Goal: Task Accomplishment & Management: Complete application form

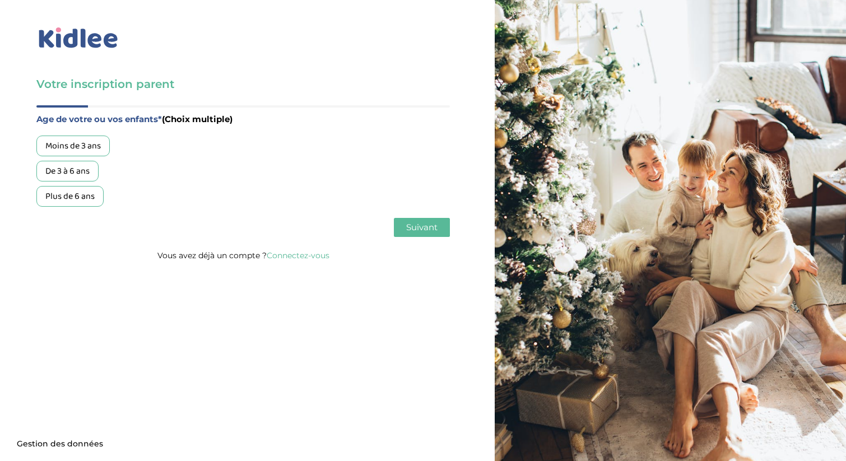
click at [92, 35] on img at bounding box center [78, 38] width 84 height 26
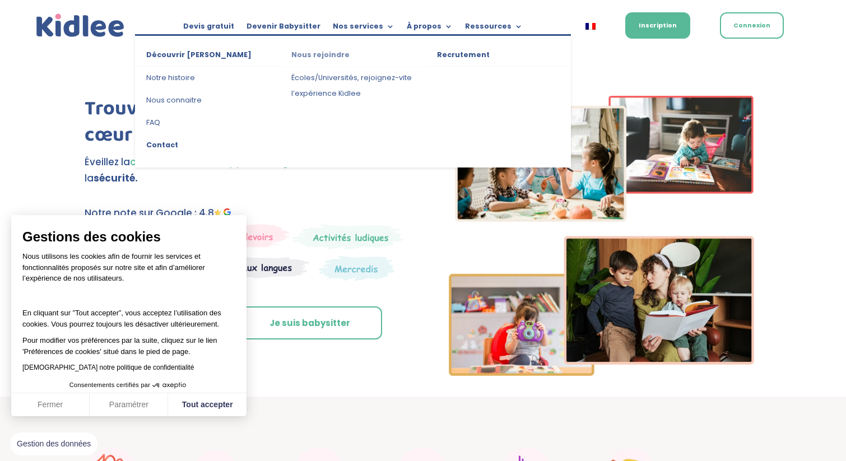
click at [327, 51] on link "Nous rejoindre" at bounding box center [352, 57] width 145 height 20
click at [461, 52] on link "Recrutement" at bounding box center [498, 57] width 145 height 20
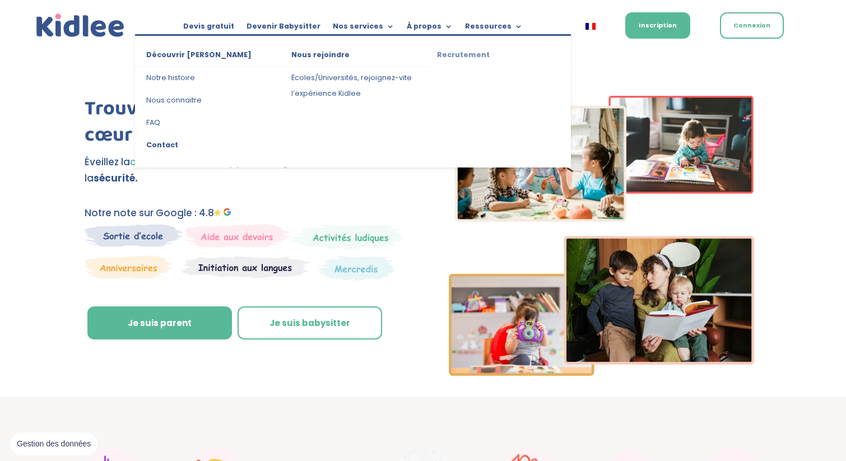
click at [452, 58] on link "Recrutement" at bounding box center [498, 57] width 145 height 20
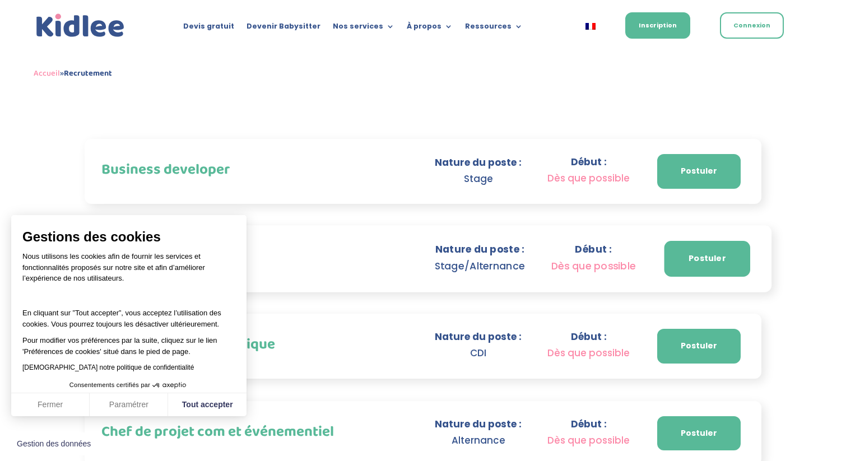
scroll to position [527, 0]
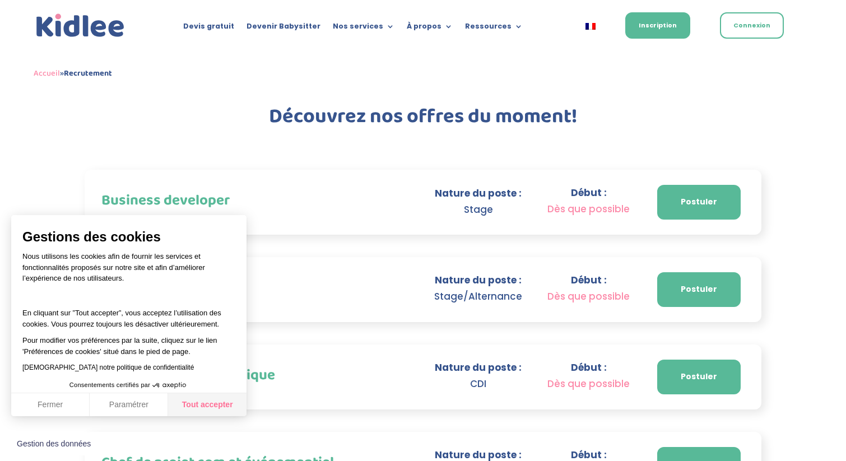
click at [195, 413] on button "Tout accepter" at bounding box center [207, 405] width 78 height 24
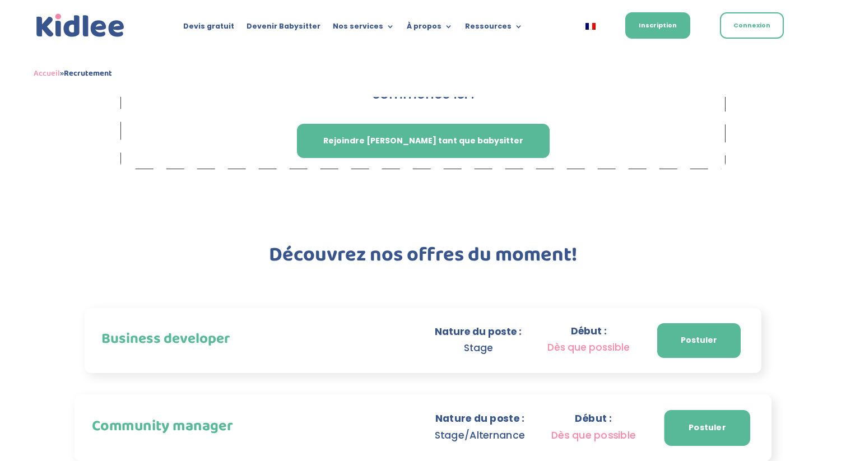
scroll to position [307, 0]
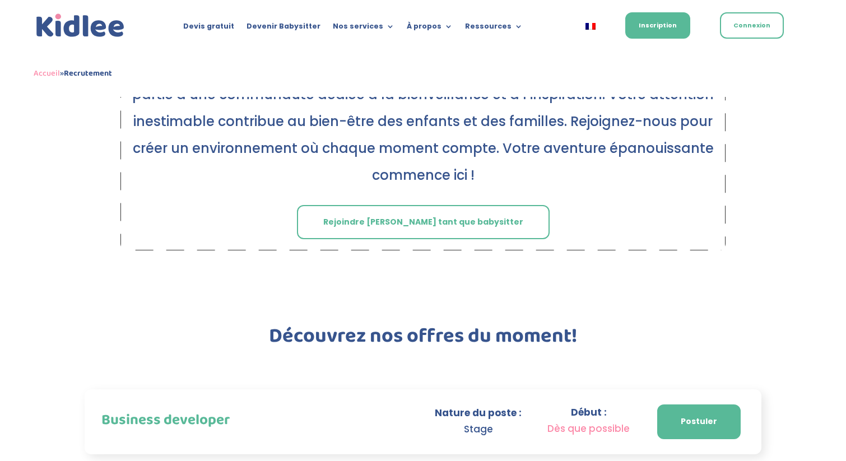
click at [372, 221] on link "Rejoindre Kidlee tant que babysitter" at bounding box center [423, 222] width 253 height 35
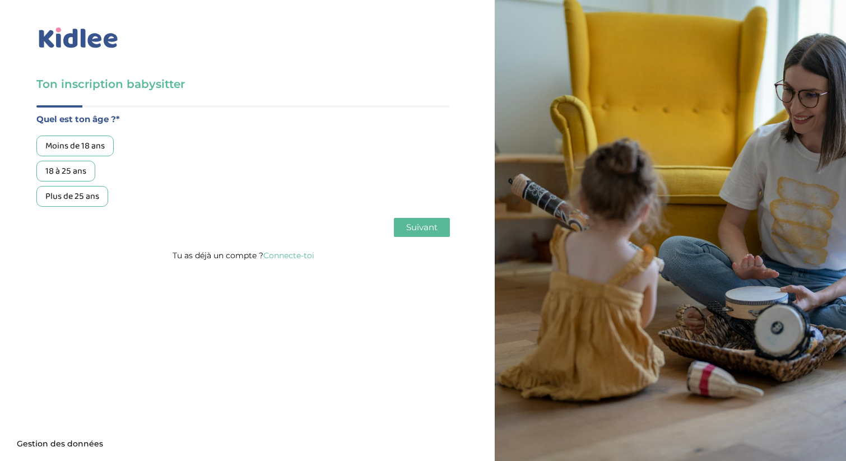
click at [84, 198] on div "Plus de 25 ans" at bounding box center [72, 196] width 72 height 21
click at [410, 228] on span "Suivant" at bounding box center [421, 227] width 31 height 11
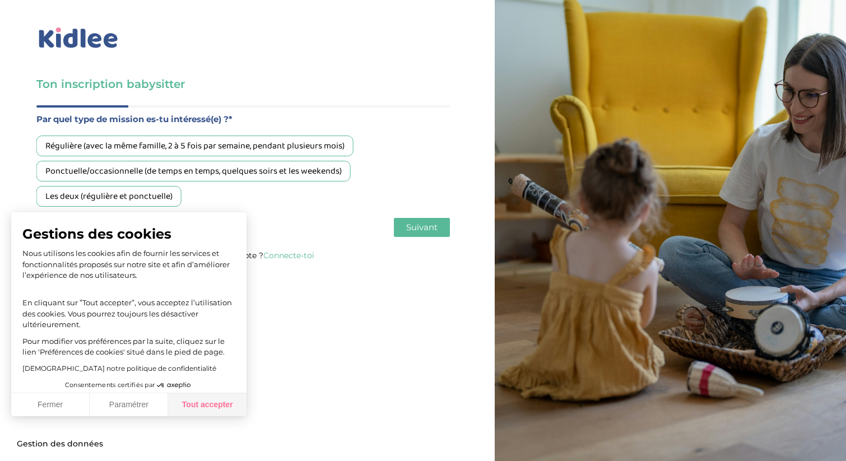
click at [224, 407] on button "Tout accepter" at bounding box center [207, 405] width 78 height 24
checkbox input "true"
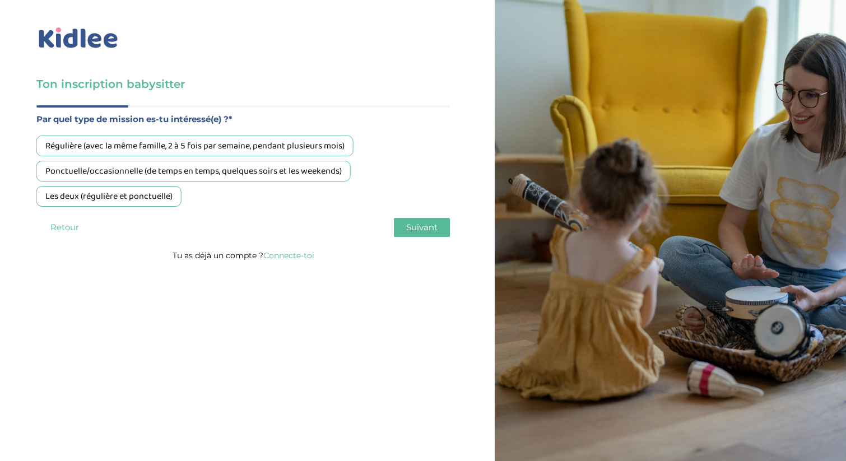
click at [109, 153] on div "Régulière (avec la même famille, 2 à 5 fois par semaine, pendant plusieurs mois)" at bounding box center [194, 146] width 317 height 21
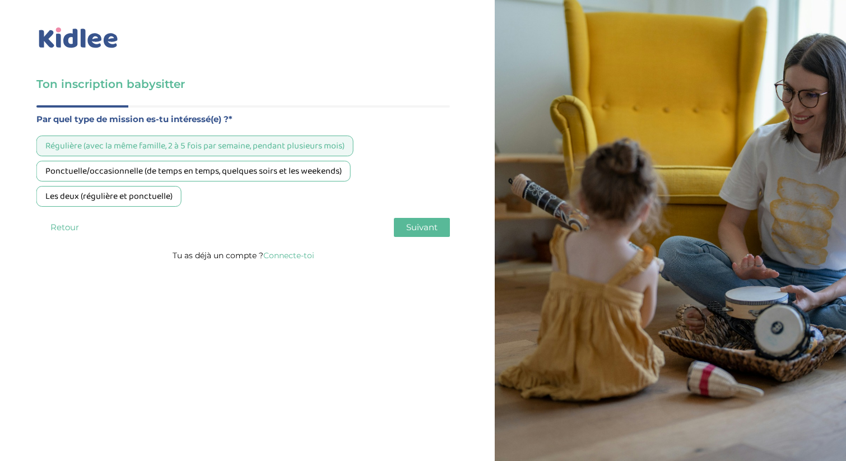
click at [103, 176] on div "Ponctuelle/occasionnelle (de temps en temps, quelques soirs et les weekends)" at bounding box center [193, 171] width 314 height 21
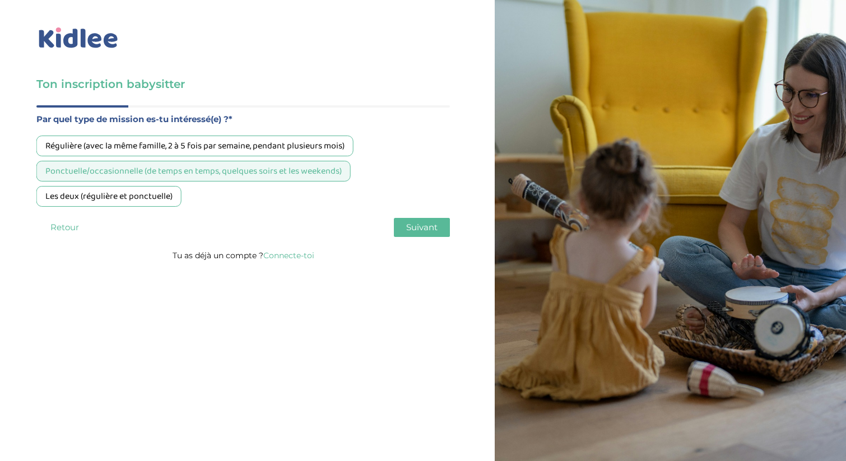
click at [115, 147] on div "Régulière (avec la même famille, 2 à 5 fois par semaine, pendant plusieurs mois)" at bounding box center [194, 146] width 317 height 21
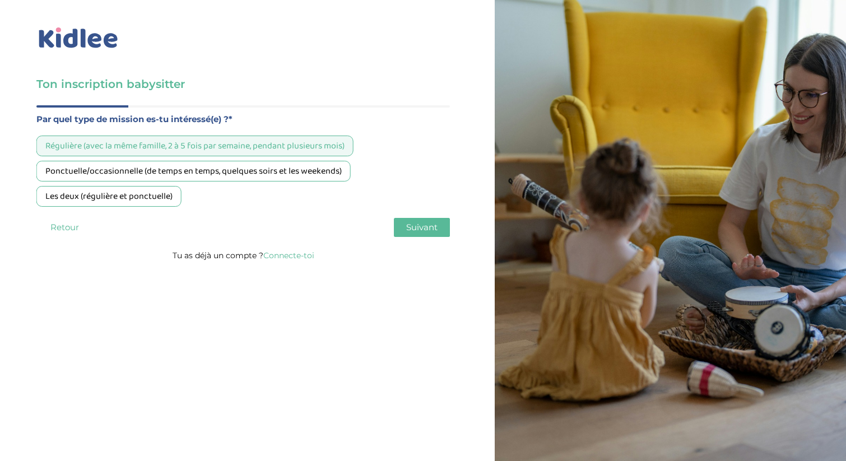
click at [115, 194] on div "Les deux (régulière et ponctuelle)" at bounding box center [108, 196] width 145 height 21
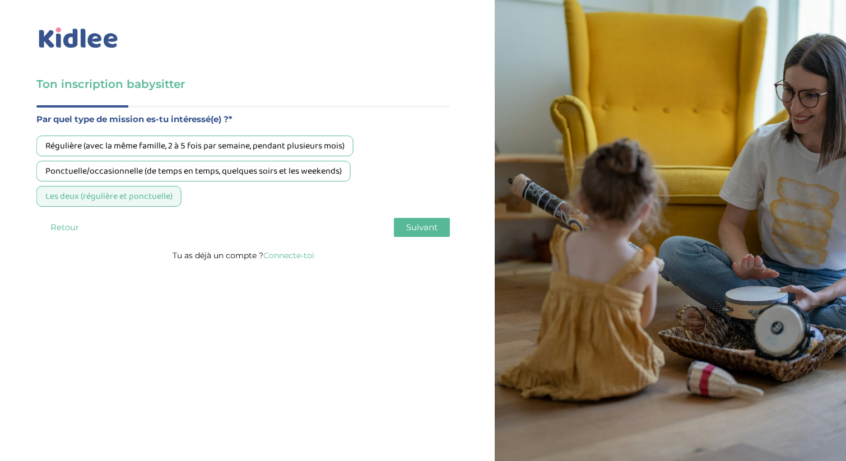
click at [416, 233] on span "Suivant" at bounding box center [421, 227] width 31 height 11
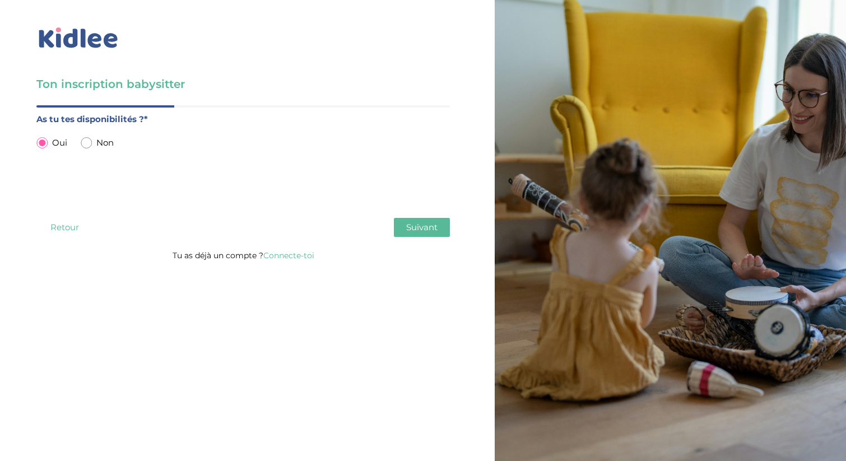
click at [447, 234] on button "Suivant" at bounding box center [422, 227] width 56 height 19
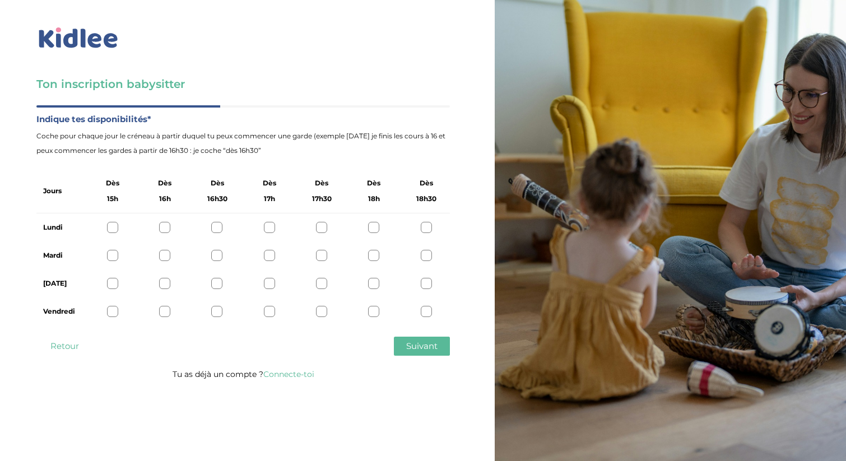
click at [109, 228] on div at bounding box center [112, 227] width 11 height 11
click at [163, 230] on div at bounding box center [164, 227] width 11 height 11
click at [107, 231] on div at bounding box center [112, 227] width 11 height 11
click at [113, 255] on div at bounding box center [112, 255] width 11 height 11
click at [115, 226] on div at bounding box center [112, 227] width 11 height 11
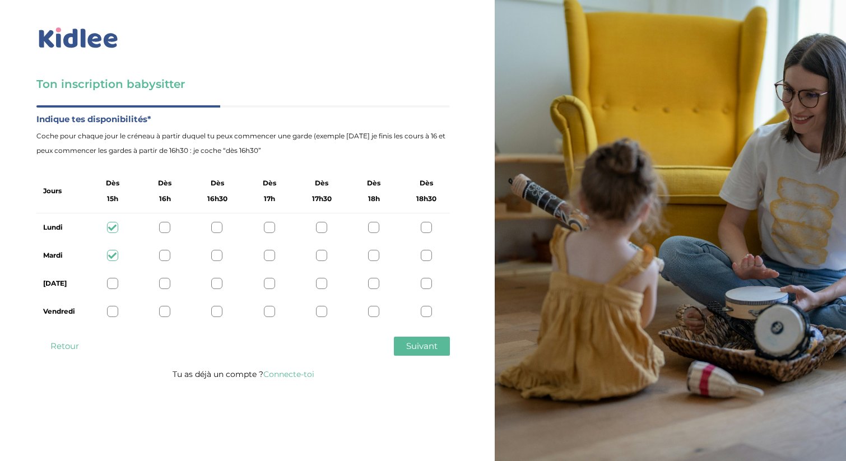
click at [112, 285] on div at bounding box center [112, 283] width 11 height 11
click at [112, 310] on div at bounding box center [112, 311] width 11 height 11
click at [415, 345] on span "Suivant" at bounding box center [421, 346] width 31 height 11
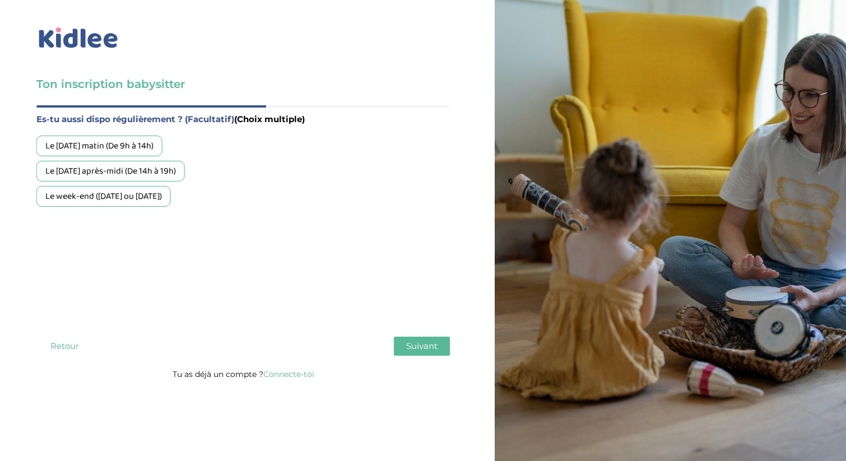
click at [123, 200] on div "Le week-end (samedi ou dimanche)" at bounding box center [103, 196] width 134 height 21
click at [119, 176] on div "Le mercredi après-midi (De 14h à 19h)" at bounding box center [110, 171] width 149 height 21
click at [112, 147] on div "Le mercredi matin (De 9h à 14h)" at bounding box center [99, 146] width 126 height 21
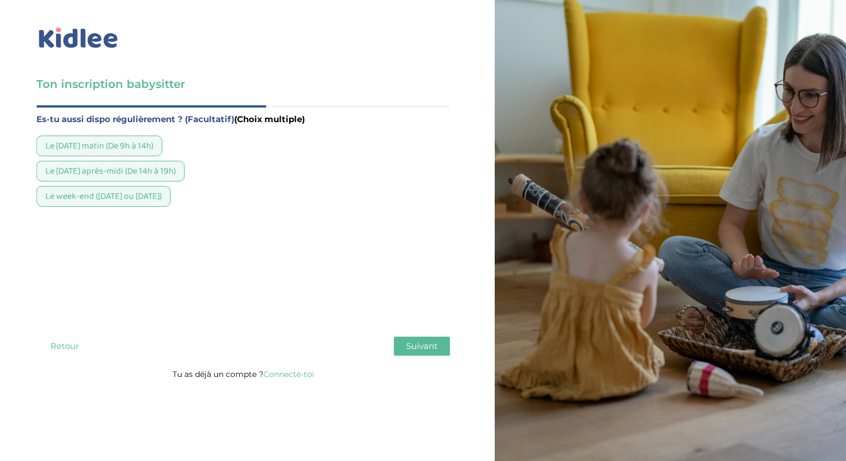
click at [420, 352] on button "Suivant" at bounding box center [422, 346] width 56 height 19
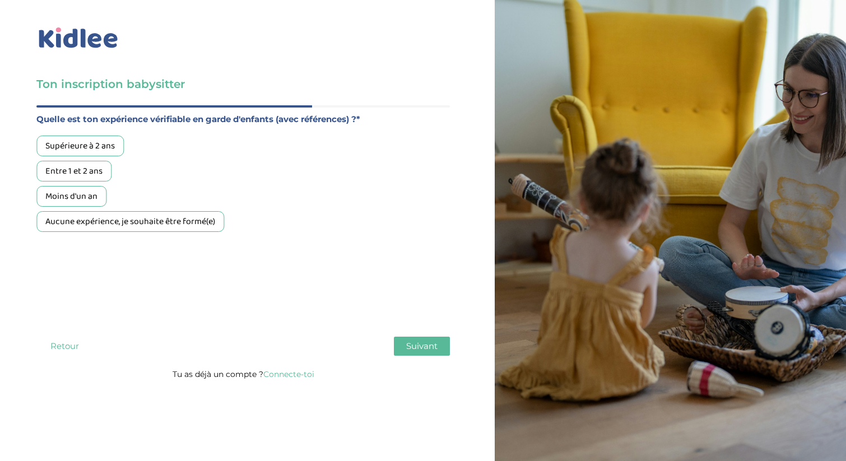
click at [97, 141] on div "Supérieure à 2 ans" at bounding box center [79, 146] width 87 height 21
click at [418, 350] on span "Suivant" at bounding box center [421, 346] width 31 height 11
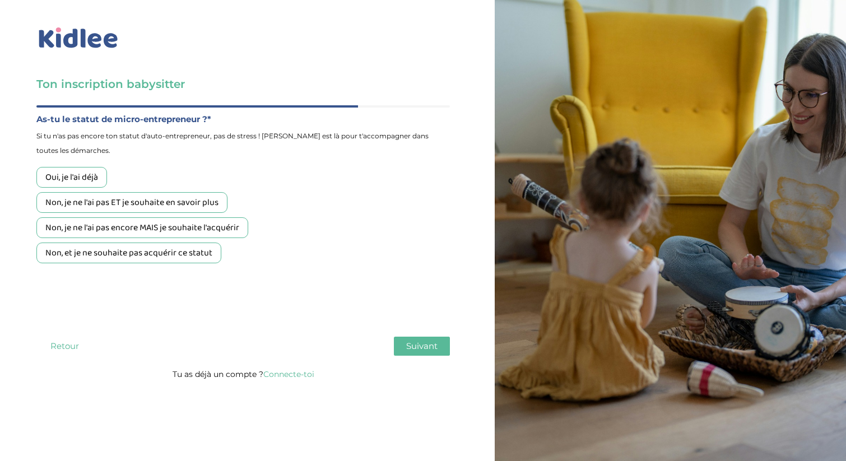
click at [110, 211] on div "Non, je ne l'ai pas ET je souhaite en savoir plus" at bounding box center [131, 202] width 191 height 21
click at [414, 352] on button "Suivant" at bounding box center [422, 346] width 56 height 19
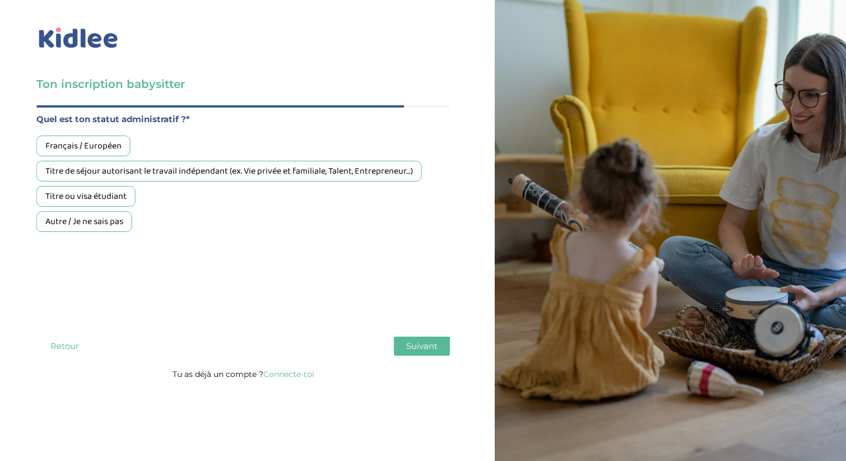
click at [93, 156] on div "Français / Européen" at bounding box center [83, 146] width 94 height 21
click at [417, 342] on span "Suivant" at bounding box center [421, 346] width 31 height 11
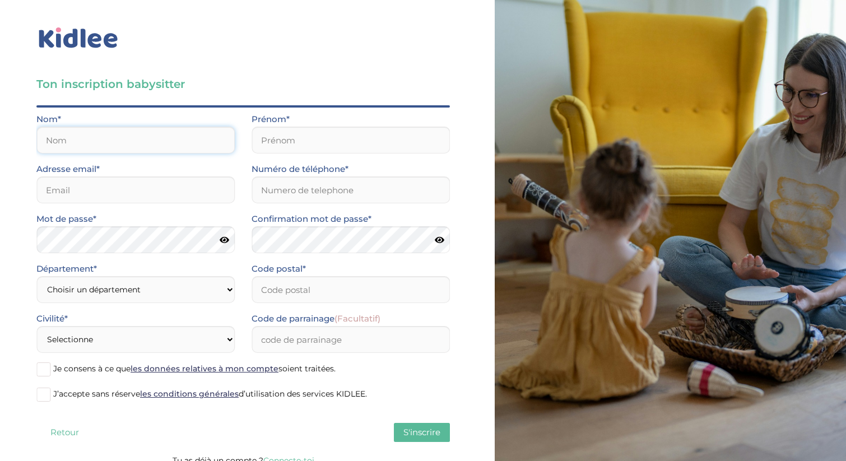
click at [127, 142] on input "text" at bounding box center [135, 140] width 198 height 27
type input "Venturini"
type input "Lou"
type input "luxventurini@gmail.com"
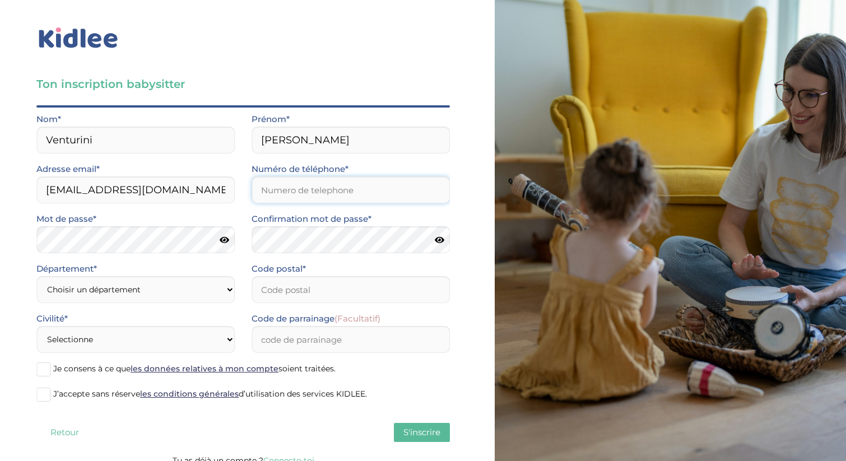
type input "0782921223"
type input "95000"
click at [188, 286] on select "Choisir un département Paris (75) Hauts-de-Seine (92) Yvelines (78) Val-de-Marn…" at bounding box center [135, 289] width 198 height 27
select select "95"
click at [36, 276] on select "Choisir un département Paris (75) Hauts-de-Seine (92) Yvelines (78) Val-de-Marn…" at bounding box center [135, 289] width 198 height 27
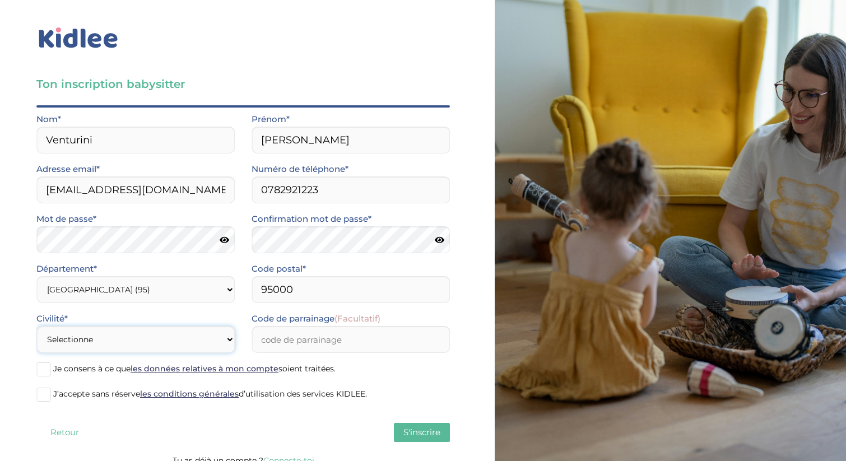
click at [137, 341] on select "Selectionne Mr Mme" at bounding box center [135, 339] width 198 height 27
select select "0"
click at [36, 326] on select "Selectionne Mr Mme" at bounding box center [135, 339] width 198 height 27
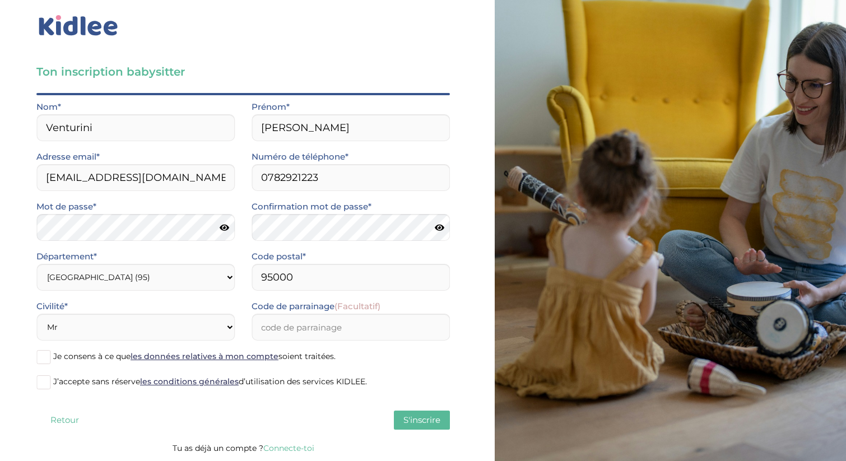
click at [59, 359] on span "Je consens à ce que les données relatives à mon compte soient traitées." at bounding box center [194, 356] width 282 height 10
click at [0, 0] on input "Je consens à ce que les données relatives à mon compte soient traitées." at bounding box center [0, 0] width 0 height 0
click at [48, 383] on span at bounding box center [43, 382] width 14 height 14
click at [0, 0] on input "J’accepte sans réserve les conditions générales d’utilisation des services KIDL…" at bounding box center [0, 0] width 0 height 0
click at [430, 416] on span "S'inscrire" at bounding box center [421, 420] width 37 height 11
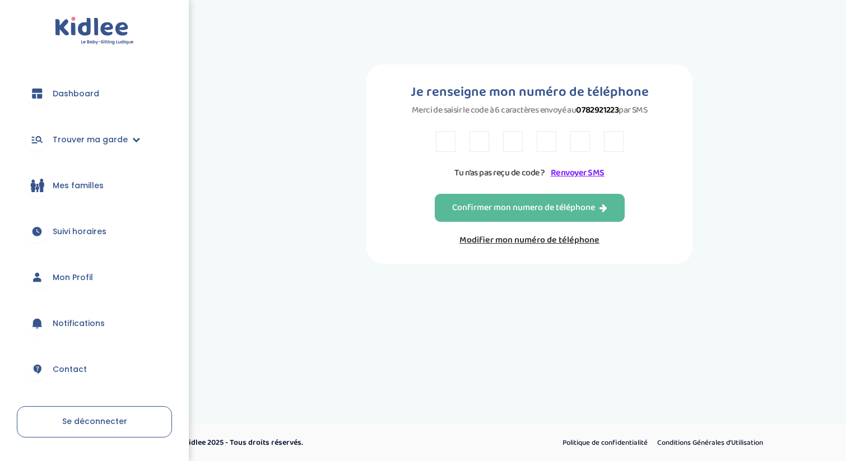
click at [448, 142] on input "text" at bounding box center [446, 141] width 20 height 21
type input "T"
type input "3"
type input "5"
type input "E"
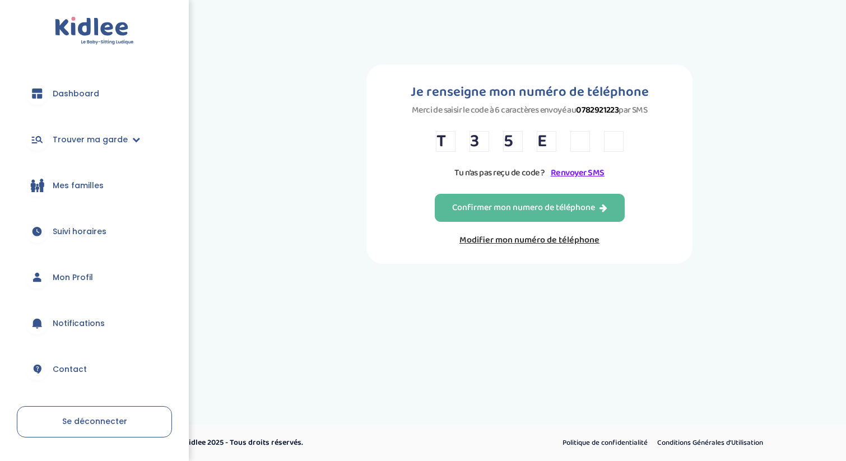
type input "J"
type input "F"
click at [526, 207] on div "Confirmer mon numero de téléphone" at bounding box center [529, 208] width 155 height 13
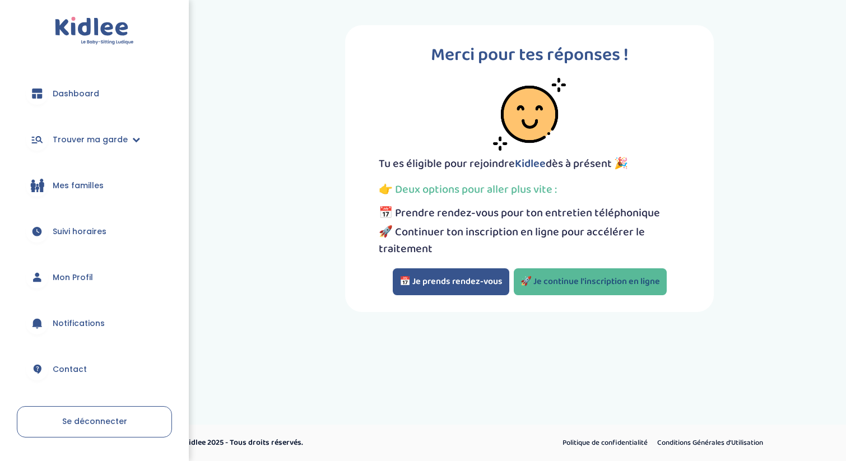
click at [542, 287] on link "🚀 Je continue l'inscription en ligne" at bounding box center [590, 281] width 153 height 27
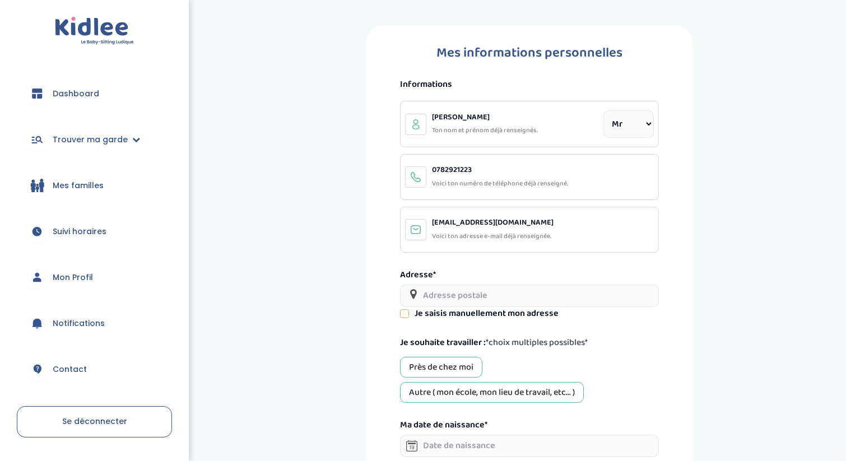
select select "0"
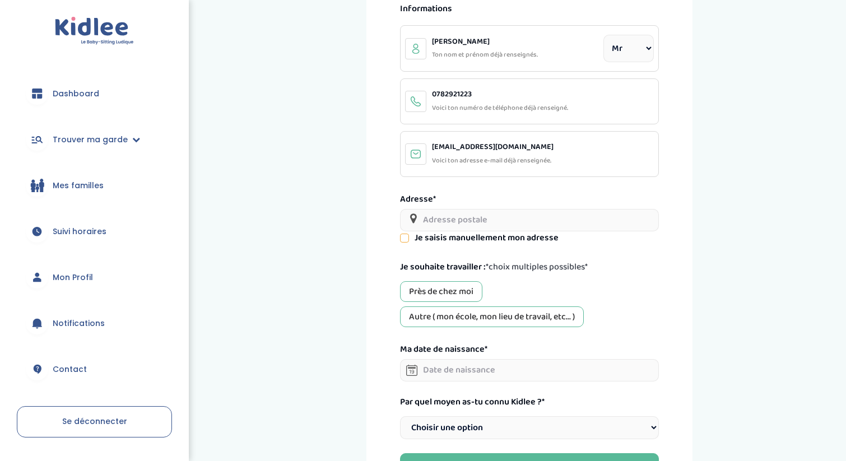
scroll to position [91, 0]
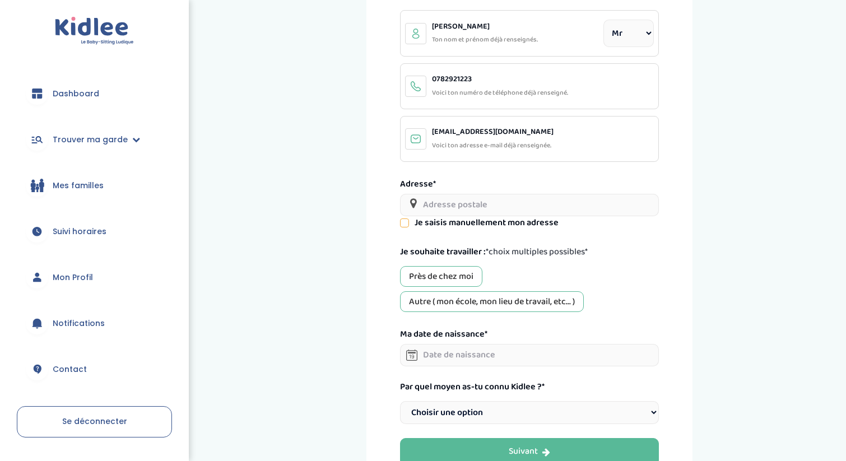
click at [474, 209] on input "text" at bounding box center [529, 205] width 259 height 22
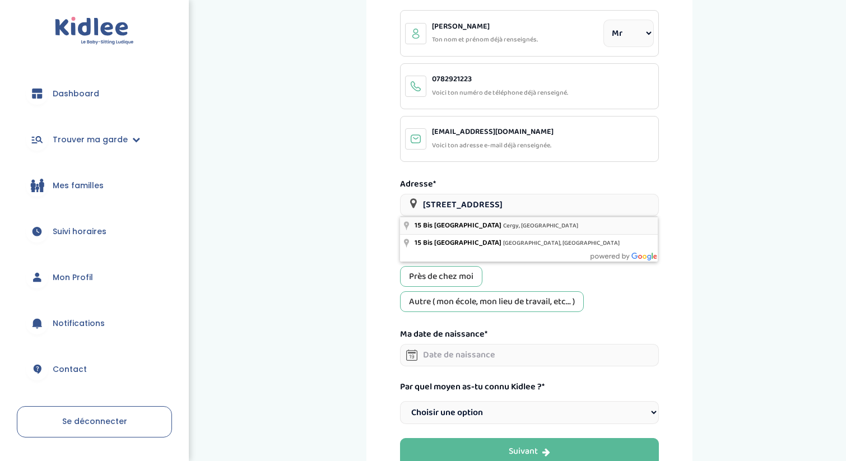
type input "15 Bis Avenue du Sud, Cergy, France"
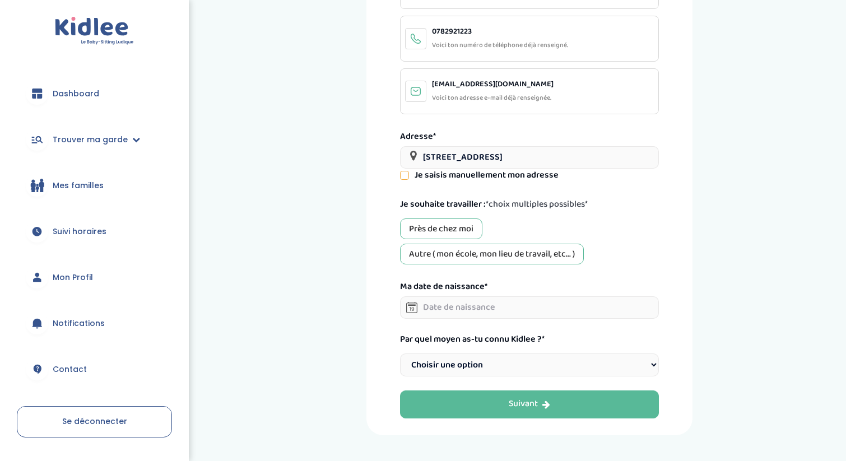
scroll to position [141, 0]
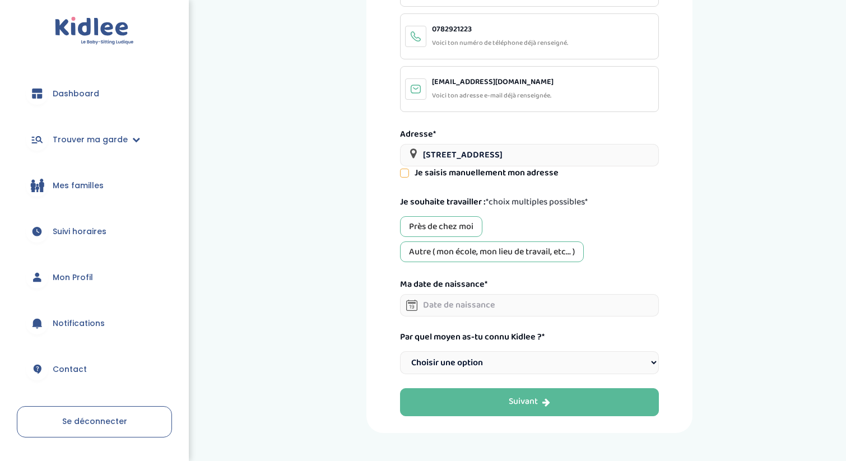
click at [488, 256] on div "Autre ( mon école, mon lieu de travail, etc... )" at bounding box center [492, 252] width 184 height 21
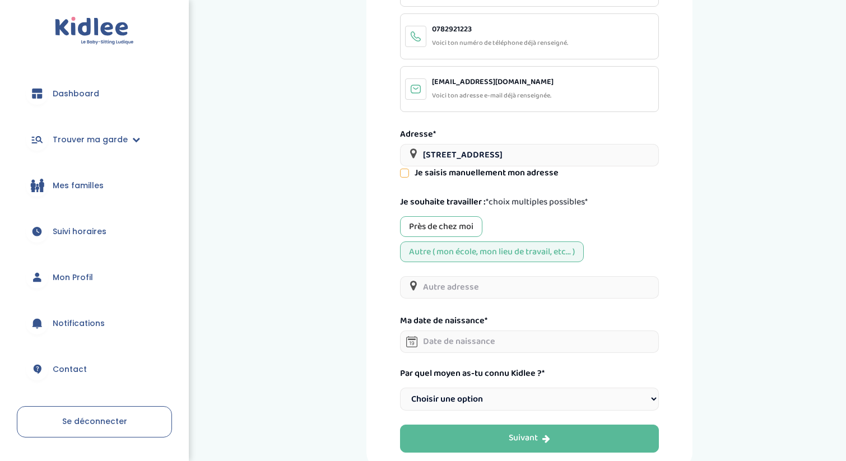
click at [454, 218] on div "Près de chez moi" at bounding box center [441, 226] width 82 height 21
click at [500, 292] on input "text" at bounding box center [529, 287] width 259 height 22
type input "visages"
click at [489, 249] on div "Autre ( mon école, mon lieu de travail, etc... )" at bounding box center [492, 252] width 184 height 21
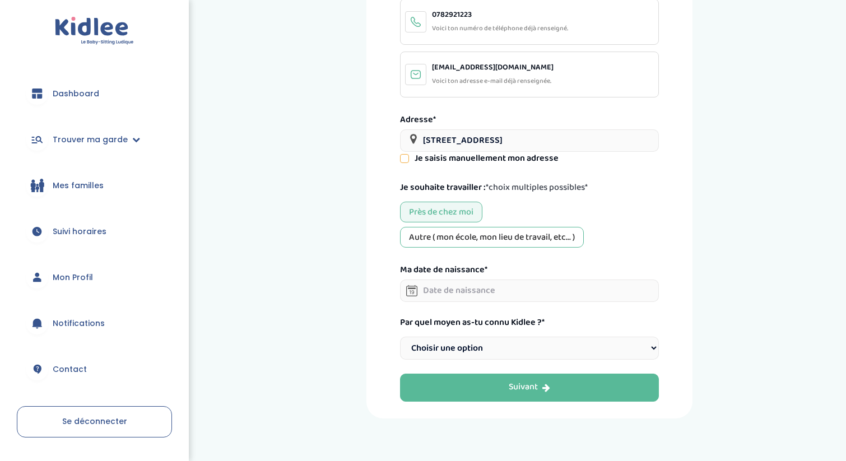
scroll to position [160, 0]
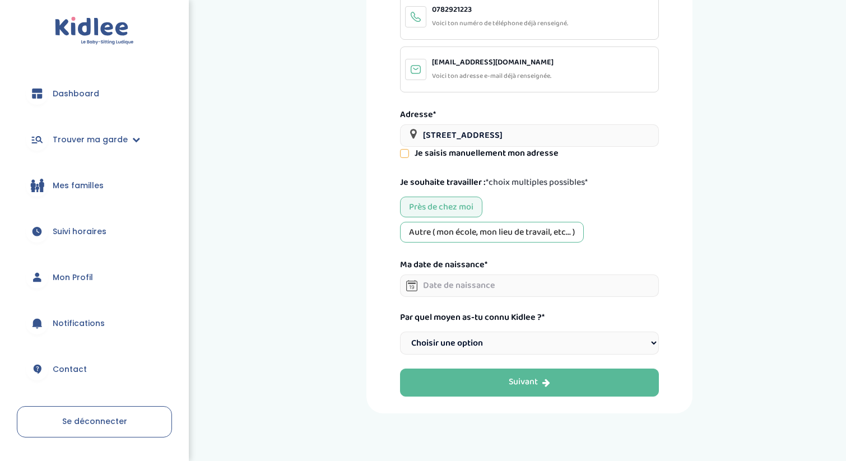
click at [456, 234] on div "Autre ( mon école, mon lieu de travail, etc... )" at bounding box center [492, 232] width 184 height 21
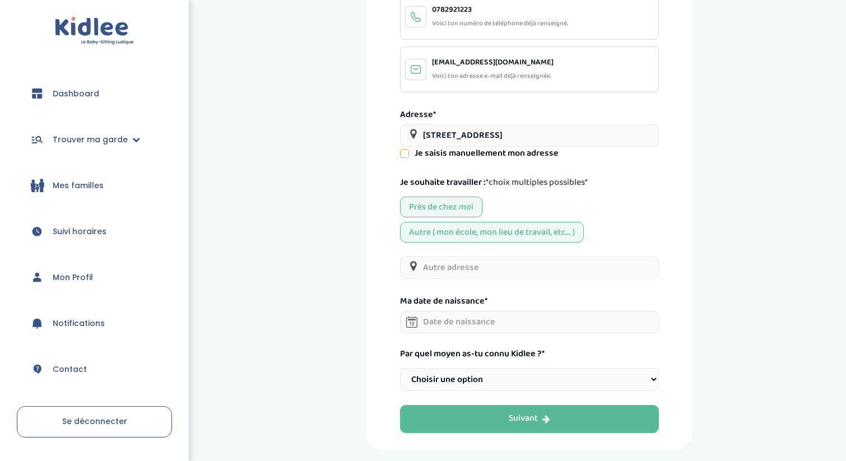
click at [451, 265] on input "text" at bounding box center [529, 268] width 259 height 22
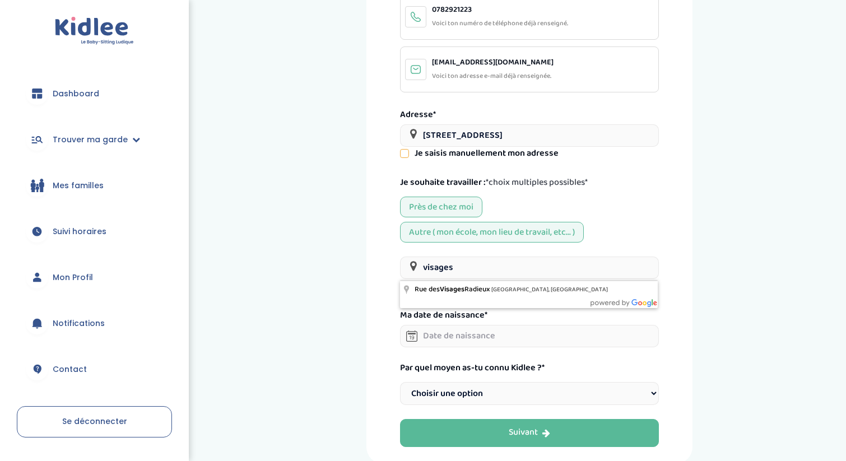
paste input "10, place du Nautilu"
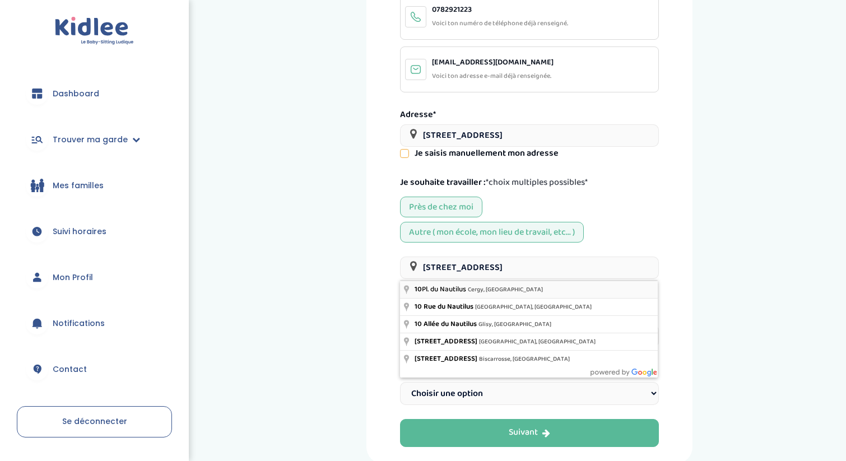
type input "10 Pl. du Nautilus, Cergy, France"
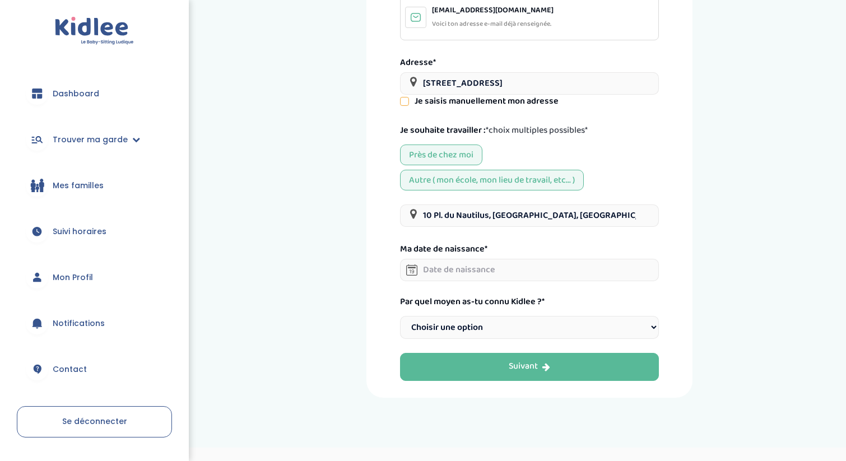
scroll to position [227, 0]
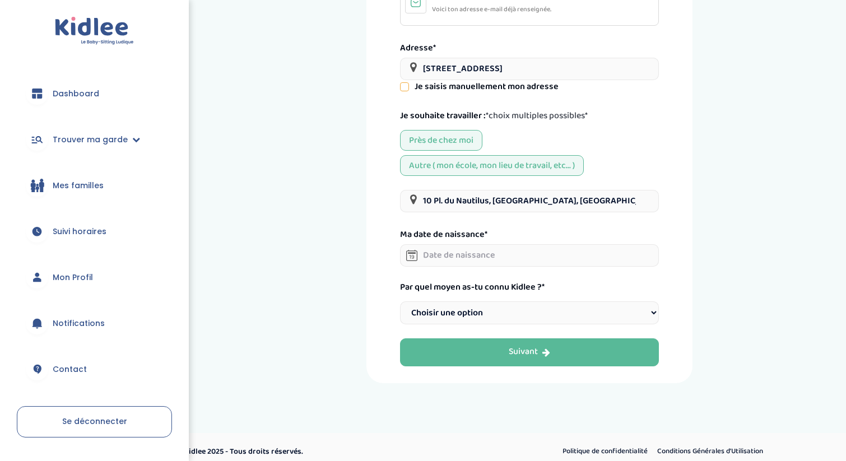
click at [456, 259] on input "text" at bounding box center [529, 255] width 259 height 22
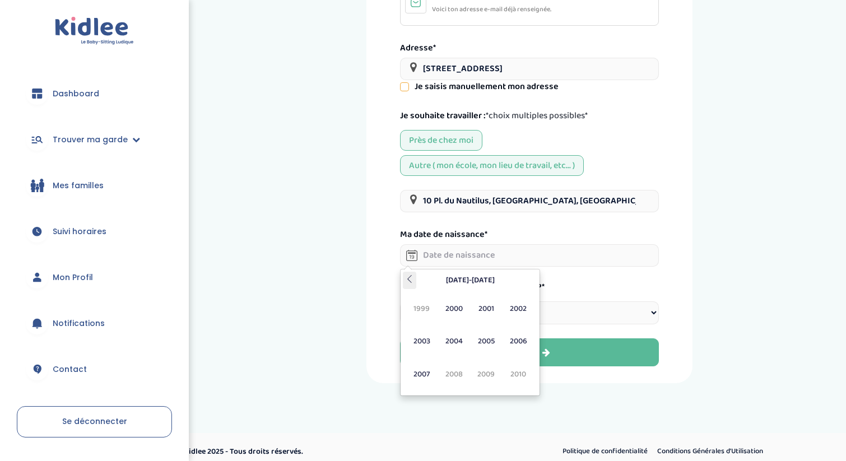
click at [412, 281] on icon at bounding box center [410, 279] width 8 height 8
click at [411, 281] on icon at bounding box center [410, 279] width 8 height 8
click at [530, 277] on icon at bounding box center [531, 279] width 8 height 8
click at [461, 373] on span "1998" at bounding box center [454, 374] width 30 height 30
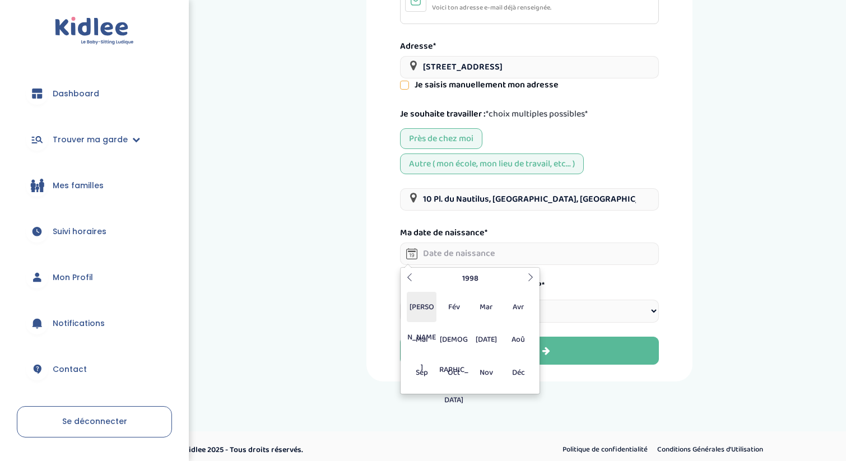
click at [429, 312] on span "[PERSON_NAME]" at bounding box center [422, 307] width 30 height 30
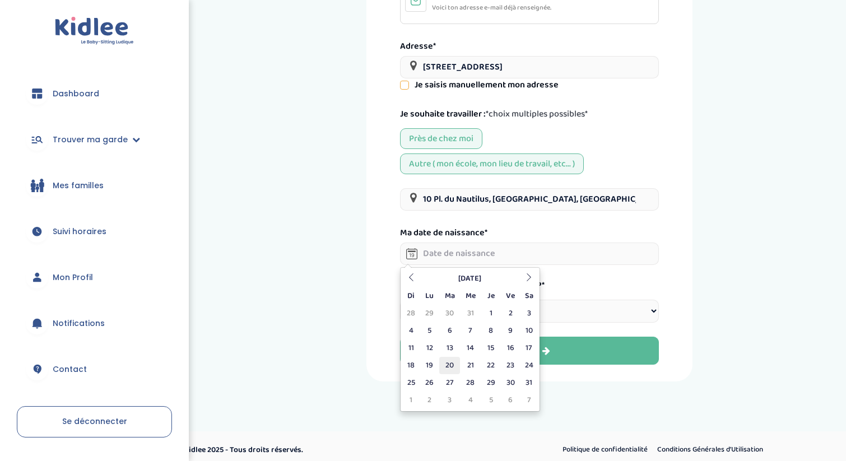
click at [452, 368] on td "20" at bounding box center [449, 365] width 21 height 17
type input "20-01-1998"
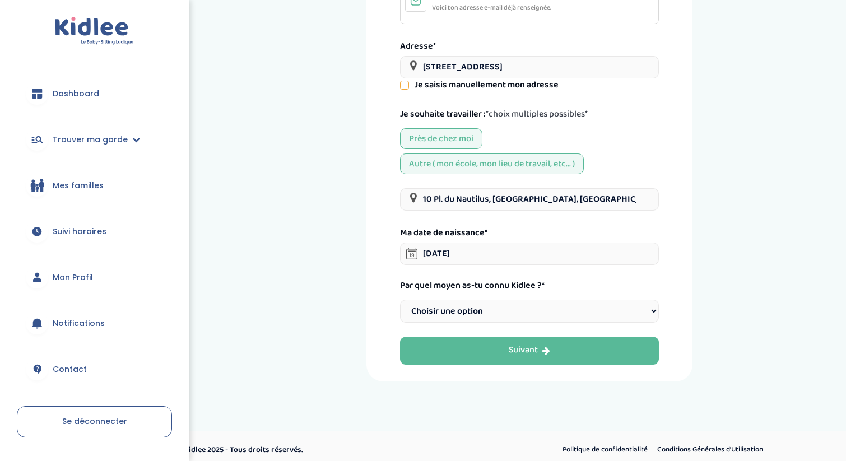
click at [477, 314] on select "Choisir une option Bouche à Oreille Google Plateforme Gens de confiance Faceboo…" at bounding box center [529, 311] width 259 height 23
select select "3"
click at [400, 301] on select "Choisir une option Bouche à Oreille Google Plateforme Gens de confiance Faceboo…" at bounding box center [529, 311] width 259 height 23
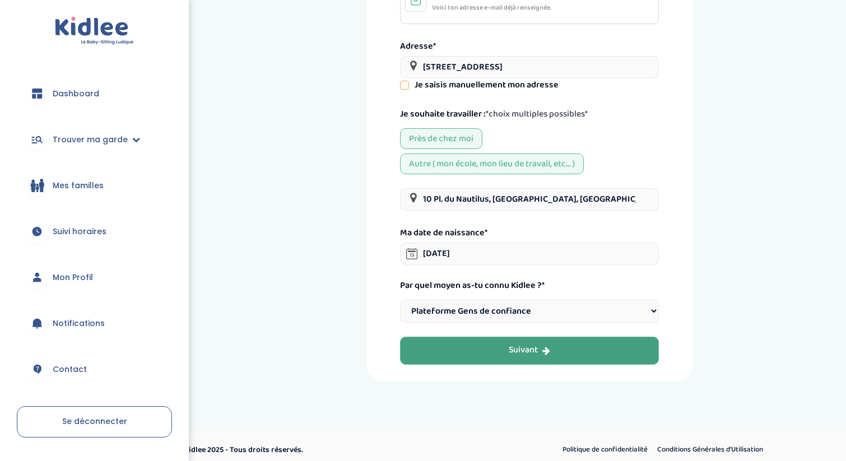
click at [573, 341] on button "Suivant" at bounding box center [529, 351] width 259 height 28
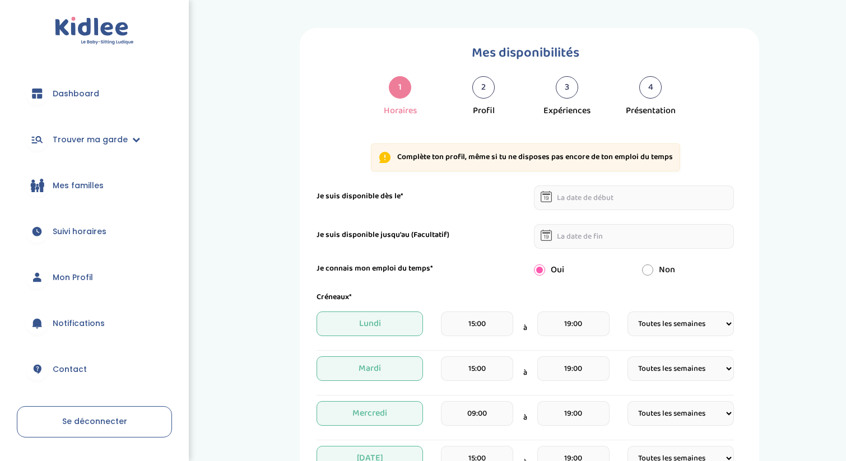
select select "1"
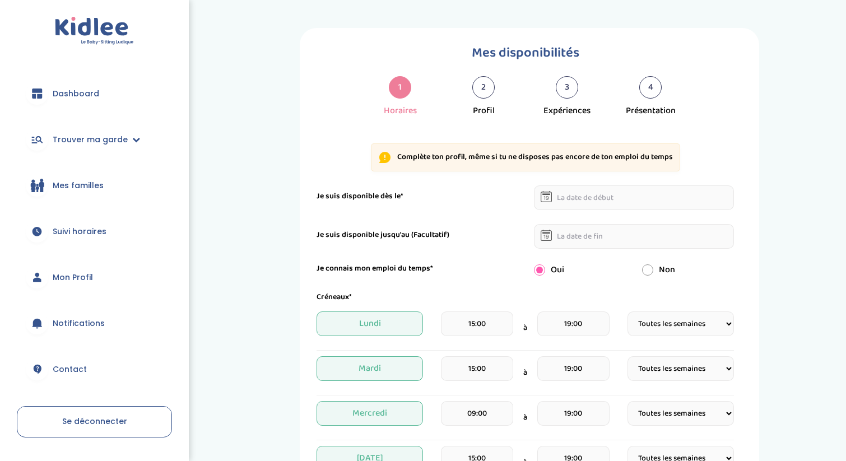
select select "1"
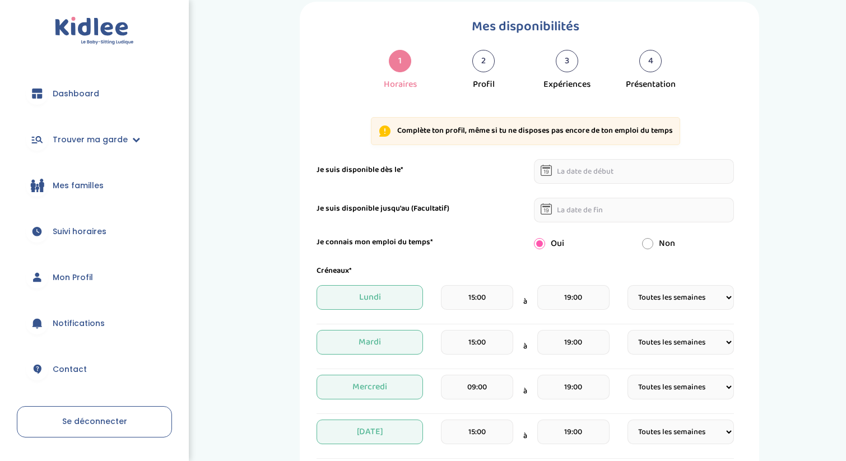
scroll to position [46, 0]
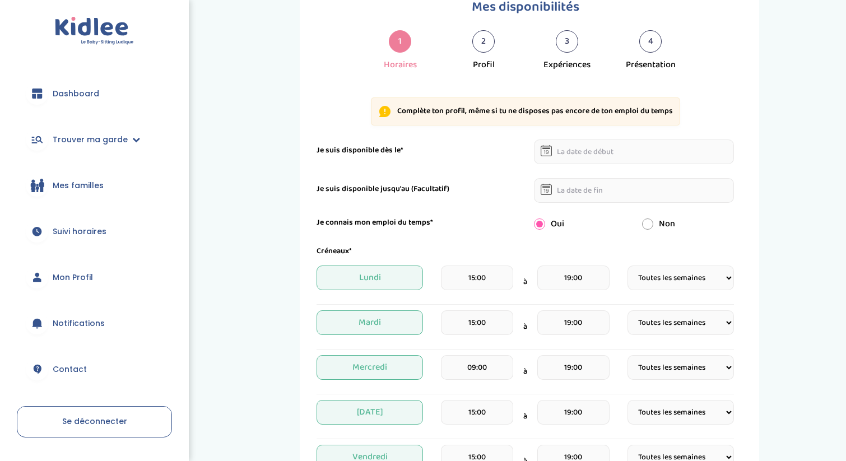
click at [569, 151] on input "text" at bounding box center [634, 152] width 201 height 25
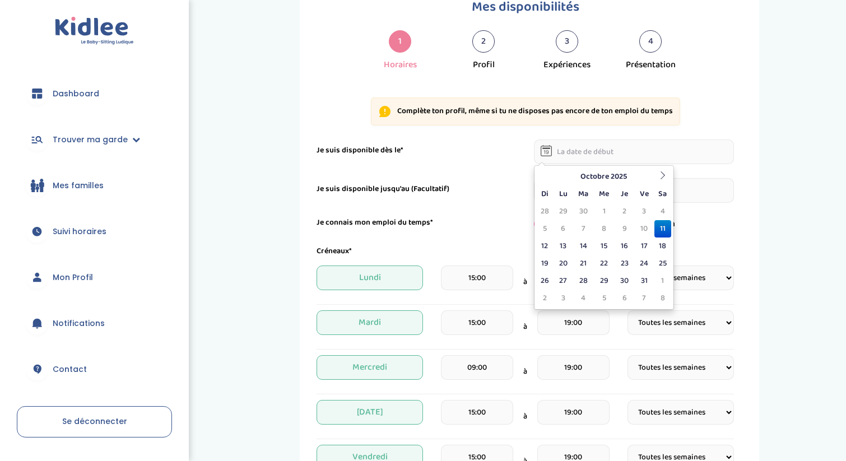
click at [664, 228] on td "11" at bounding box center [663, 228] width 17 height 17
type input "[DATE]"
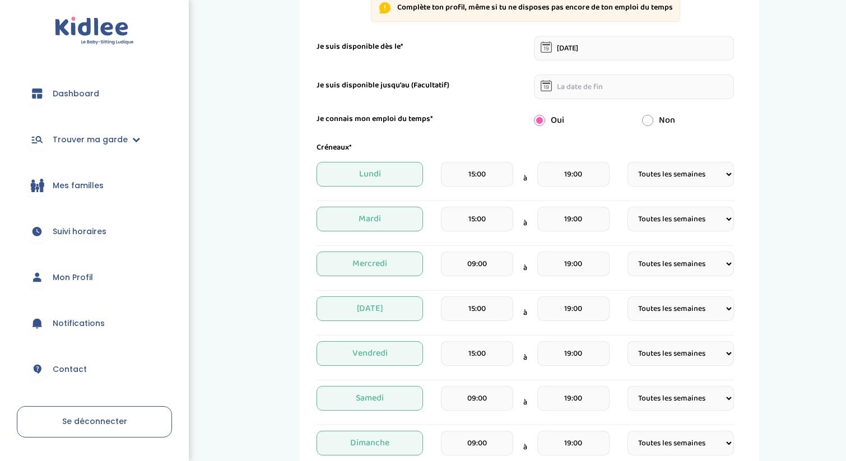
scroll to position [150, 0]
click at [593, 175] on input "19:00" at bounding box center [573, 173] width 72 height 25
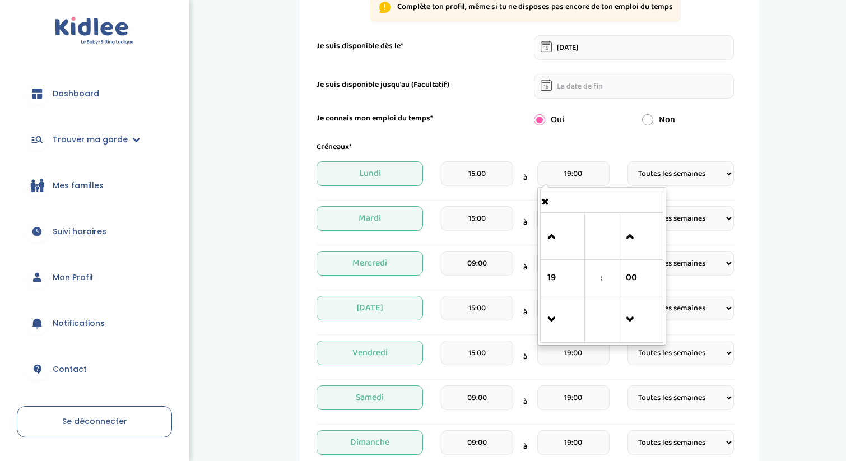
click at [569, 173] on input "19:00" at bounding box center [573, 173] width 72 height 25
type input "17:00"
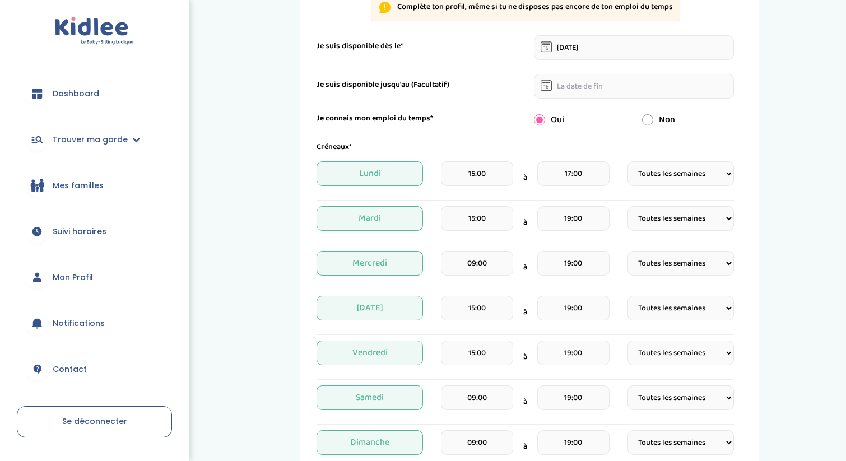
click at [559, 154] on div "Créneaux* [DATE] 15:00 à 17:00 Fréquence Toutes les semaines Toutes les 2 semai…" at bounding box center [525, 302] width 417 height 322
click at [571, 218] on input "19:00" at bounding box center [573, 218] width 72 height 25
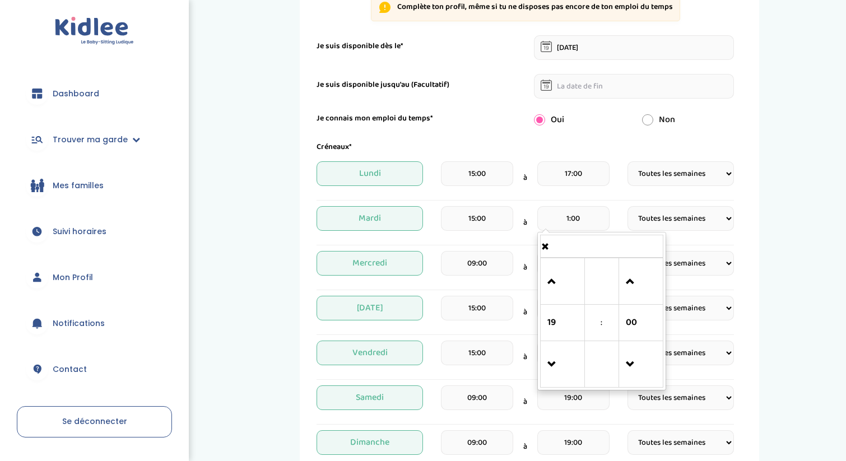
type input "19:00"
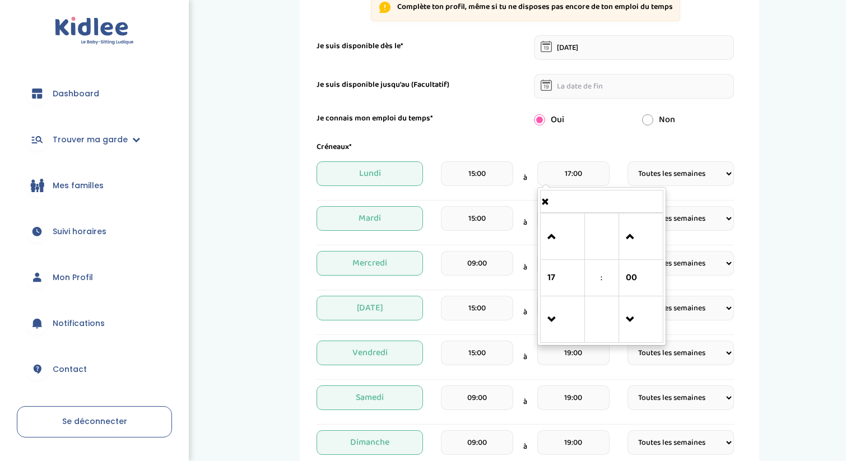
click at [568, 175] on input "17:00" at bounding box center [573, 173] width 72 height 25
click at [571, 175] on input "87:00" at bounding box center [573, 173] width 72 height 25
type input "18:00"
click at [578, 143] on div "Créneaux*" at bounding box center [525, 147] width 434 height 12
click at [570, 217] on input "19:00" at bounding box center [573, 218] width 72 height 25
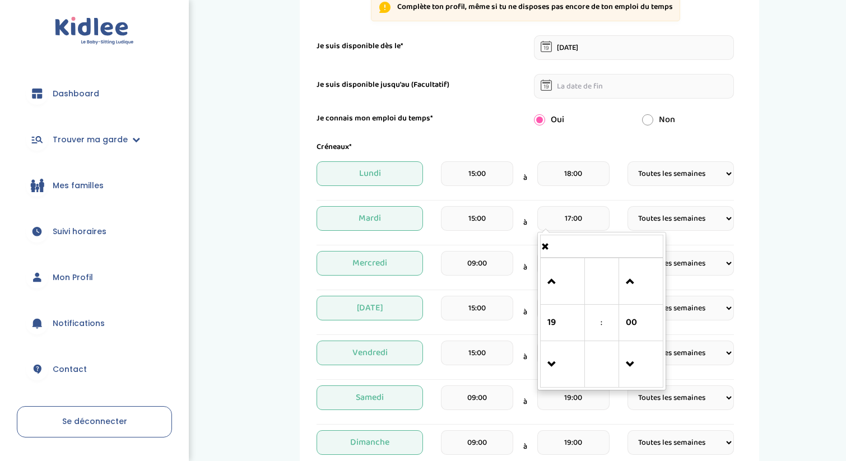
type input "17:00"
click at [509, 231] on div "15:00" at bounding box center [477, 222] width 72 height 33
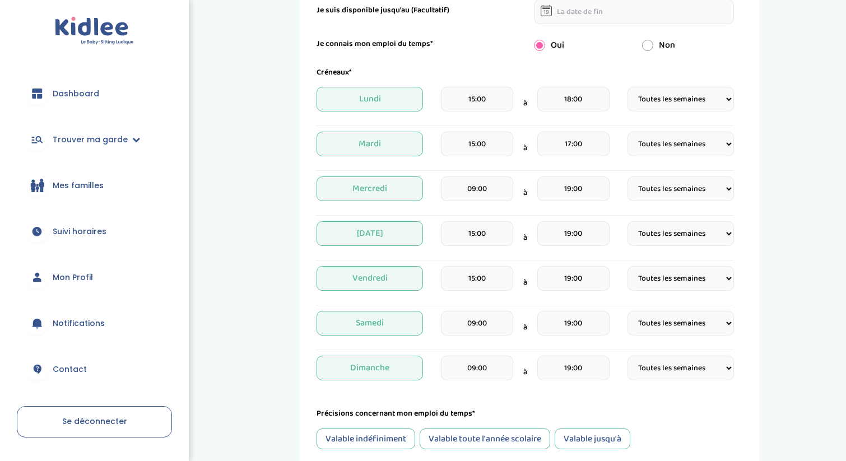
scroll to position [235, 0]
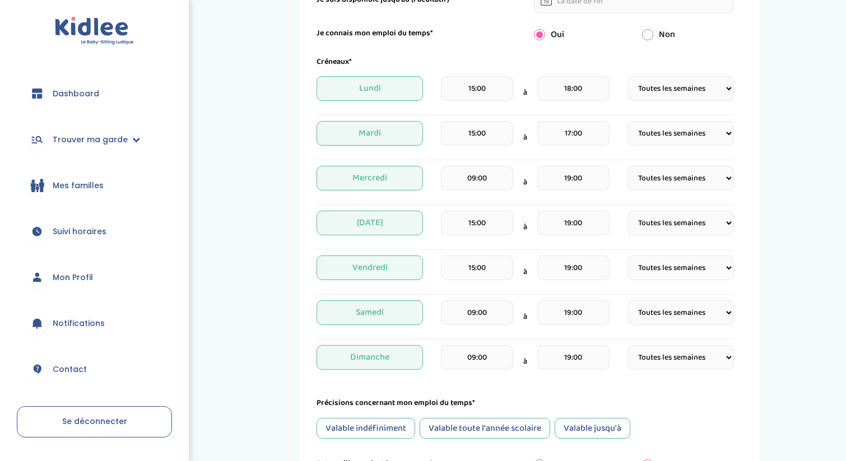
click at [572, 180] on input "19:00" at bounding box center [573, 178] width 72 height 25
type input "17:00"
click at [517, 151] on div "15:00 à 17:00" at bounding box center [525, 137] width 169 height 33
click at [493, 85] on input "15:00" at bounding box center [477, 88] width 72 height 25
click at [476, 89] on input "15:00" at bounding box center [477, 88] width 72 height 25
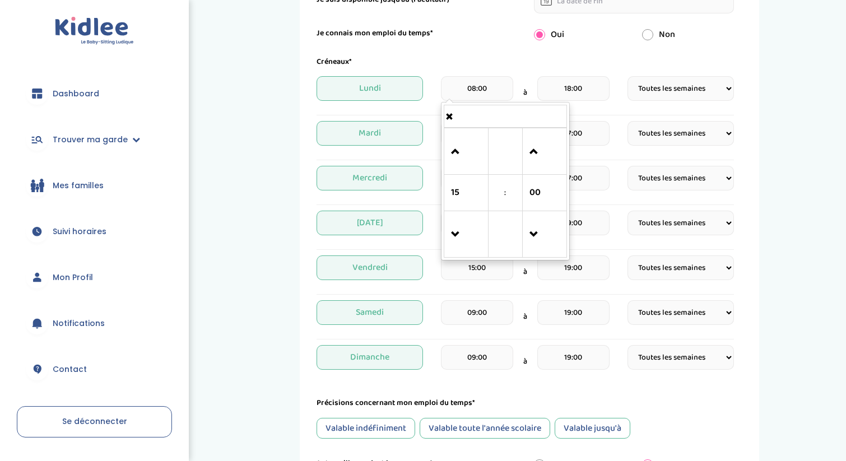
type input "08:00"
click at [466, 53] on form "Je suis disponible dès le* [DATE] Je suis disponible jusqu'au (Facultatif) Je c…" at bounding box center [525, 246] width 417 height 593
click at [474, 134] on input "15:00" at bounding box center [477, 133] width 72 height 25
click at [472, 122] on input "08:00" at bounding box center [477, 133] width 72 height 25
type input "08:00"
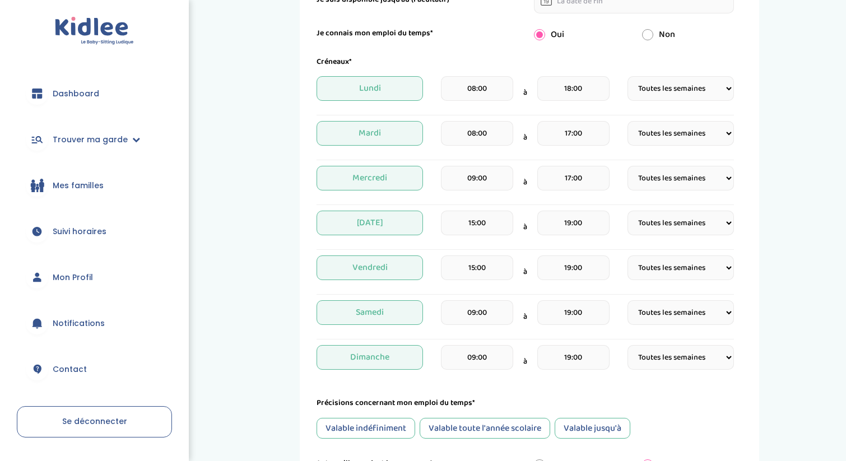
click at [401, 205] on hr at bounding box center [525, 205] width 417 height 1
click at [475, 178] on input "09:00" at bounding box center [477, 178] width 72 height 25
click at [476, 175] on input "08:00" at bounding box center [477, 178] width 72 height 25
type input "08:00"
click at [501, 121] on input "08:00" at bounding box center [477, 133] width 72 height 25
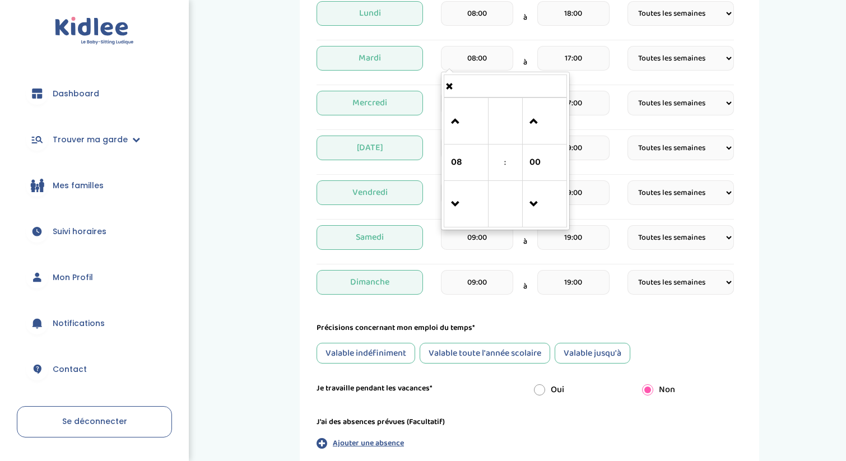
scroll to position [311, 0]
click at [438, 207] on div "[DATE] 15:00 à 19:00 Fréquence Toutes les semaines Toutes les 2 semaines Tous l…" at bounding box center [525, 196] width 417 height 33
click at [569, 152] on input "19:00" at bounding box center [573, 147] width 72 height 25
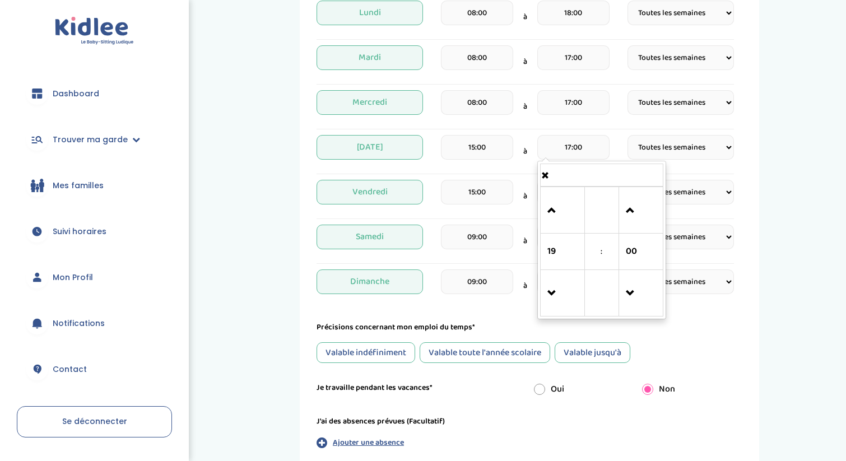
type input "17:00"
click at [516, 152] on div "15:00 à 17:00 19 : 00 00 01 02 03 04 05 06 07 08 09 10 11 12 13 14 15 16 17 18 …" at bounding box center [525, 151] width 169 height 33
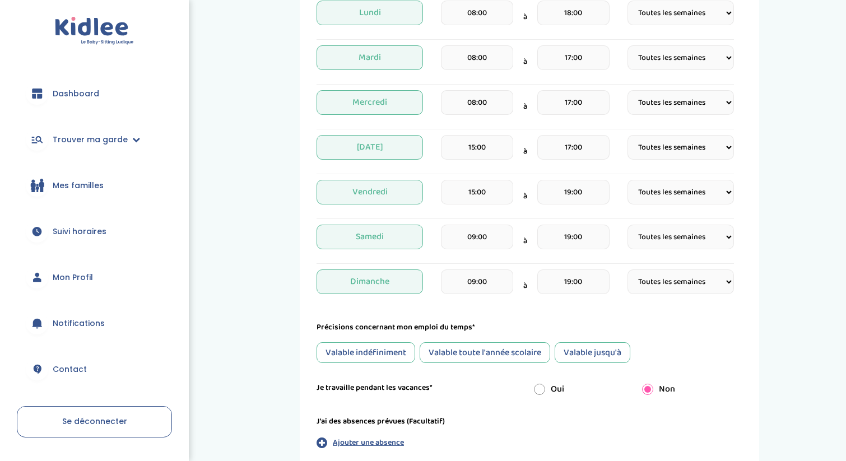
click at [474, 149] on input "15:00" at bounding box center [477, 147] width 72 height 25
type input "08:00"
click at [494, 91] on input "08:00" at bounding box center [477, 102] width 72 height 25
click at [410, 208] on div "[DATE] 15:00 à 19:00 Fréquence Toutes les semaines Toutes les 2 semaines Tous l…" at bounding box center [525, 196] width 417 height 33
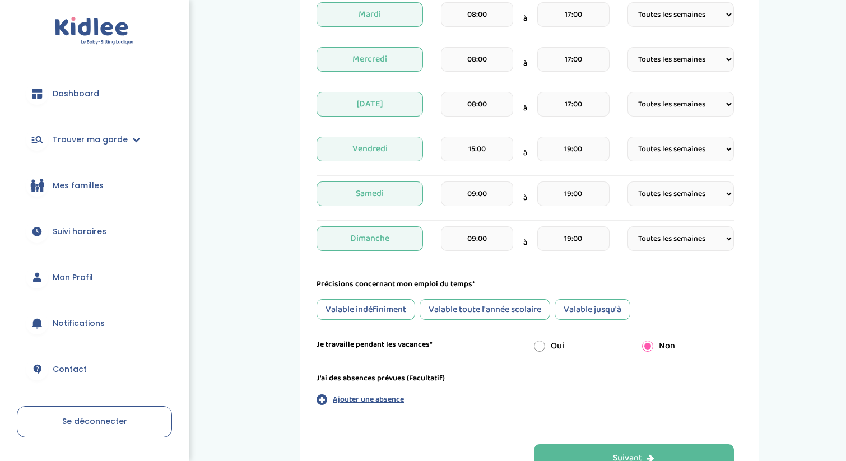
scroll to position [364, 0]
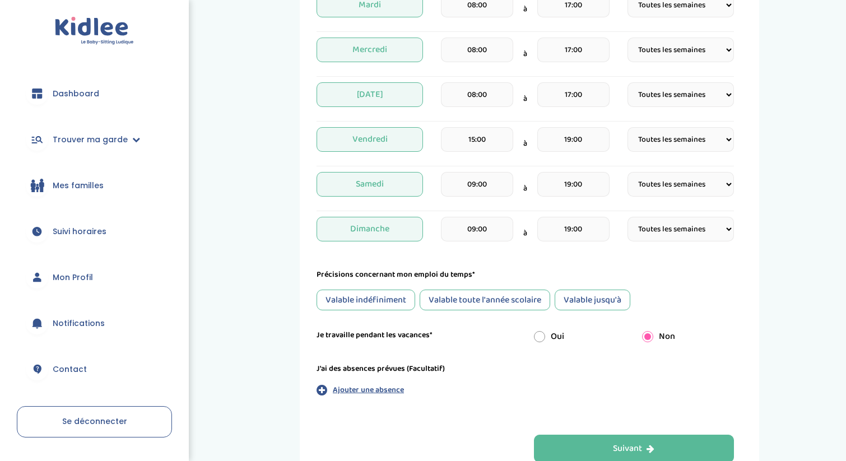
click at [474, 142] on input "15:00" at bounding box center [477, 139] width 72 height 25
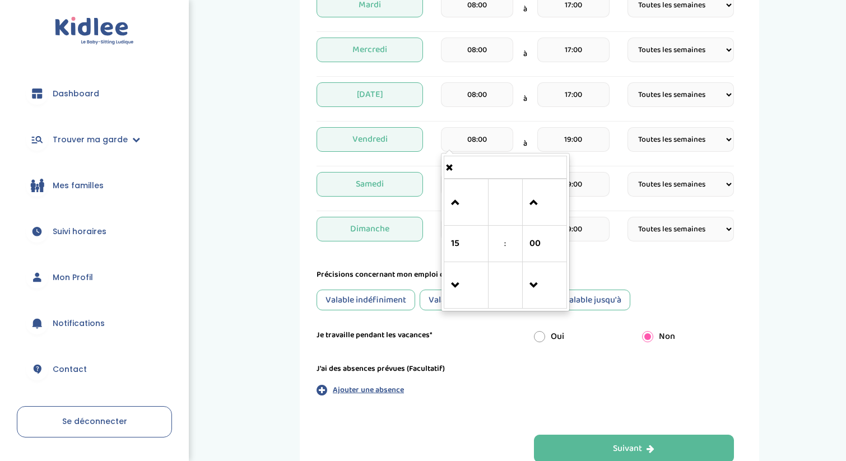
type input "08:00"
click at [593, 94] on input "17:00" at bounding box center [573, 94] width 72 height 25
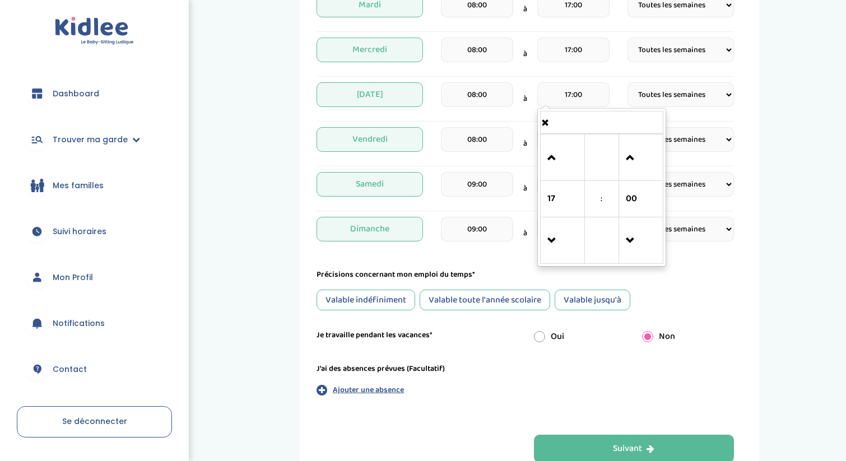
click at [512, 177] on input "09:00" at bounding box center [477, 184] width 72 height 25
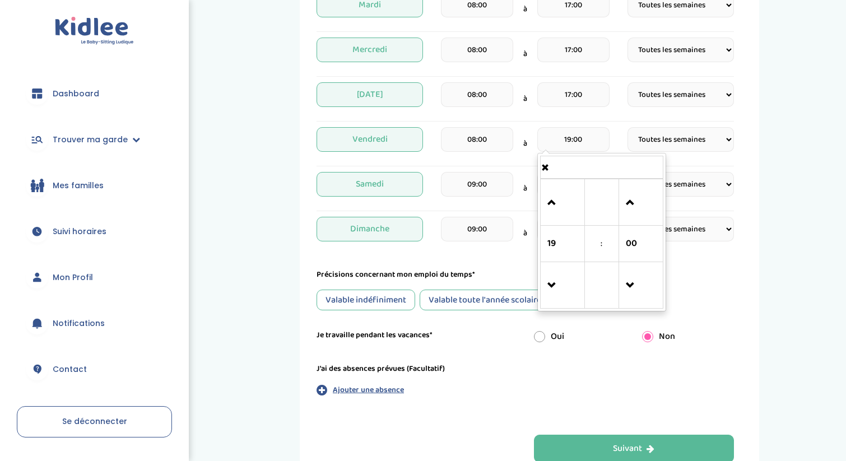
click at [570, 141] on input "19:00" at bounding box center [573, 139] width 72 height 25
type input "17:00"
click at [480, 262] on form "Je suis disponible dès le* [DATE] Je suis disponible jusqu'au (Facultatif) Je c…" at bounding box center [525, 118] width 417 height 593
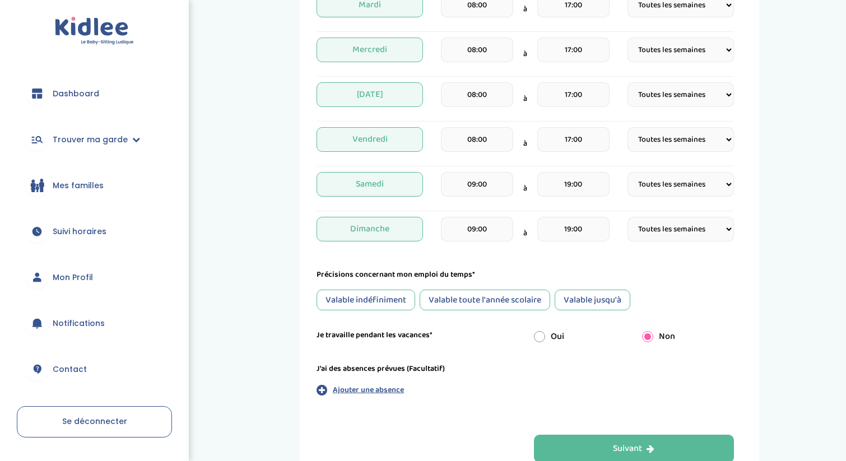
click at [474, 186] on input "09:00" at bounding box center [477, 184] width 72 height 25
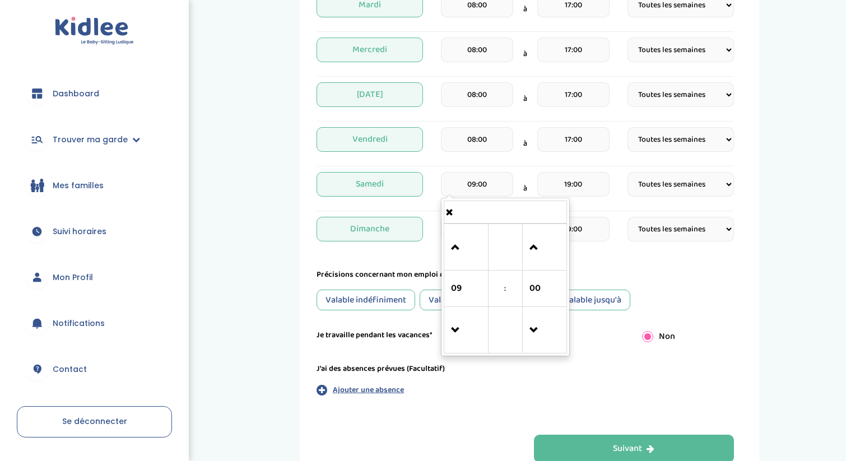
click at [564, 175] on input "19:00" at bounding box center [573, 184] width 72 height 25
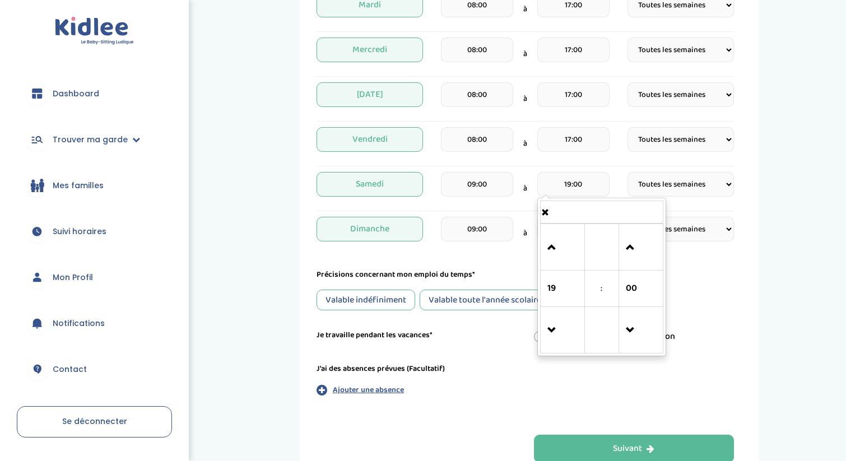
click at [509, 254] on form "Je suis disponible dès le* [DATE] Je suis disponible jusqu'au (Facultatif) Je c…" at bounding box center [525, 118] width 417 height 593
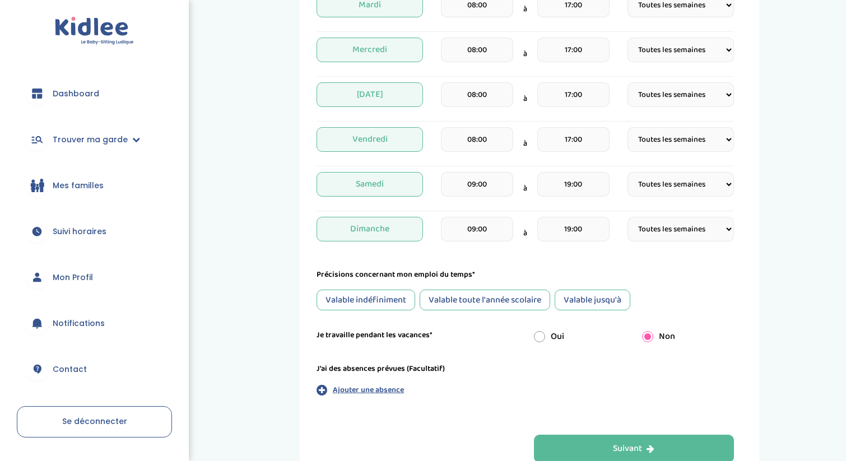
click at [573, 184] on input "19:00" at bounding box center [573, 184] width 72 height 25
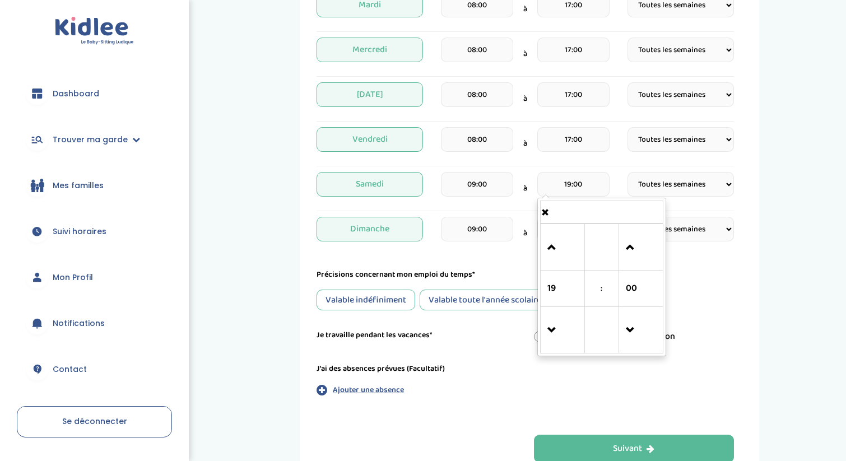
click at [571, 182] on input "19:00" at bounding box center [573, 184] width 72 height 25
type input "23:00"
click at [555, 147] on input "17:00" at bounding box center [573, 139] width 72 height 25
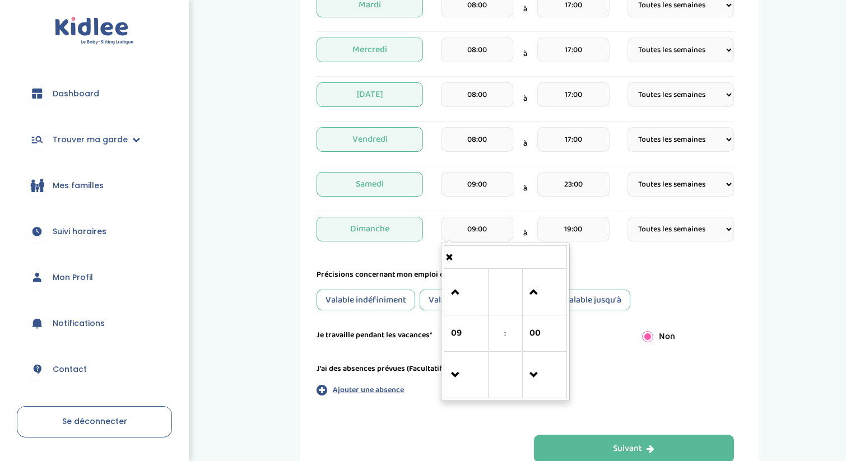
click at [508, 234] on input "09:00" at bounding box center [477, 229] width 72 height 25
click at [613, 256] on form "Je suis disponible dès le* [DATE] Je suis disponible jusqu'au (Facultatif) Je c…" at bounding box center [525, 118] width 417 height 593
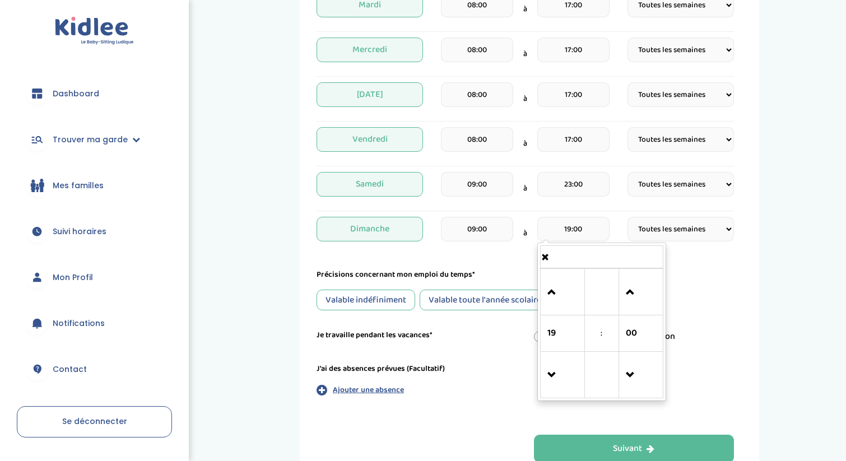
click at [570, 233] on input "19:00" at bounding box center [573, 229] width 72 height 25
type input "23:00"
click at [525, 259] on form "Je suis disponible dès le* [DATE] Je suis disponible jusqu'au (Facultatif) Je c…" at bounding box center [525, 118] width 417 height 593
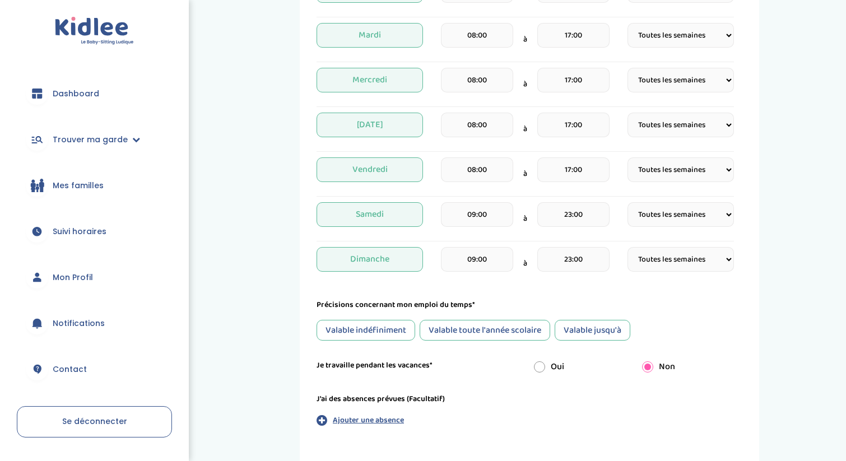
scroll to position [435, 0]
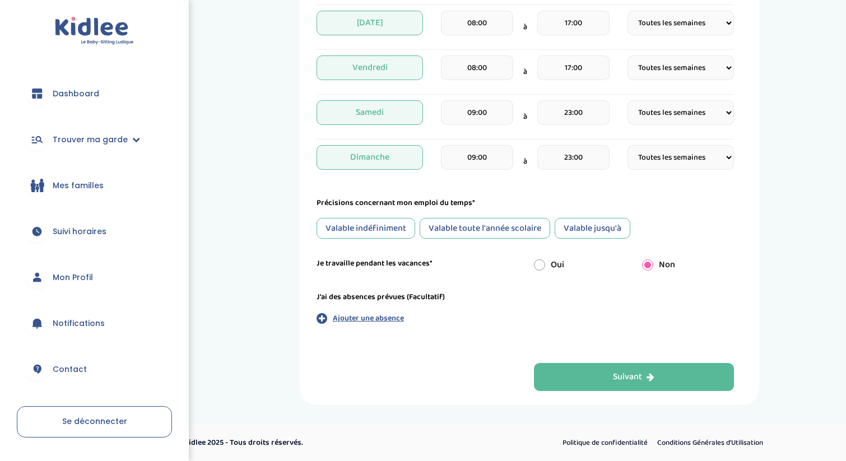
click at [502, 226] on div "Valable toute l'année scolaire" at bounding box center [485, 228] width 131 height 21
click at [542, 275] on form "Je suis disponible dès le* [DATE] Je suis disponible jusqu'au (Facultatif) Je c…" at bounding box center [525, 46] width 417 height 593
click at [542, 268] on input "radio" at bounding box center [539, 264] width 11 height 11
radio input "true"
radio input "false"
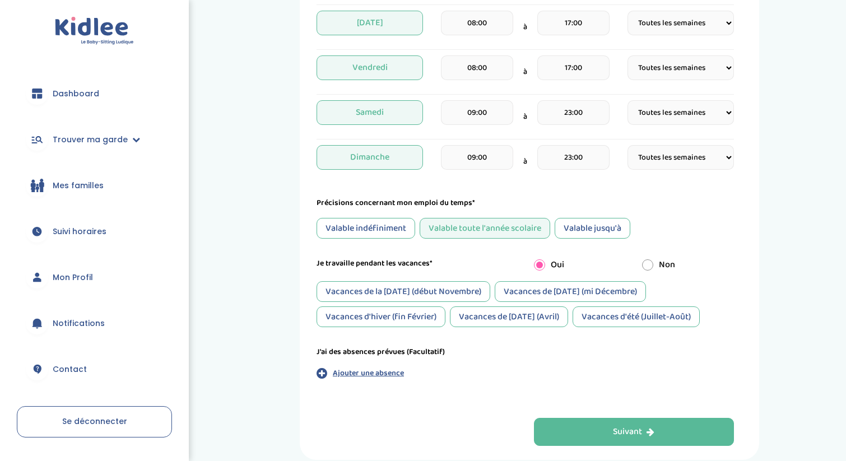
scroll to position [441, 0]
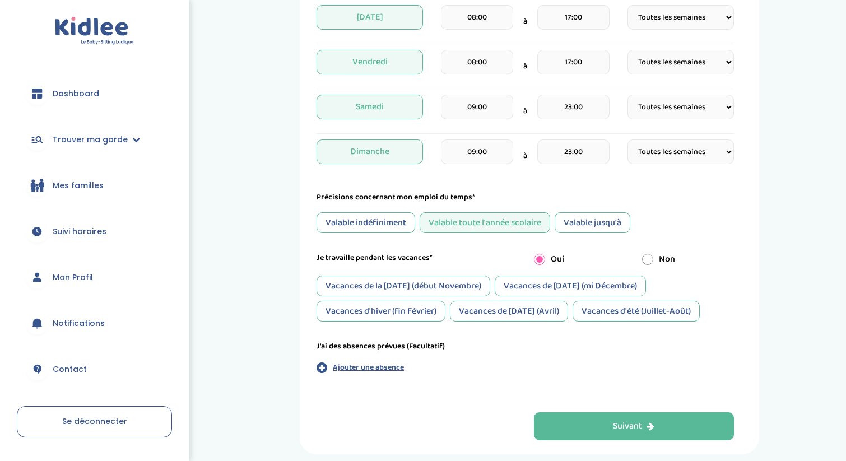
click at [596, 328] on form "Je suis disponible dès le* [DATE] Je suis disponible jusqu'au (Facultatif) Je c…" at bounding box center [525, 68] width 417 height 648
click at [597, 312] on div "Vacances d'été (Juillet-Août)" at bounding box center [636, 311] width 127 height 21
click at [546, 313] on div "Vacances de [DATE] (Avril)" at bounding box center [509, 311] width 118 height 21
drag, startPoint x: 432, startPoint y: 315, endPoint x: 427, endPoint y: 328, distance: 13.6
click at [427, 328] on form "Je suis disponible dès le* [DATE] Je suis disponible jusqu'au (Facultatif) Je c…" at bounding box center [525, 68] width 417 height 648
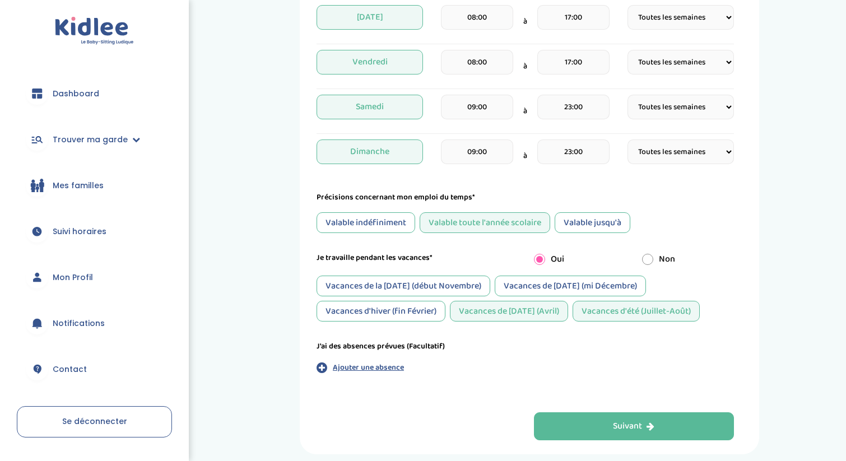
click at [436, 298] on div "Vacances de la [DATE] (début Novembre) Vacances de [DATE] (mi Décembre) Vacance…" at bounding box center [525, 299] width 417 height 46
click at [438, 289] on div "Vacances de la [DATE] (début Novembre)" at bounding box center [404, 286] width 174 height 21
click at [430, 310] on div "Vacances d'hiver (fin Février)" at bounding box center [381, 311] width 129 height 21
click at [558, 288] on div "Vacances de [DATE] (mi Décembre)" at bounding box center [570, 286] width 151 height 21
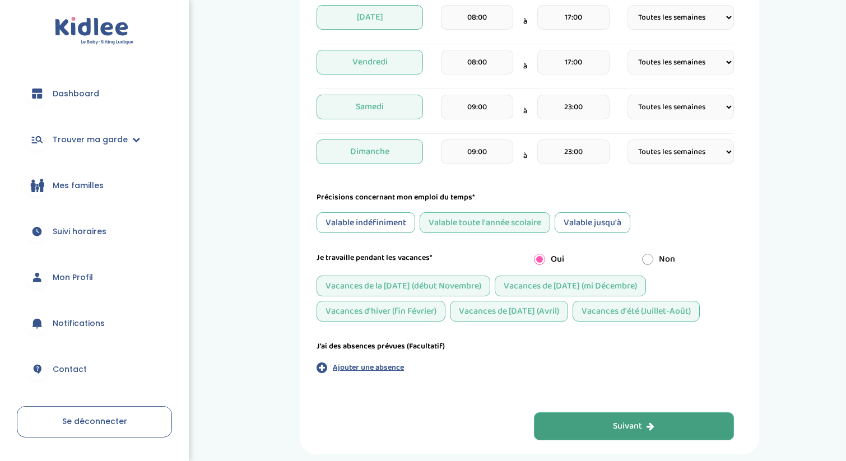
click at [583, 420] on button "Suivant" at bounding box center [634, 426] width 201 height 28
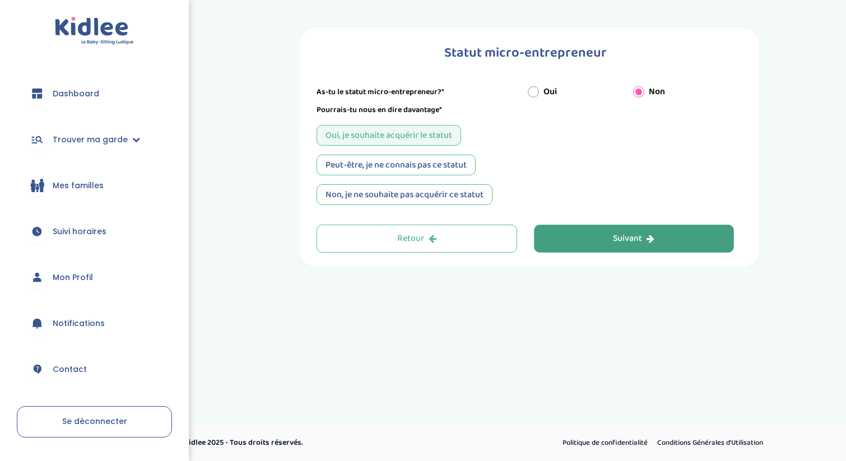
scroll to position [0, 0]
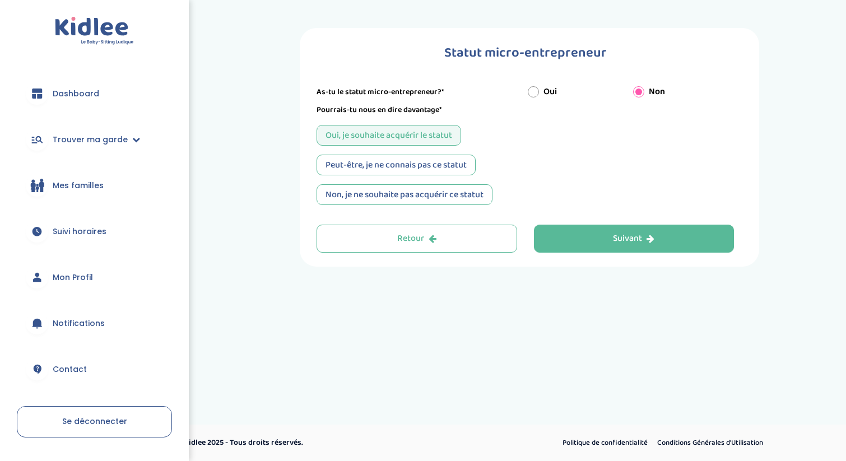
click at [453, 171] on div "Peut-être, je ne connais pas ce statut" at bounding box center [396, 165] width 159 height 21
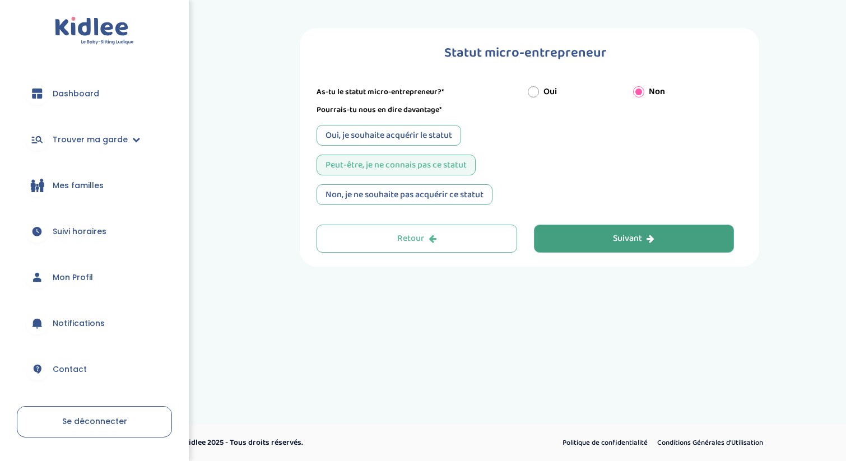
click at [625, 236] on div "Suivant" at bounding box center [633, 239] width 41 height 13
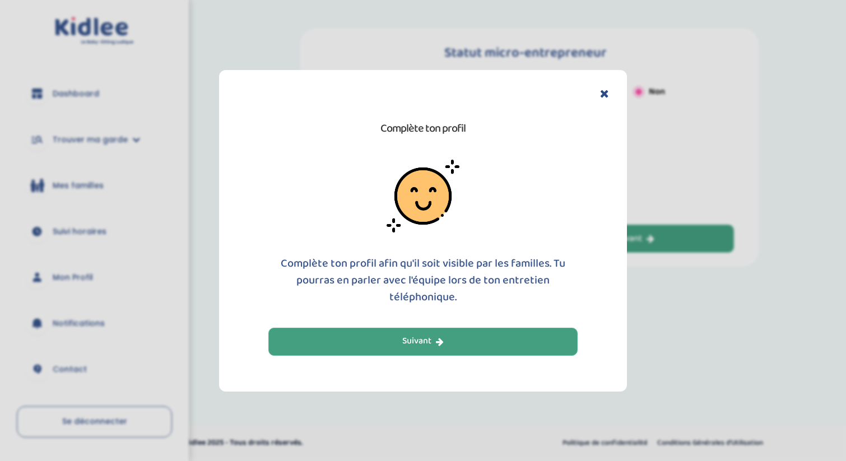
click at [556, 347] on button "Suivant" at bounding box center [422, 342] width 309 height 28
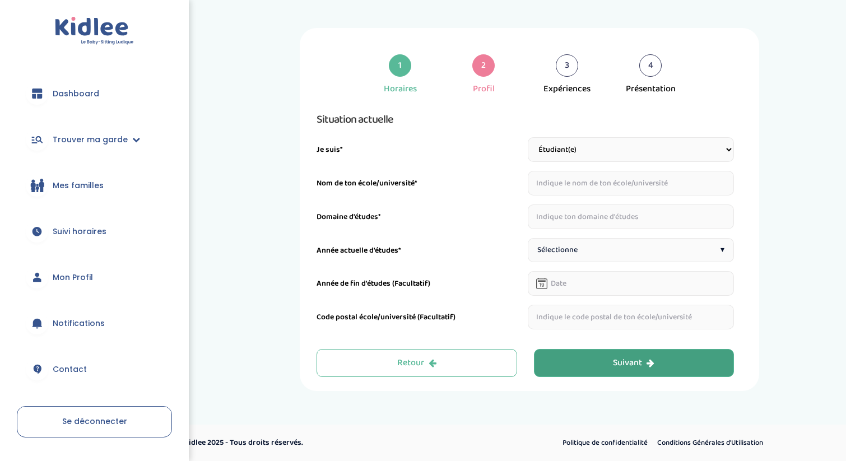
click at [570, 160] on select "Étudiant(e) Salarié Professionnel(le) de la petite enfance Retraité(e) En reche…" at bounding box center [631, 149] width 207 height 25
select select "5"
click at [528, 137] on select "Étudiant(e) Salarié Professionnel(le) de la petite enfance Retraité(e) En reche…" at bounding box center [631, 149] width 207 height 25
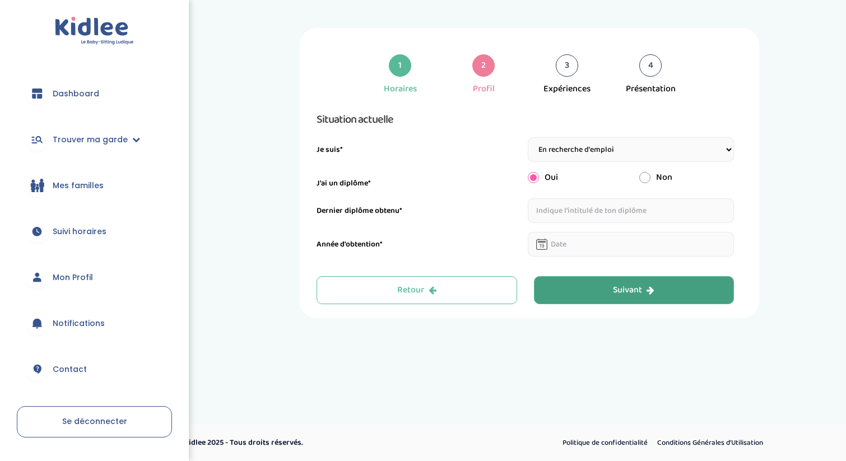
click at [646, 175] on input "radio" at bounding box center [644, 177] width 11 height 11
radio input "true"
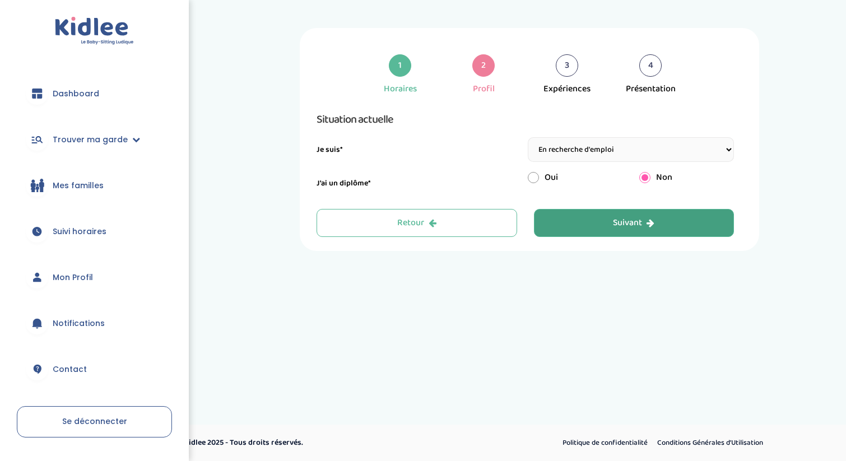
click at [533, 166] on div "Situation actuelle Je suis* Étudiant(e) Salarié Professionnel(le) de la petite …" at bounding box center [525, 149] width 417 height 79
click at [534, 180] on input "radio" at bounding box center [533, 177] width 11 height 11
radio input "true"
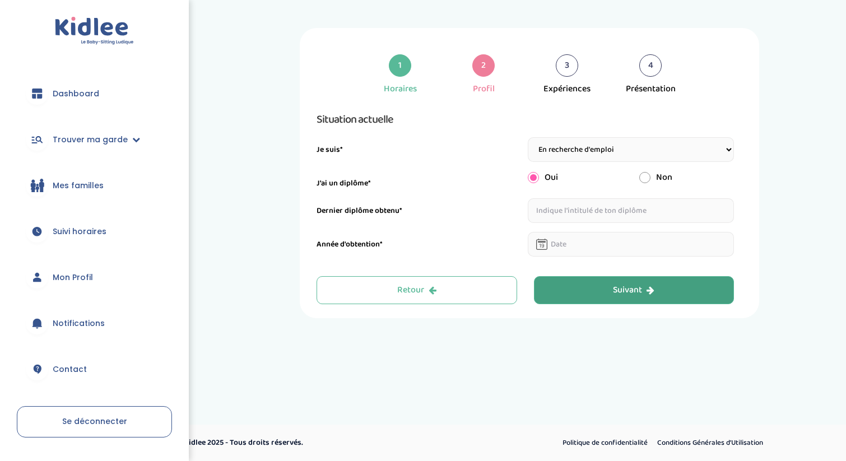
click at [646, 177] on input "radio" at bounding box center [644, 177] width 11 height 11
radio input "true"
radio input "false"
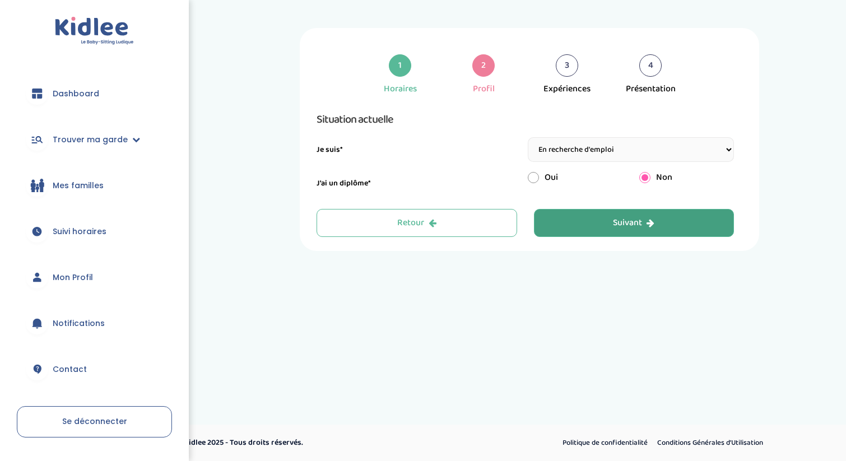
click at [637, 226] on div "Suivant" at bounding box center [633, 223] width 41 height 13
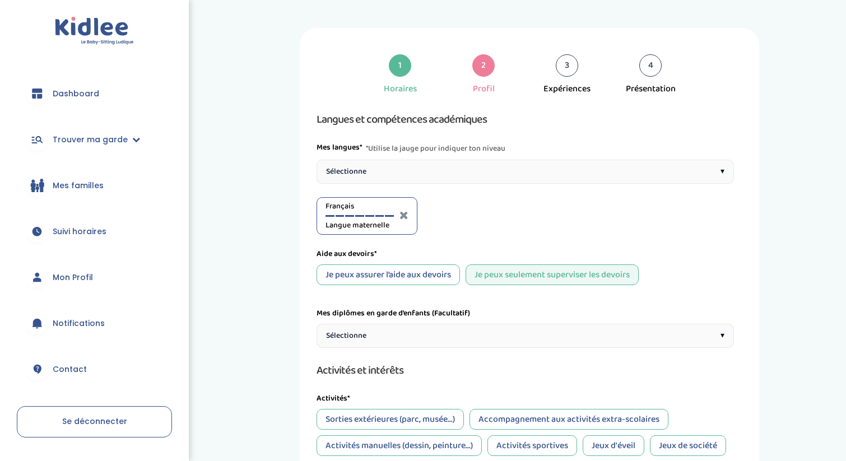
click at [589, 173] on div "Sélectionne ▾" at bounding box center [525, 172] width 417 height 24
click at [499, 216] on div at bounding box center [495, 216] width 9 height 2
click at [527, 175] on div "Sélectionne ▾" at bounding box center [525, 172] width 417 height 24
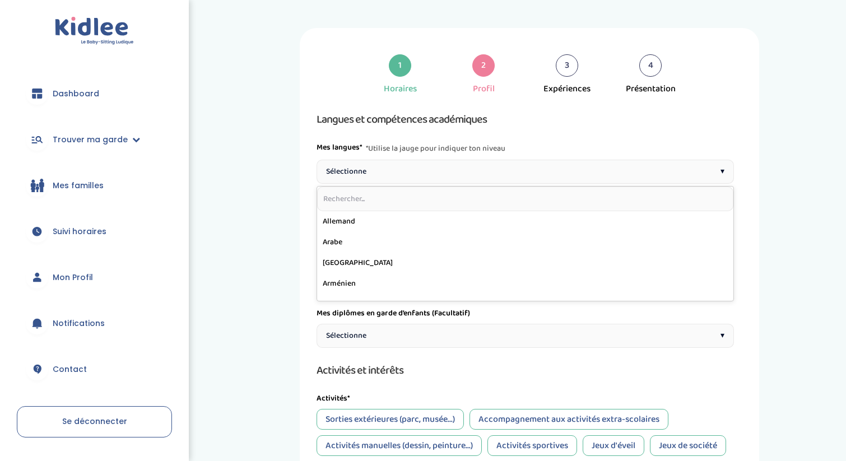
click at [509, 194] on input "text" at bounding box center [525, 199] width 416 height 25
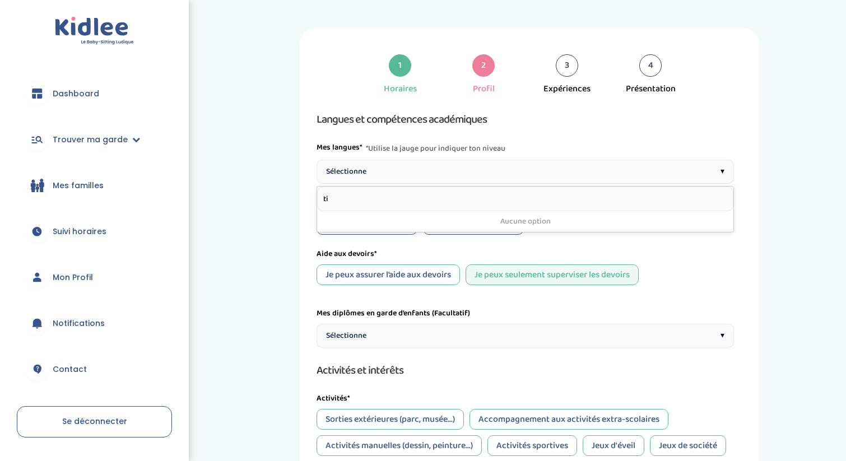
type input "t"
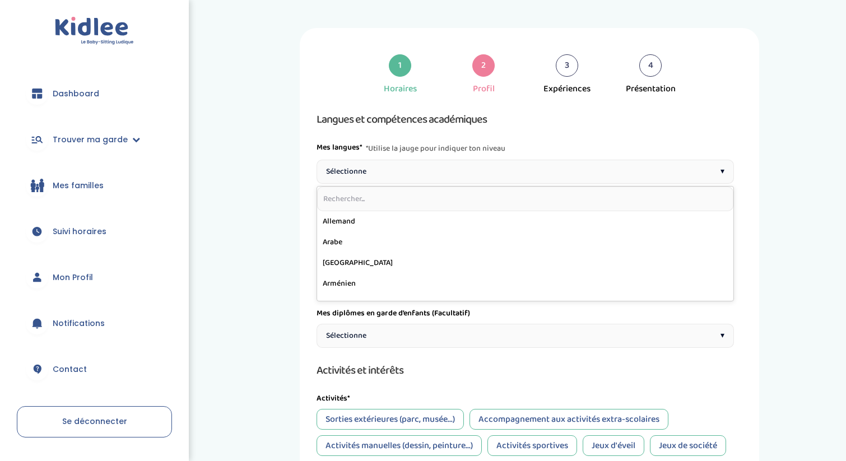
click at [660, 305] on div "Langues et compétences académiques Mes langues* *Utilise la jauge pour indiquer…" at bounding box center [525, 402] width 417 height 584
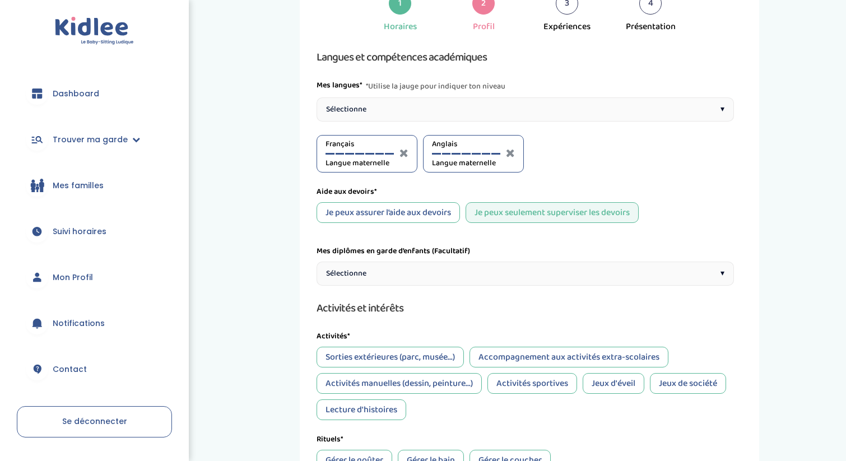
scroll to position [66, 0]
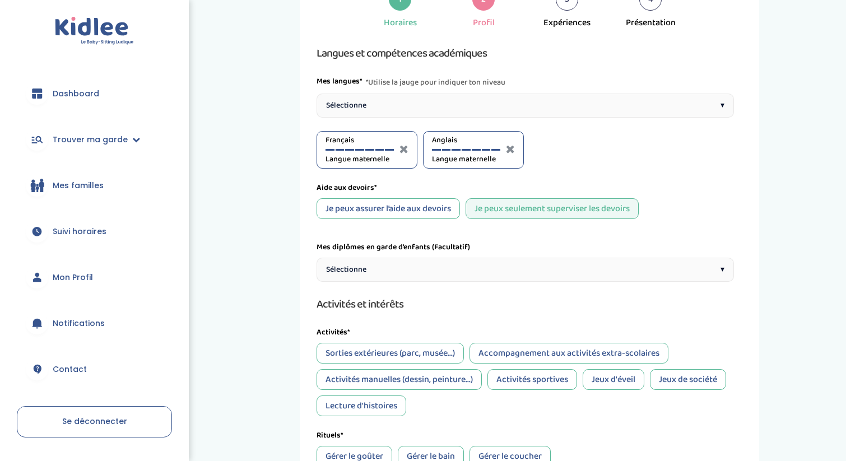
click at [419, 208] on div "Je peux assurer l’aide aux devoirs" at bounding box center [388, 208] width 143 height 21
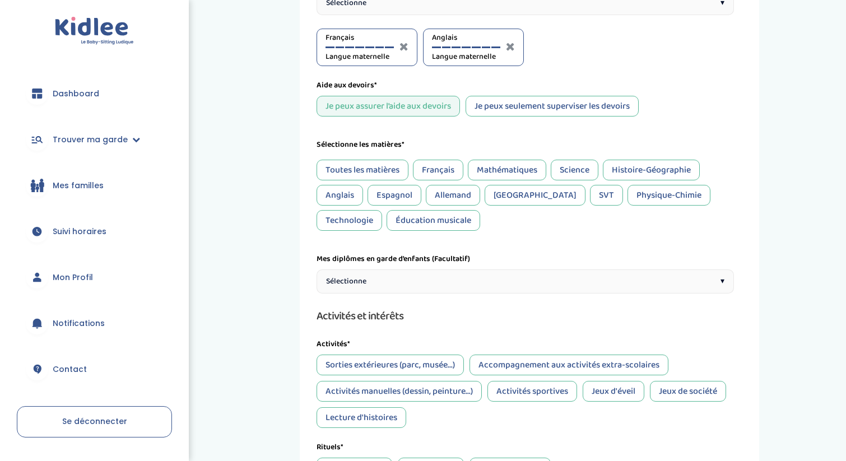
scroll to position [170, 0]
click at [496, 170] on div "Mathématiques" at bounding box center [507, 169] width 78 height 21
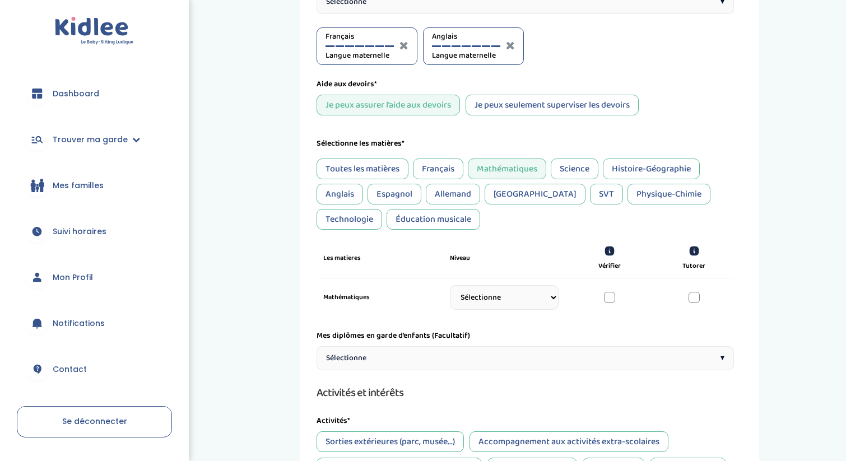
click at [558, 165] on div "Science" at bounding box center [575, 169] width 48 height 21
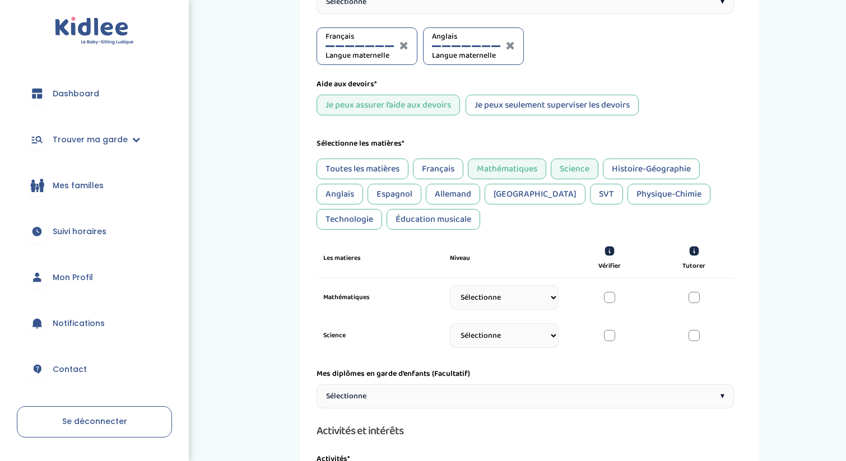
click at [608, 164] on div "Histoire-Géographie" at bounding box center [651, 169] width 97 height 21
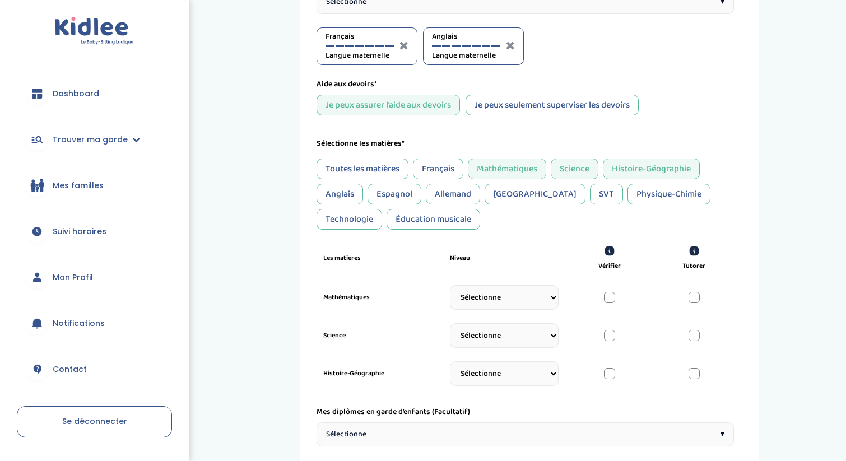
click at [628, 189] on div "Physique-Chimie" at bounding box center [669, 194] width 83 height 21
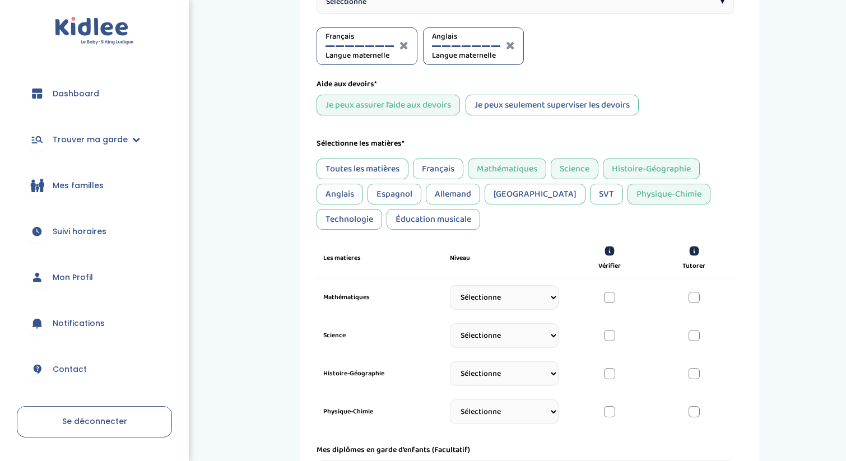
click at [382, 209] on div "Technologie" at bounding box center [350, 219] width 66 height 21
click at [590, 193] on div "SVT" at bounding box center [606, 194] width 33 height 21
click at [333, 196] on div "Anglais" at bounding box center [340, 194] width 47 height 21
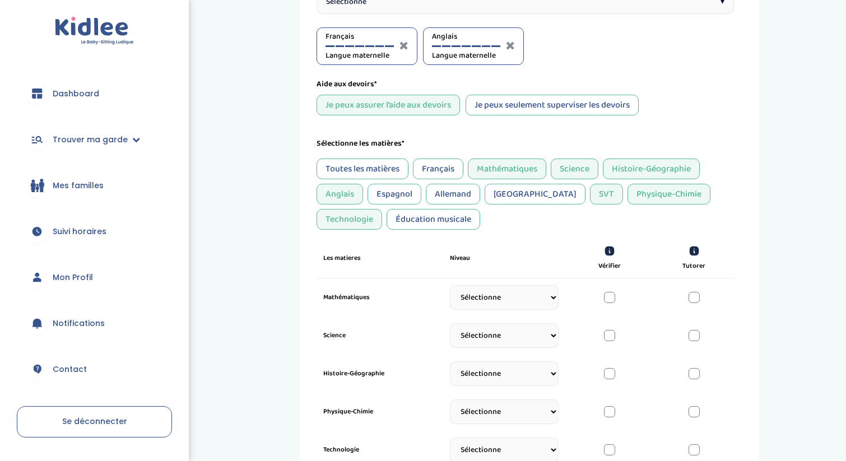
click at [387, 225] on div "Éducation musicale" at bounding box center [434, 219] width 94 height 21
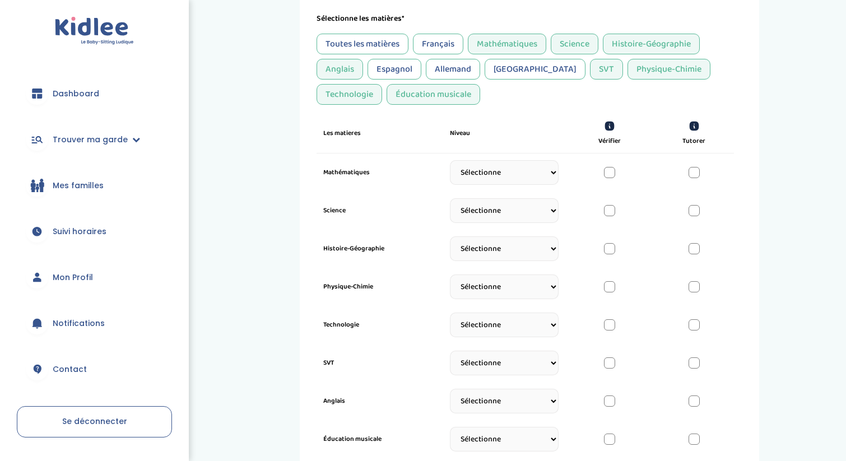
scroll to position [344, 0]
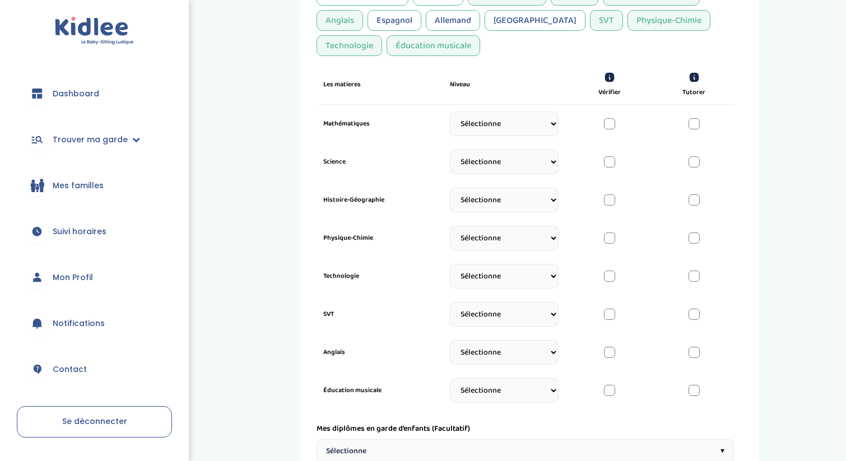
click at [531, 129] on select "Sélectionne CP [DATE] [DATE] CM1 CM2 6eme 5eme 4eme 3eme Seconde [GEOGRAPHIC_DA…" at bounding box center [504, 124] width 109 height 25
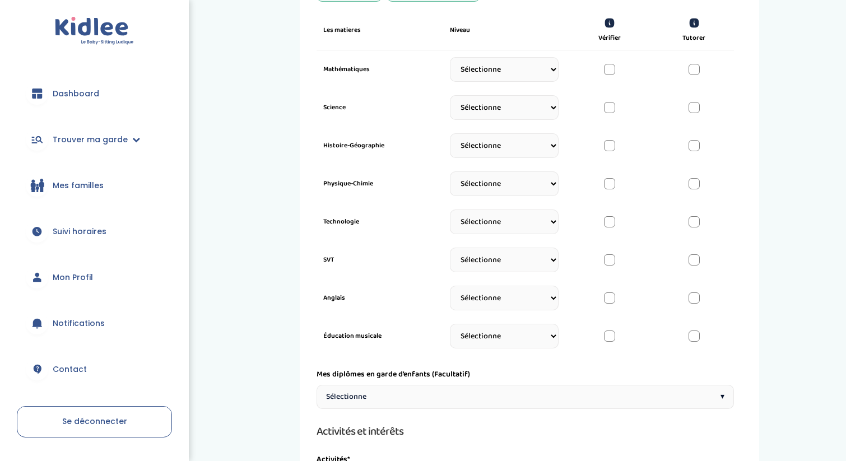
scroll to position [407, 0]
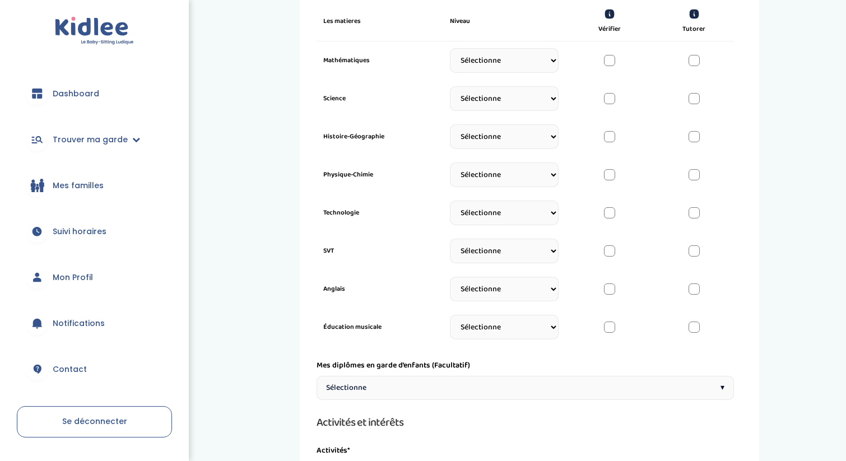
click at [494, 66] on select "Sélectionne CP [DATE] [DATE] CM1 CM2 6eme 5eme 4eme 3eme Seconde [GEOGRAPHIC_DA…" at bounding box center [504, 60] width 109 height 25
click at [514, 62] on select "Sélectionne CP [DATE] [DATE] CM1 CM2 6eme 5eme 4eme 3eme Seconde [GEOGRAPHIC_DA…" at bounding box center [504, 60] width 109 height 25
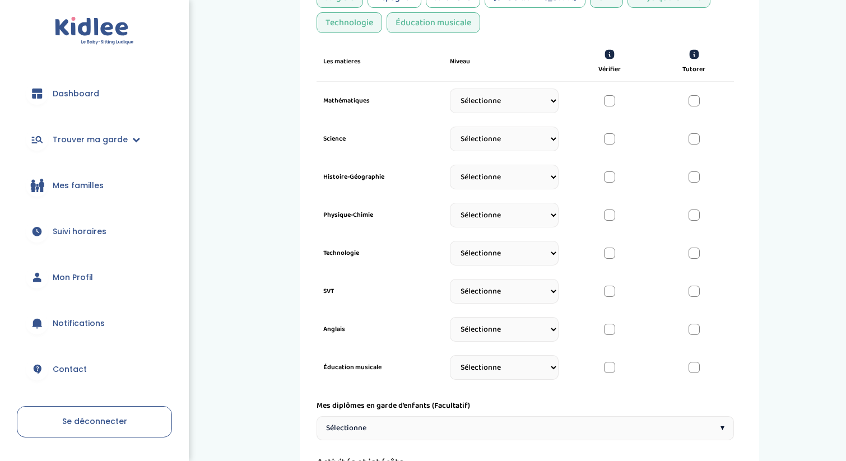
scroll to position [359, 0]
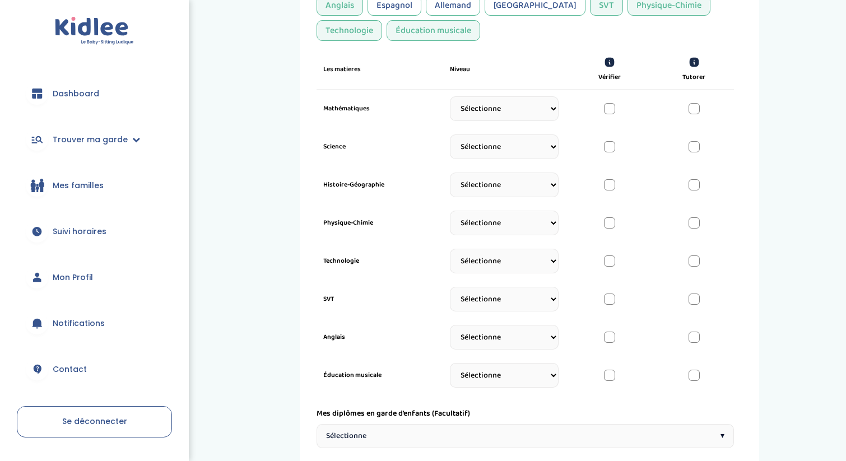
click at [611, 112] on div at bounding box center [609, 108] width 11 height 11
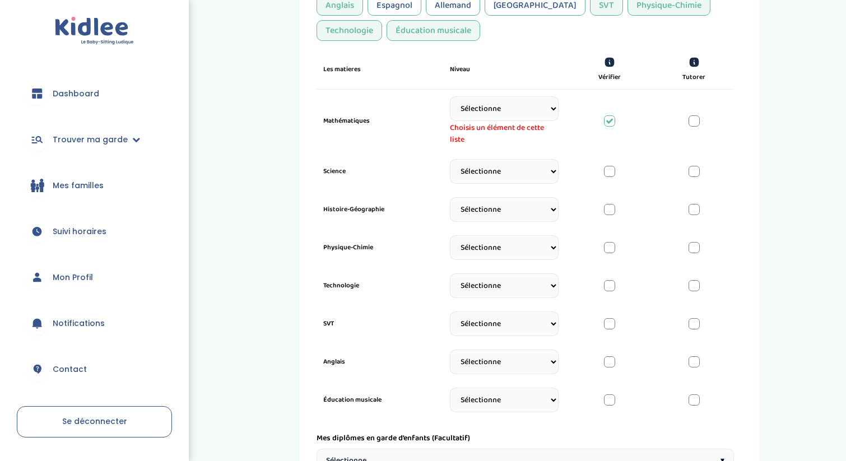
click at [547, 108] on select "Sélectionne CP [DATE] [DATE] CM1 CM2 6eme 5eme 4eme 3eme Seconde [GEOGRAPHIC_DA…" at bounding box center [504, 108] width 109 height 25
select select "Seconde"
click at [450, 98] on select "Sélectionne CP [DATE] [DATE] CM1 CM2 6eme 5eme 4eme 3eme Seconde [GEOGRAPHIC_DA…" at bounding box center [504, 108] width 109 height 25
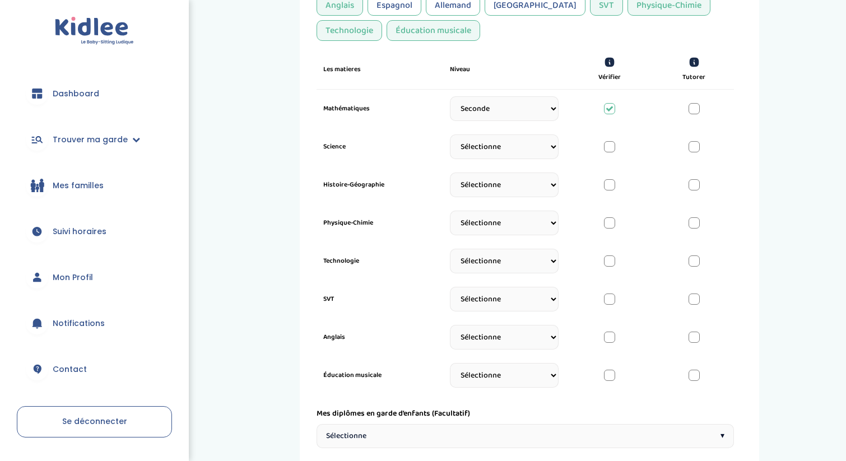
click at [630, 138] on div "Science Sélectionne CP [DATE] [DATE] CM1 CM2 6eme 5eme 4eme 3eme Seconde [GEOGR…" at bounding box center [525, 147] width 417 height 38
click at [611, 107] on icon at bounding box center [610, 109] width 8 height 8
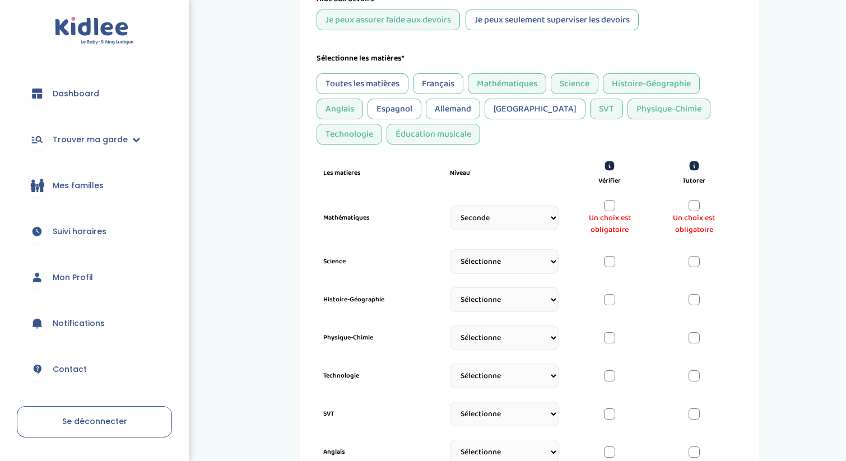
scroll to position [242, 0]
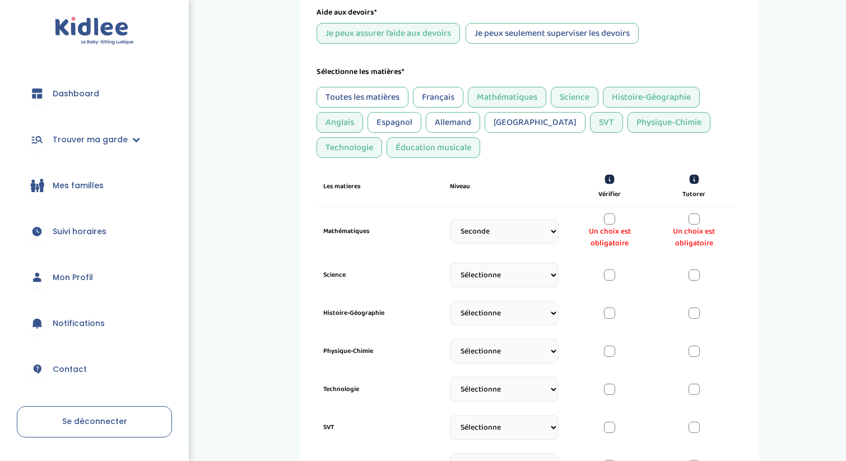
click at [523, 96] on div "Mathématiques" at bounding box center [507, 97] width 78 height 21
select select
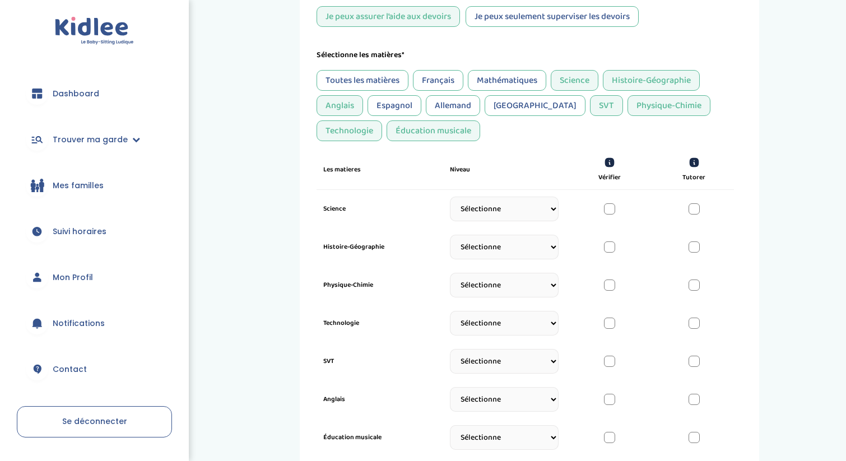
scroll to position [260, 0]
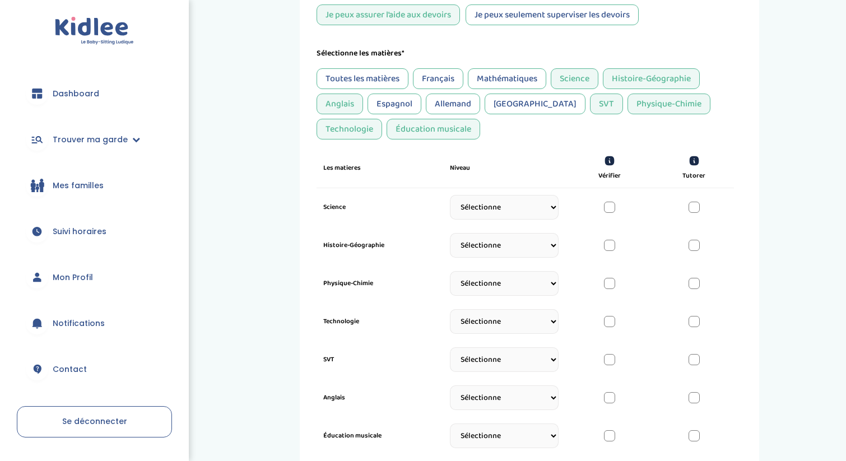
click at [648, 86] on div "Histoire-Géographie" at bounding box center [651, 78] width 97 height 21
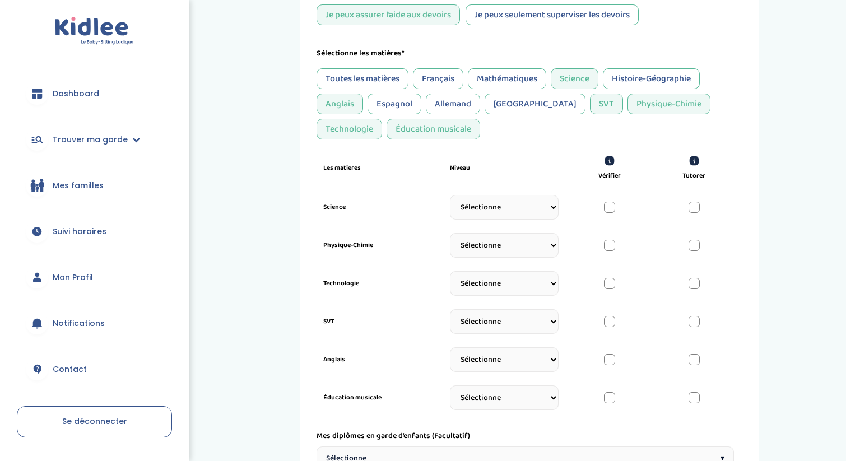
click at [578, 78] on div "Science" at bounding box center [575, 78] width 48 height 21
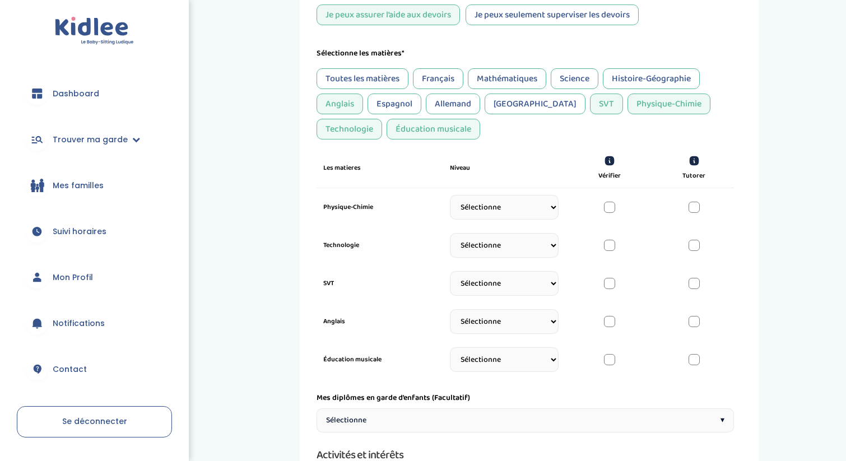
click at [518, 332] on select "Sélectionne CP [DATE] [DATE] CM1 CM2 6eme 5eme 4eme 3eme Seconde [GEOGRAPHIC_DA…" at bounding box center [504, 321] width 109 height 25
select select "Terminale"
click at [450, 316] on select "Sélectionne CP [DATE] [DATE] CM1 CM2 6eme 5eme 4eme 3eme Seconde [GEOGRAPHIC_DA…" at bounding box center [504, 321] width 109 height 25
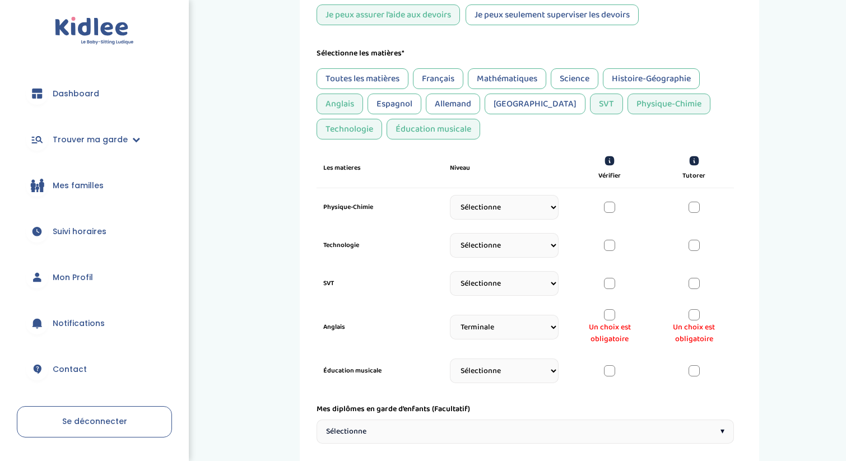
click at [609, 245] on div at bounding box center [609, 245] width 11 height 11
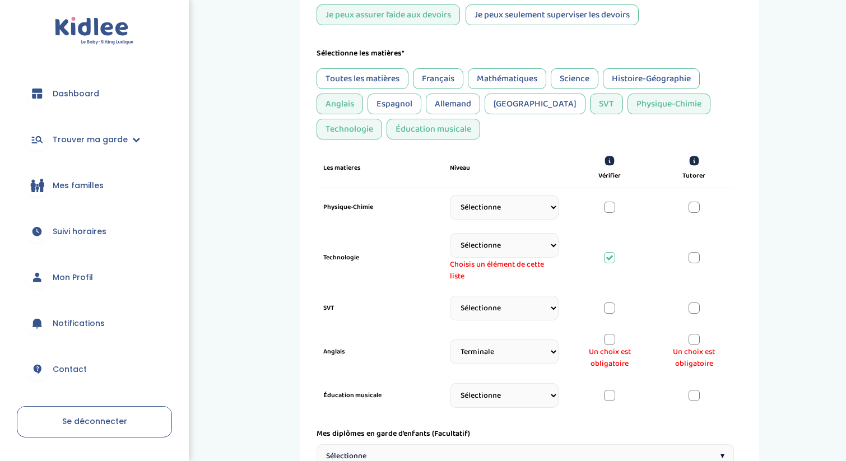
click at [606, 261] on icon at bounding box center [610, 258] width 8 height 8
click at [608, 345] on div at bounding box center [609, 339] width 11 height 11
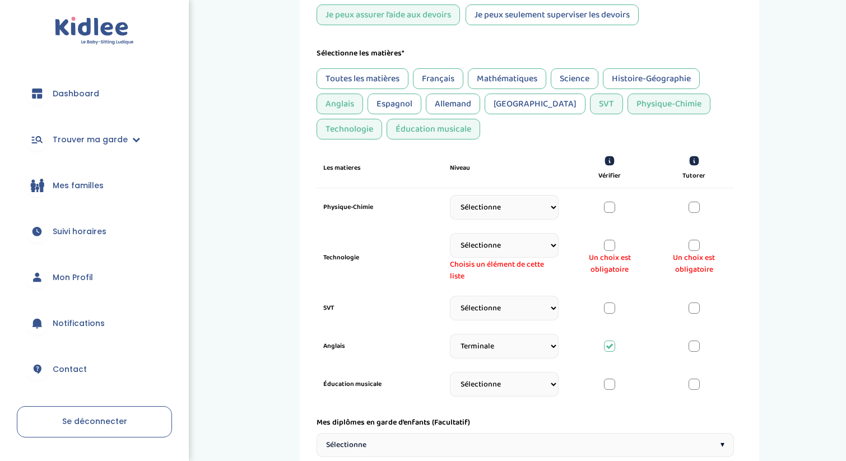
click at [683, 349] on div "Anglais Sélectionne CP [DATE] [DATE] CM1 CM2 6eme 5eme 4eme 3eme Seconde [GEOGR…" at bounding box center [525, 346] width 417 height 38
click at [693, 349] on div at bounding box center [694, 346] width 11 height 11
click at [590, 103] on div "SVT" at bounding box center [606, 104] width 33 height 21
select select "Terminale"
select select
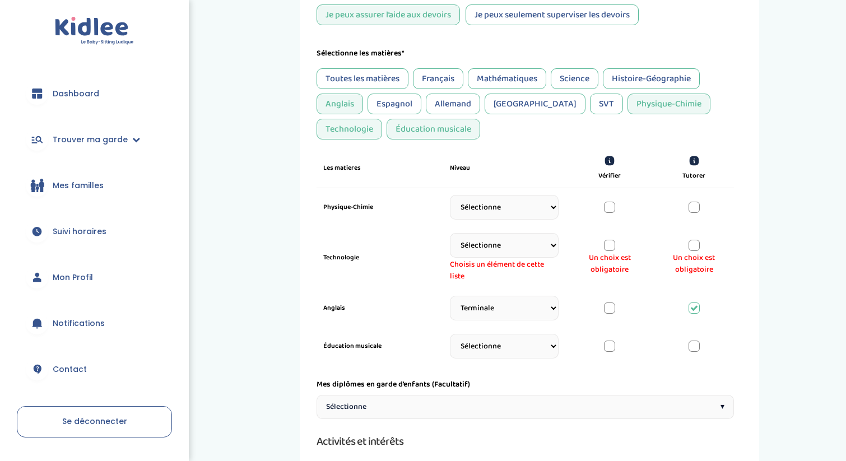
click at [382, 119] on div "Technologie" at bounding box center [350, 129] width 66 height 21
select select "Terminale"
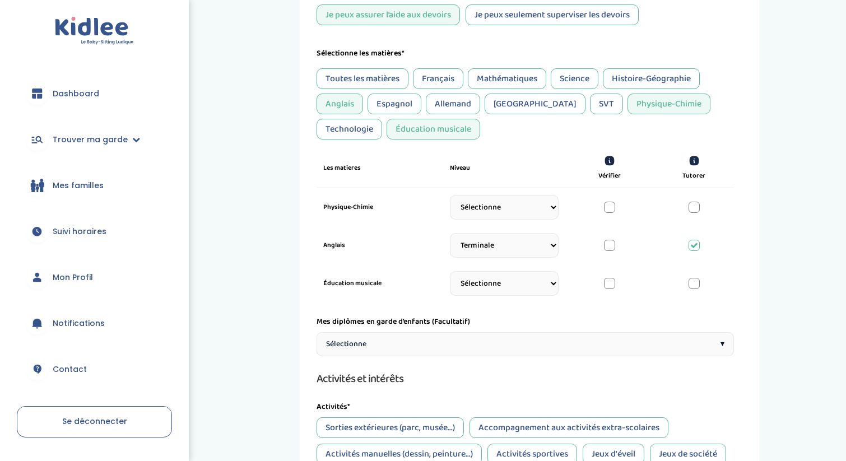
click at [544, 279] on select "Sélectionne CP [DATE] [DATE] CM1 CM2 6eme 5eme 4eme 3eme Seconde [GEOGRAPHIC_DA…" at bounding box center [504, 283] width 109 height 25
select select "Terminale"
click at [450, 278] on select "Sélectionne CP [DATE] [DATE] CM1 CM2 6eme 5eme 4eme 3eme Seconde [GEOGRAPHIC_DA…" at bounding box center [504, 283] width 109 height 25
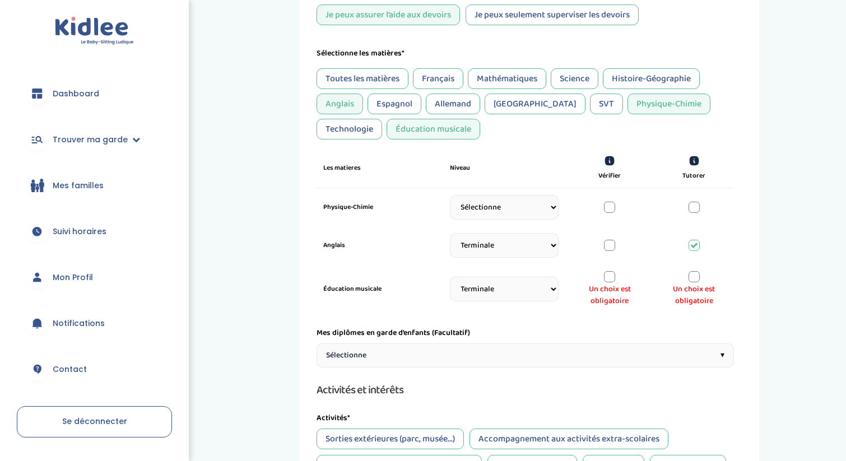
click at [609, 280] on div at bounding box center [609, 276] width 11 height 11
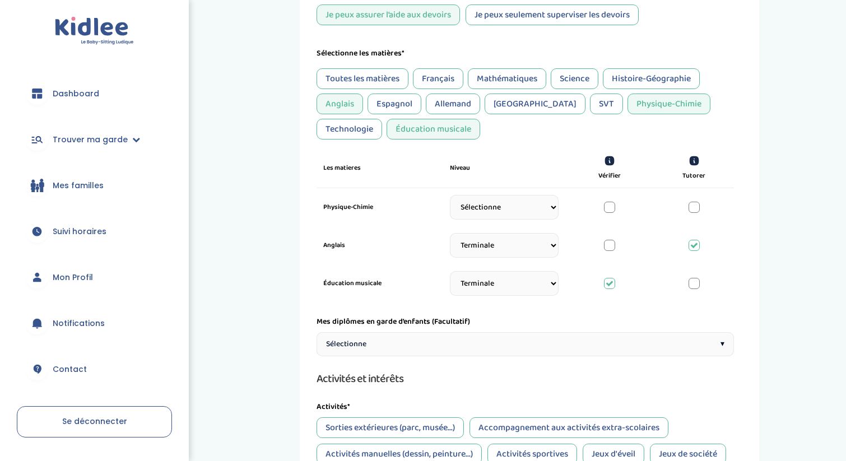
click at [698, 286] on div at bounding box center [694, 283] width 11 height 11
click at [628, 103] on div "Physique-Chimie" at bounding box center [669, 104] width 83 height 21
select select "Terminale"
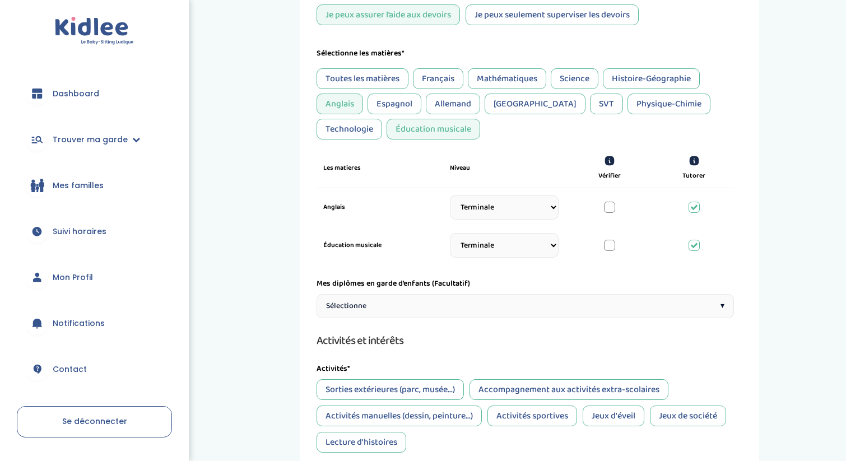
click at [628, 108] on div "Physique-Chimie" at bounding box center [669, 104] width 83 height 21
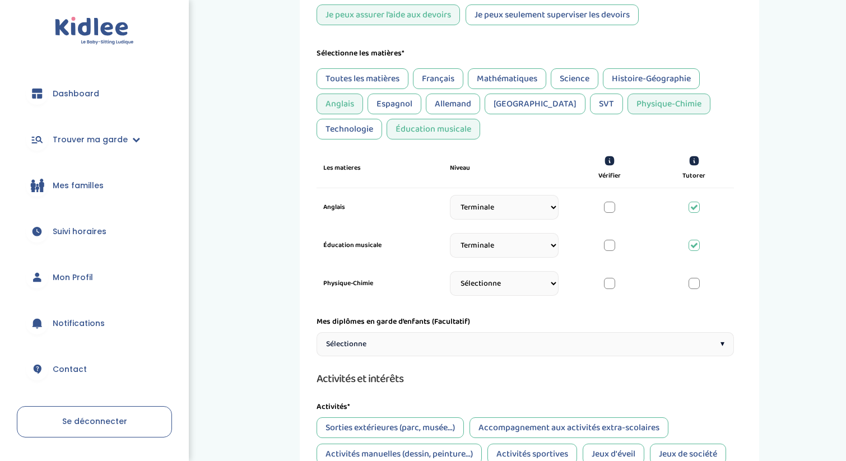
click at [628, 113] on div "Physique-Chimie" at bounding box center [669, 104] width 83 height 21
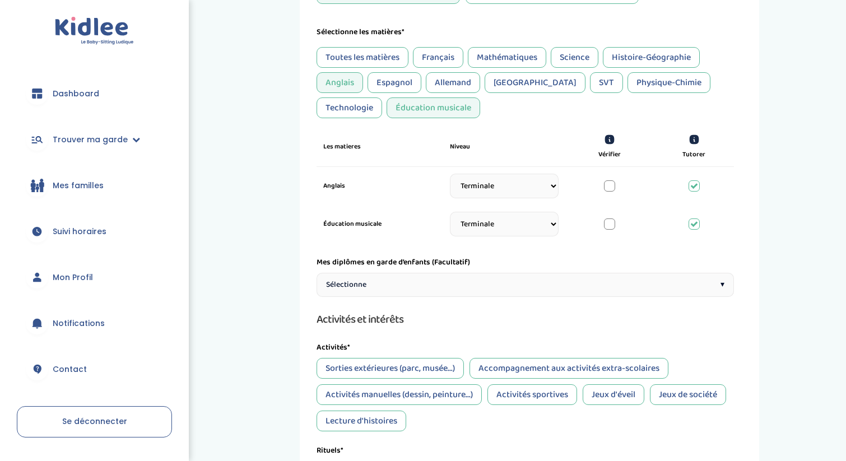
scroll to position [321, 0]
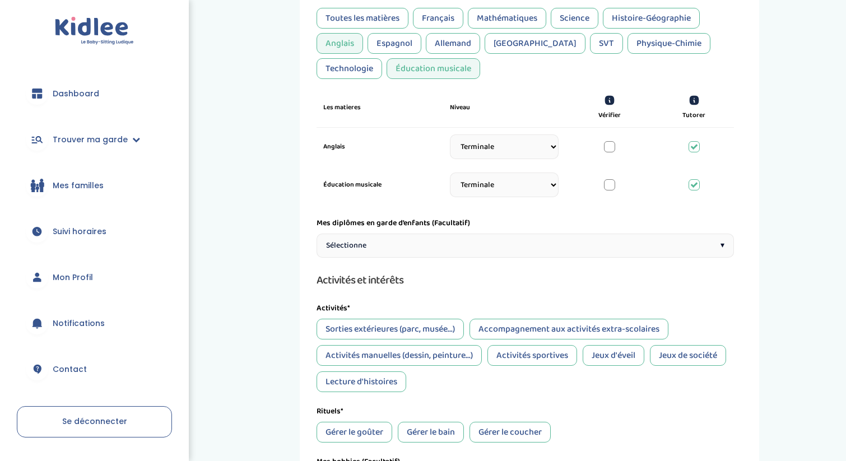
click at [489, 245] on div "Sélectionne ▾" at bounding box center [525, 246] width 417 height 24
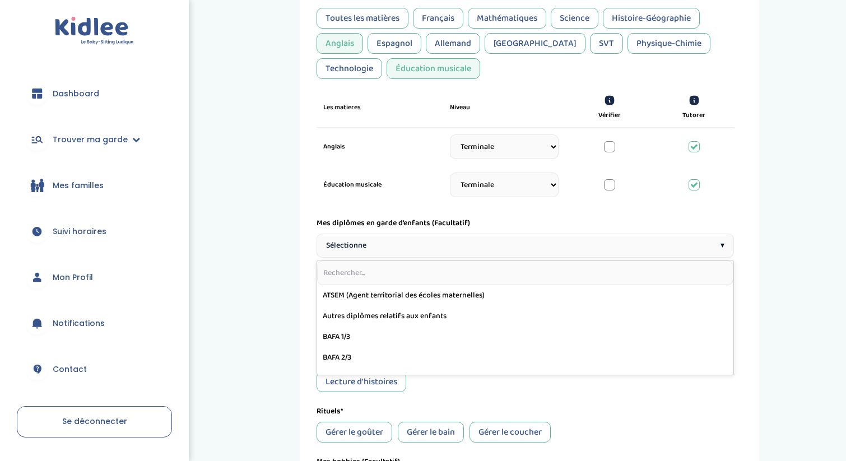
click at [489, 245] on div "Sélectionne ▾" at bounding box center [525, 246] width 417 height 24
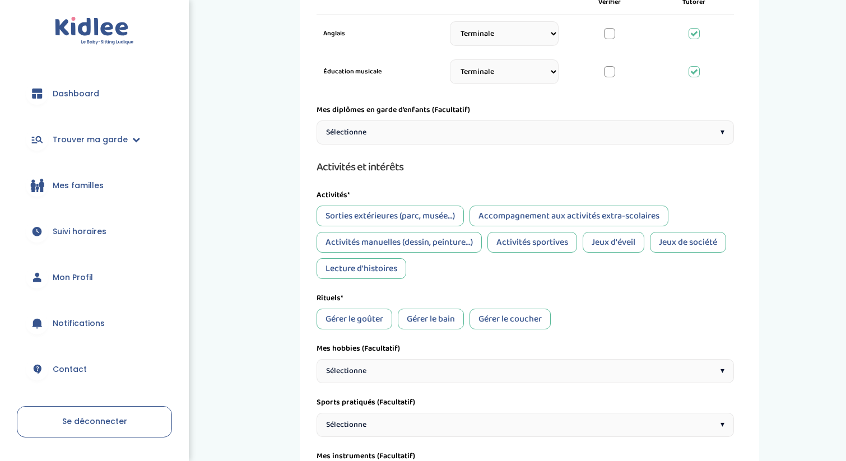
scroll to position [437, 0]
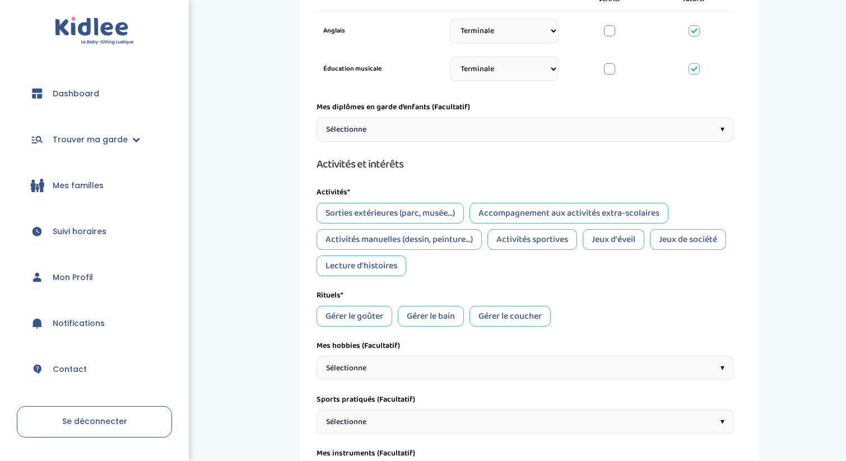
click at [430, 221] on div "Sorties extérieures (parc, musée...)" at bounding box center [390, 213] width 147 height 21
click at [513, 212] on div "Accompagnement aux activités extra-scolaires" at bounding box center [569, 213] width 199 height 21
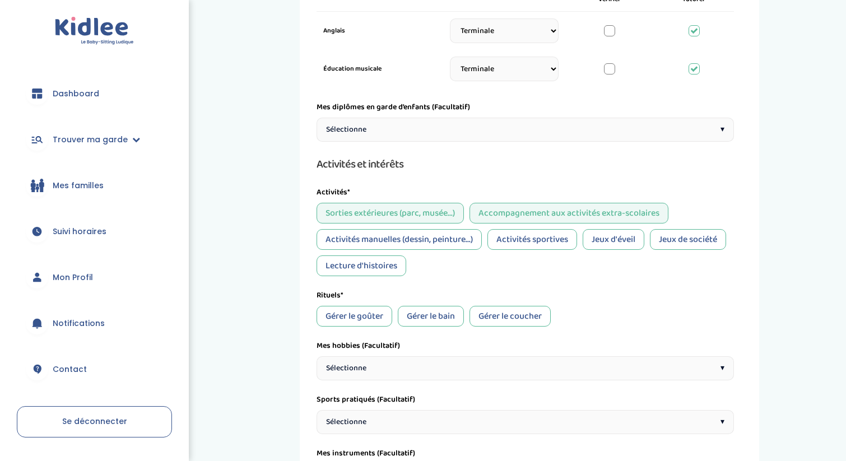
click at [457, 245] on div "Activités manuelles (dessin, peinture...)" at bounding box center [399, 239] width 165 height 21
click at [539, 244] on div "Activités sportives" at bounding box center [533, 239] width 90 height 21
click at [630, 242] on div "Jeux d'éveil" at bounding box center [614, 239] width 62 height 21
click at [704, 244] on div "Jeux de société" at bounding box center [688, 239] width 76 height 21
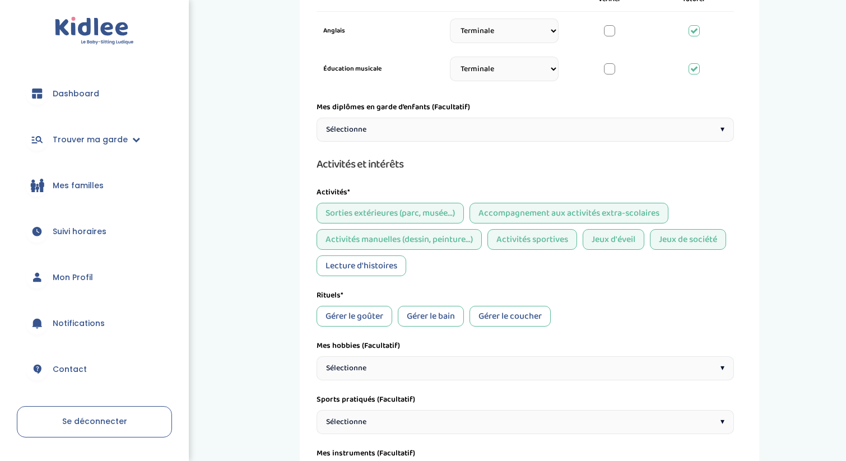
click at [394, 271] on div "Lecture d'histoires" at bounding box center [362, 266] width 90 height 21
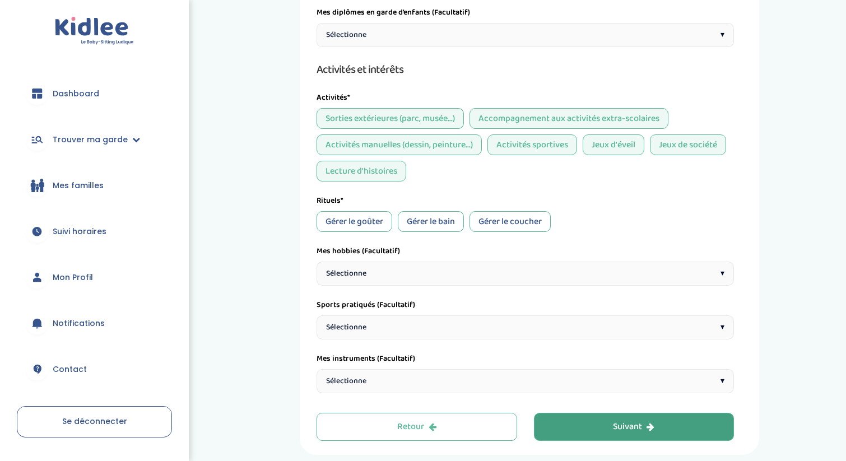
scroll to position [539, 0]
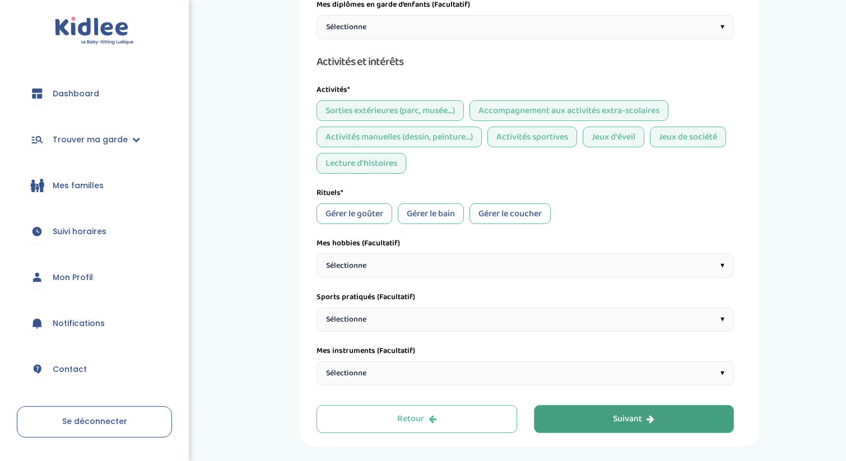
click at [372, 224] on div "Gérer le goûter" at bounding box center [355, 213] width 76 height 21
click at [420, 221] on div "Gérer le bain" at bounding box center [431, 213] width 66 height 21
click at [502, 218] on div "Gérer le coucher" at bounding box center [510, 213] width 81 height 21
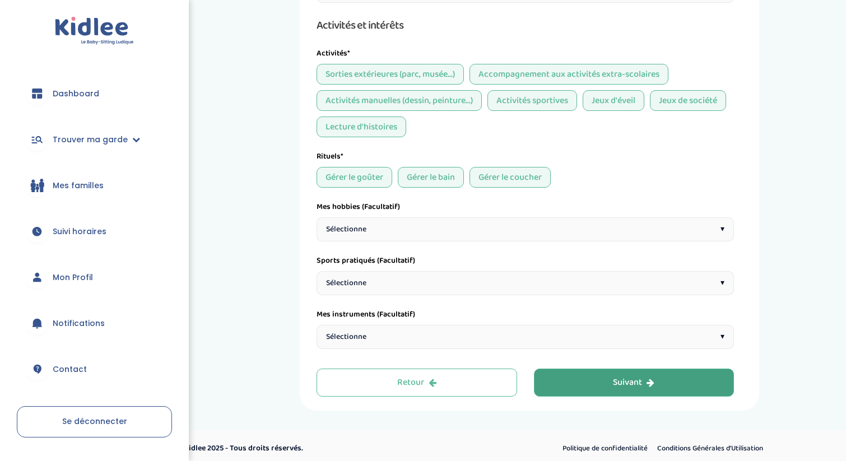
scroll to position [583, 0]
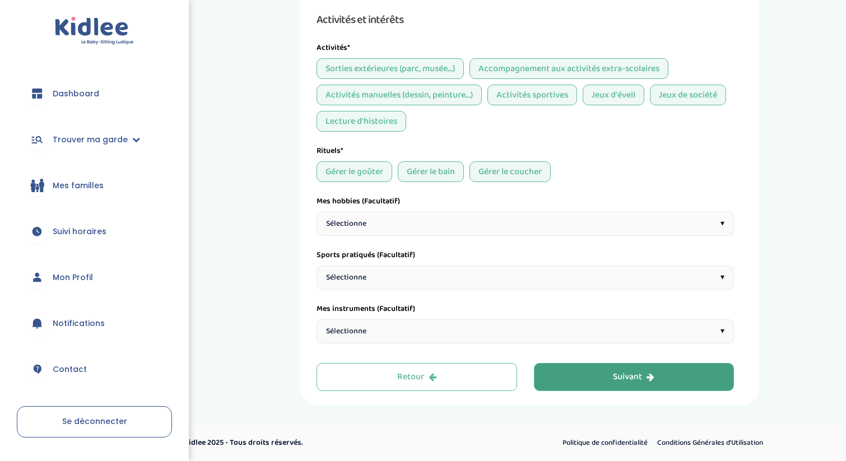
click at [430, 226] on div "Sélectionne ▾" at bounding box center [525, 224] width 417 height 24
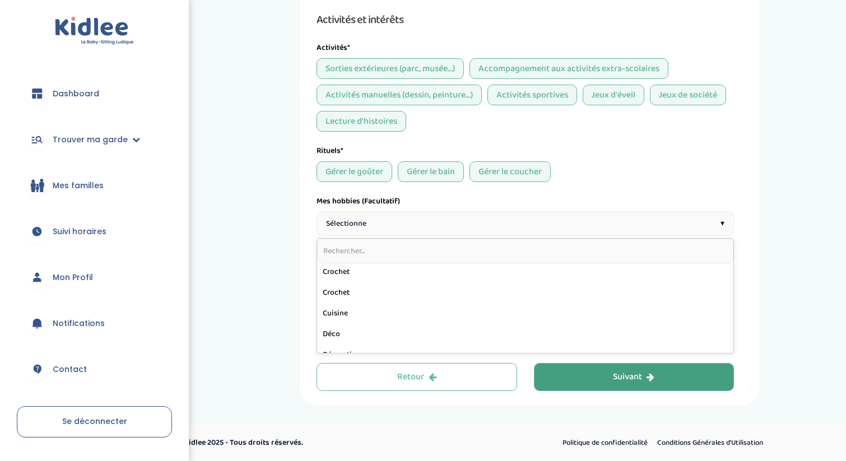
scroll to position [187, 0]
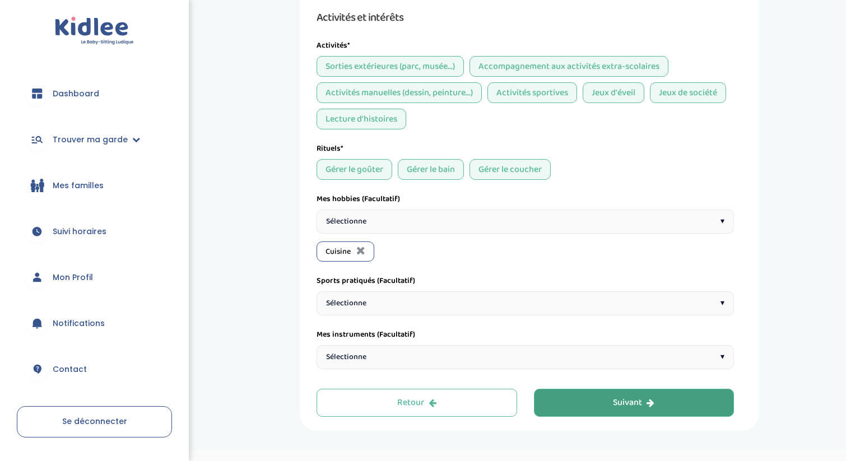
click at [400, 225] on div "Sélectionne ▾" at bounding box center [525, 222] width 417 height 24
click at [422, 227] on div "Sélectionne ▾" at bounding box center [525, 222] width 417 height 24
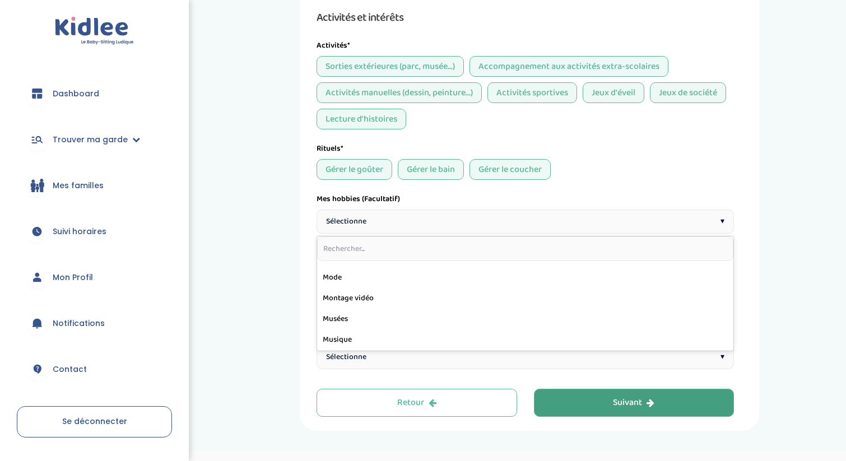
scroll to position [472, 0]
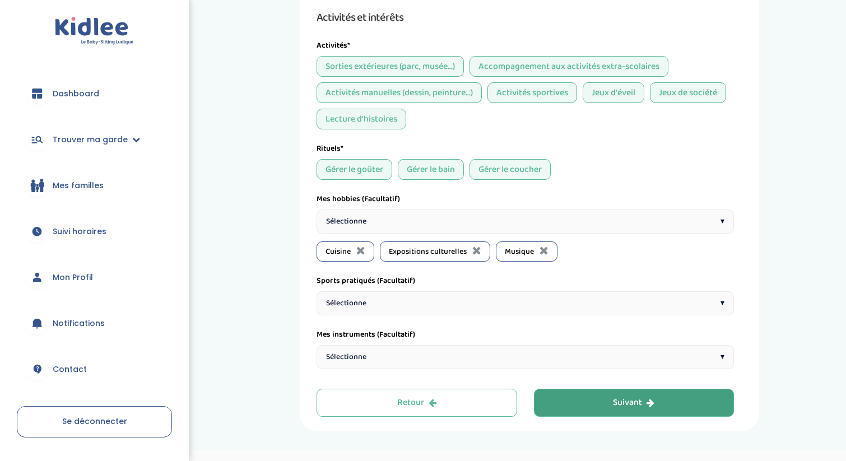
click at [373, 234] on div "Sélectionne ▾" at bounding box center [525, 222] width 417 height 24
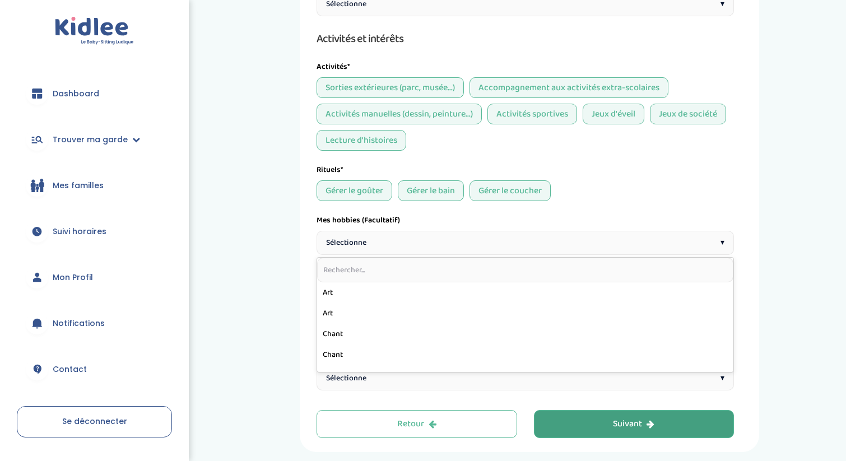
scroll to position [561, 0]
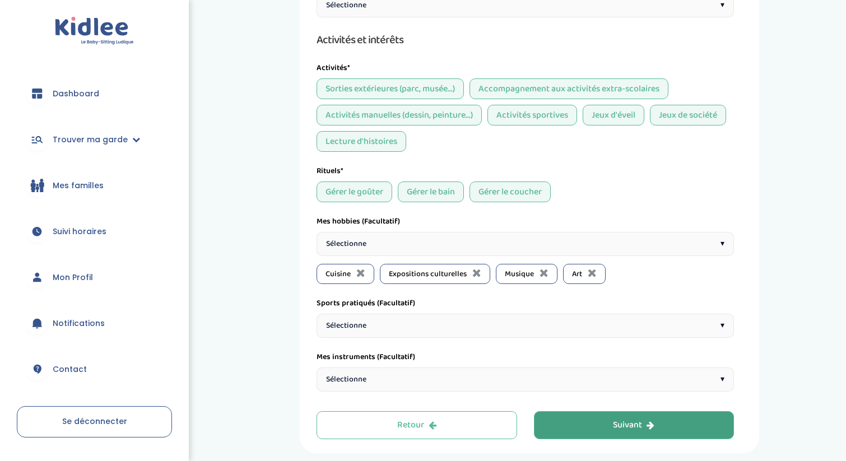
click at [525, 329] on div "Sélectionne ▾" at bounding box center [525, 326] width 417 height 24
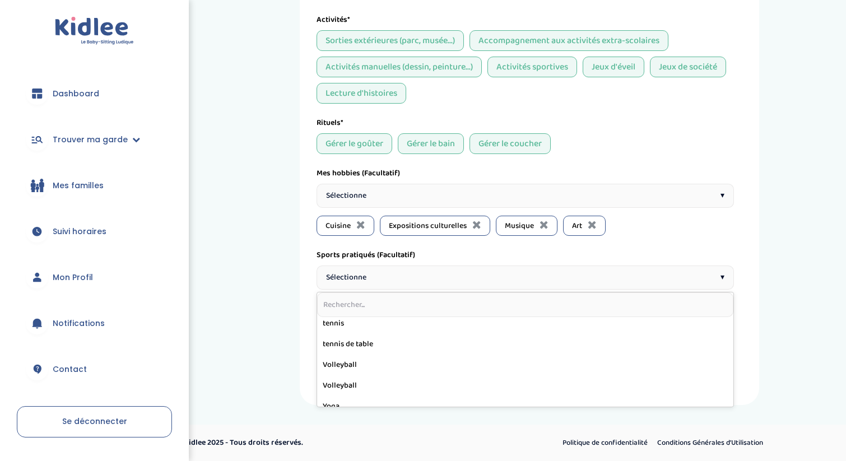
scroll to position [470, 0]
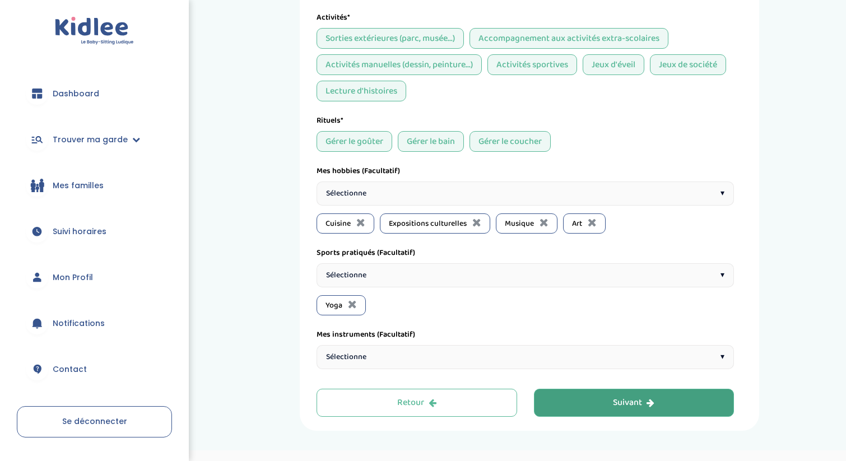
click at [433, 279] on div "Sélectionne ▾" at bounding box center [525, 275] width 417 height 24
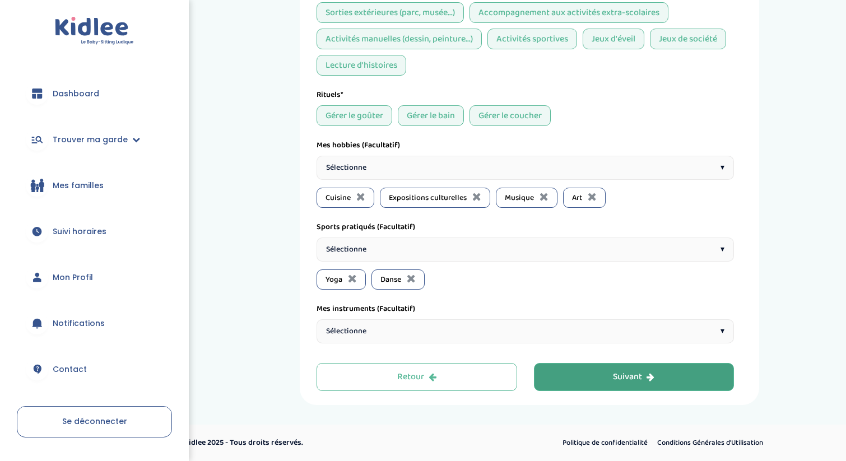
click at [494, 328] on div "Sélectionne ▾" at bounding box center [525, 331] width 417 height 24
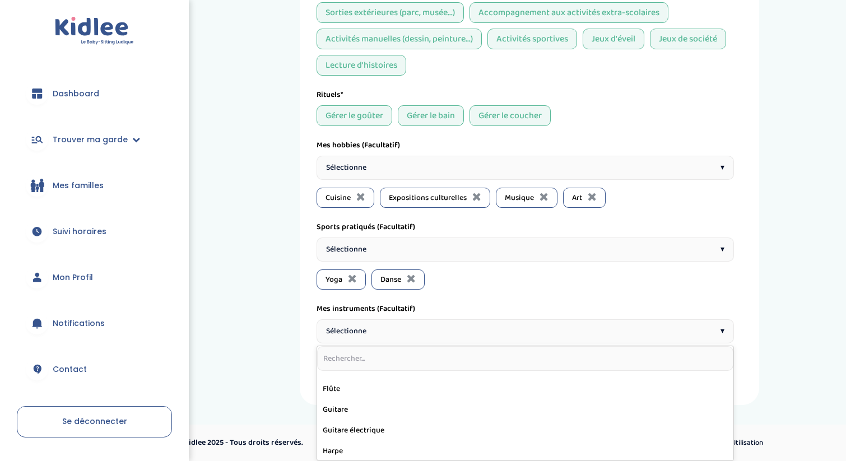
scroll to position [101, 0]
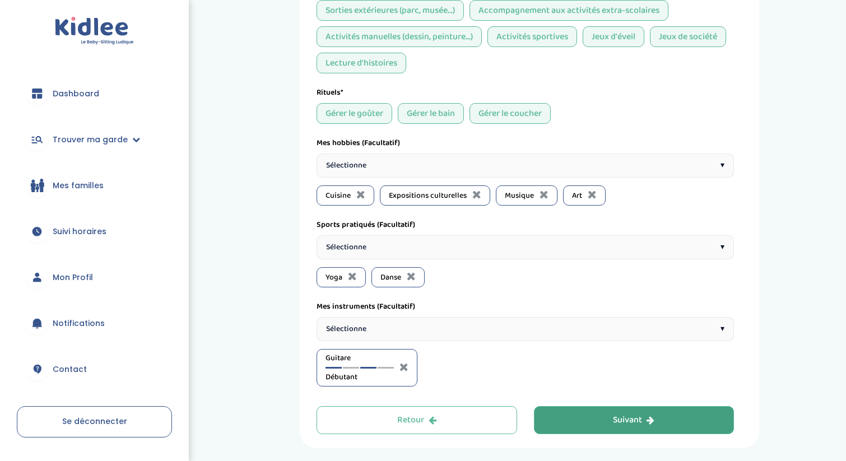
click at [369, 369] on div at bounding box center [368, 368] width 16 height 2
click at [352, 369] on div at bounding box center [351, 368] width 16 height 2
click at [372, 369] on div at bounding box center [368, 368] width 16 height 2
click at [369, 334] on div "Sélectionne ▾" at bounding box center [525, 329] width 417 height 24
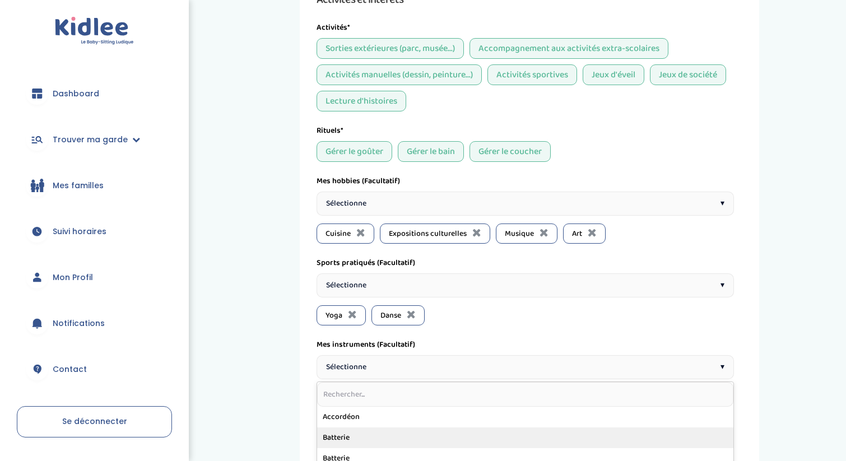
scroll to position [600, 0]
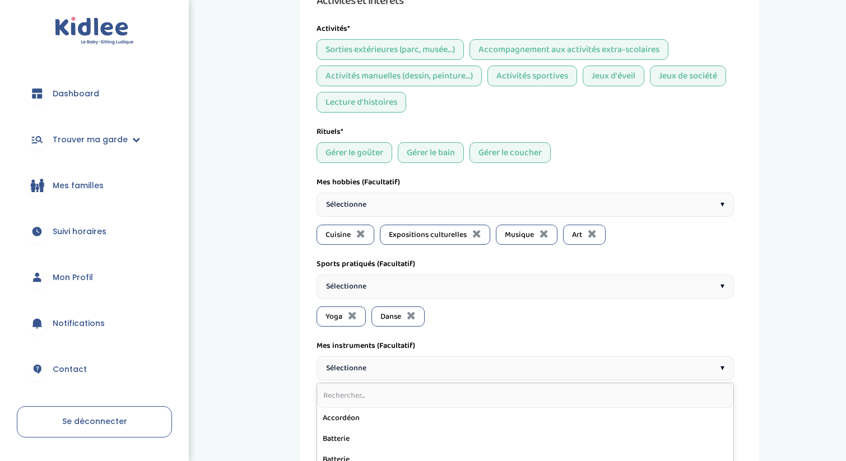
click at [483, 344] on div "Mes instruments (Facultatif)" at bounding box center [525, 346] width 417 height 12
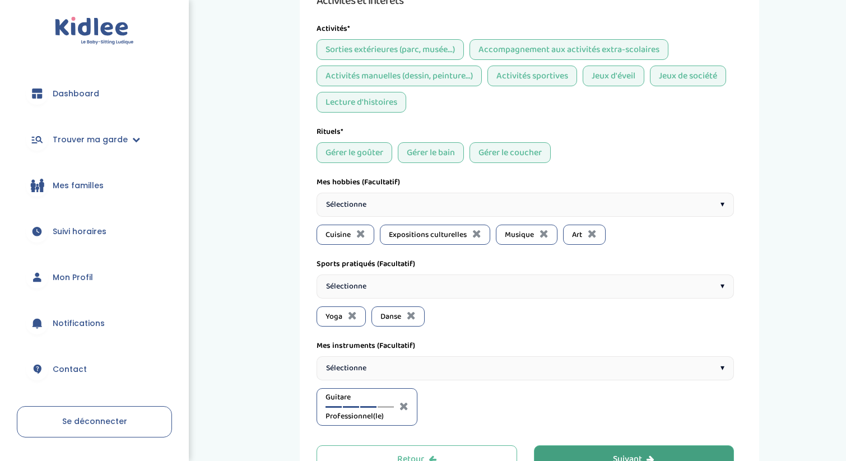
scroll to position [685, 0]
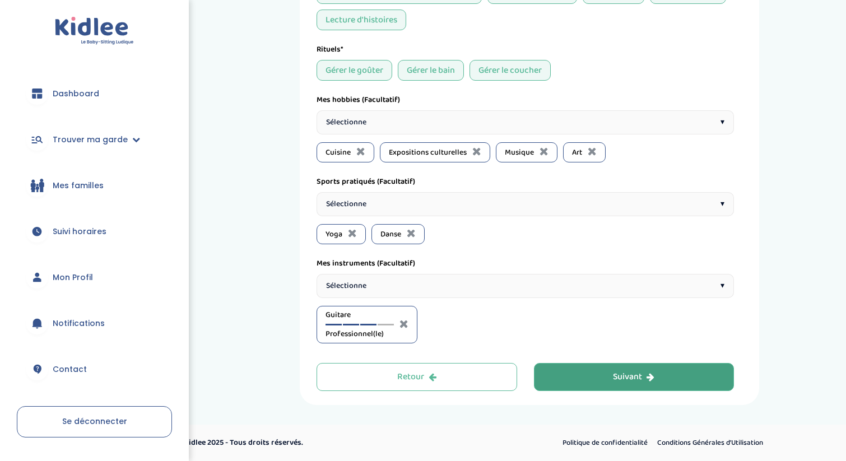
click at [590, 372] on button "Suivant" at bounding box center [634, 377] width 201 height 28
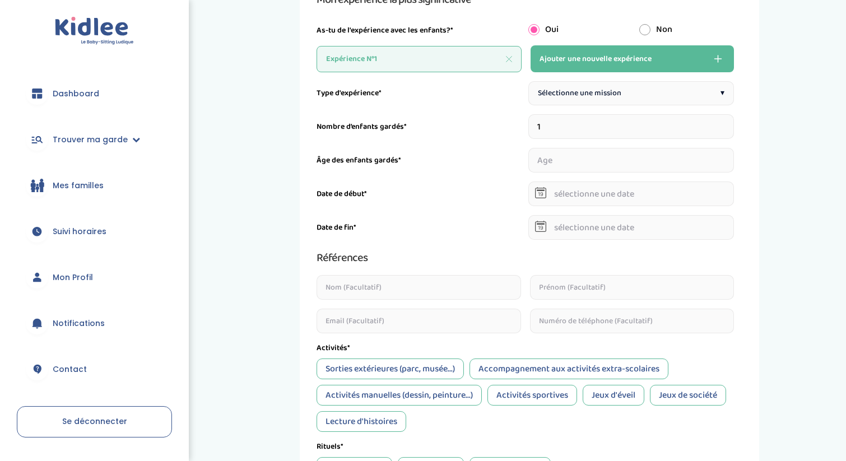
scroll to position [108, 0]
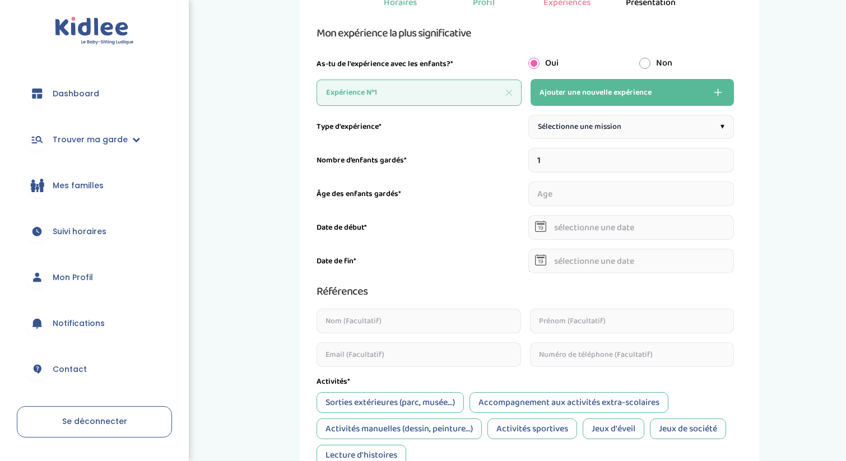
click at [616, 127] on span "Sélectionne une mission" at bounding box center [579, 127] width 83 height 12
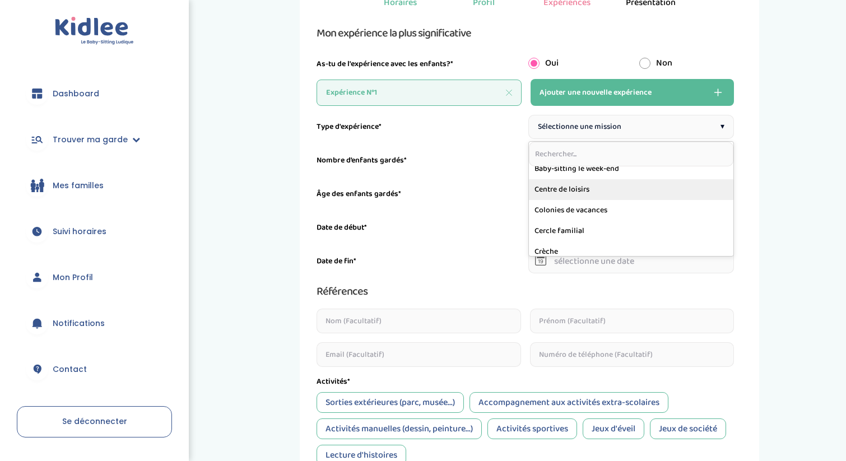
scroll to position [42, 0]
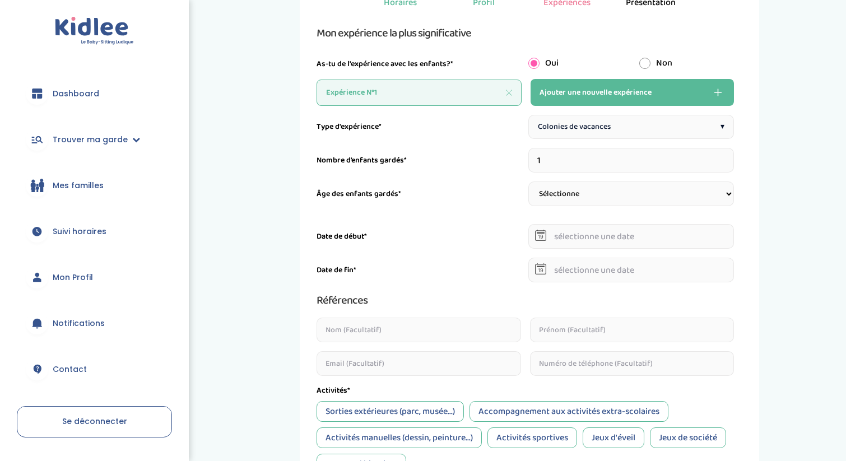
click at [623, 132] on div "Colonies de vacances ▾" at bounding box center [631, 127] width 206 height 24
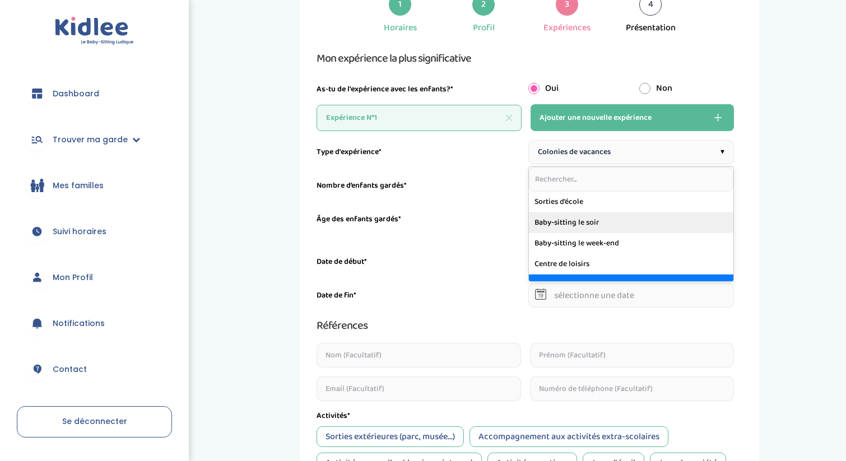
scroll to position [180, 0]
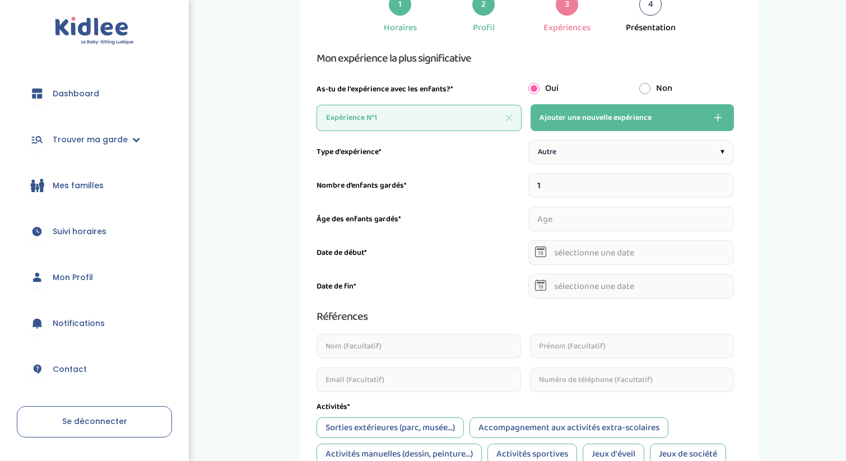
click at [556, 180] on input "1" at bounding box center [631, 185] width 206 height 25
type input "4"
click at [564, 222] on input "number" at bounding box center [550, 219] width 45 height 25
click at [638, 141] on div "Autre ▾" at bounding box center [631, 152] width 206 height 24
click at [595, 188] on input "4" at bounding box center [631, 185] width 206 height 25
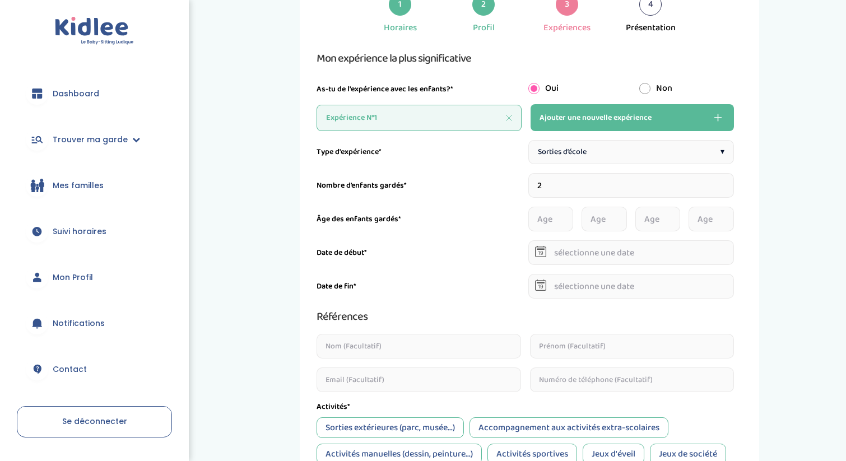
type input "2"
click at [546, 222] on input "number" at bounding box center [550, 219] width 45 height 25
click at [554, 220] on input "number" at bounding box center [577, 219] width 99 height 25
type input "5"
click at [657, 215] on input "number" at bounding box center [684, 219] width 99 height 25
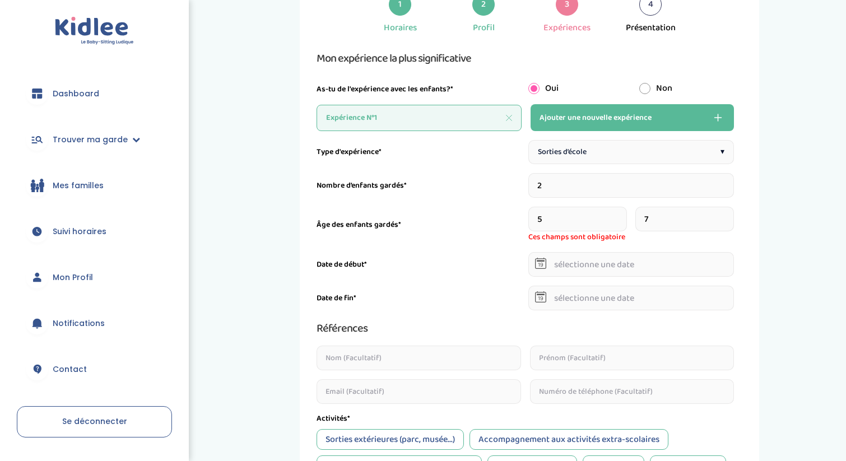
type input "7"
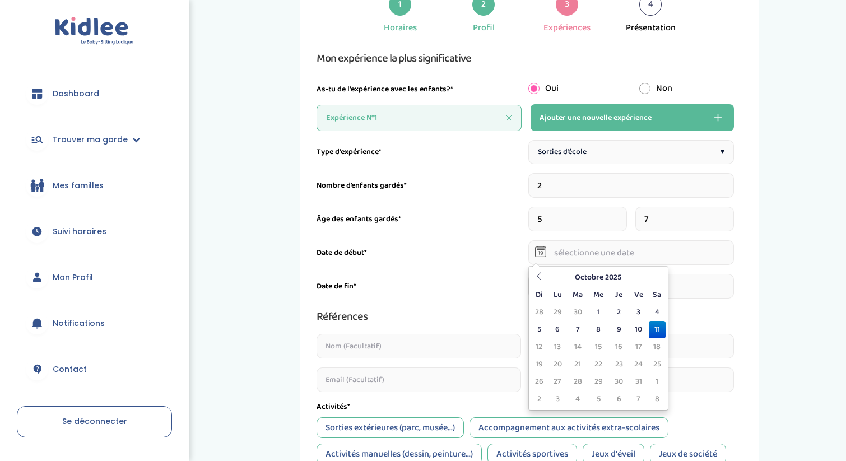
click at [612, 264] on input "text" at bounding box center [631, 252] width 206 height 25
click at [465, 315] on div "Références" at bounding box center [525, 317] width 417 height 18
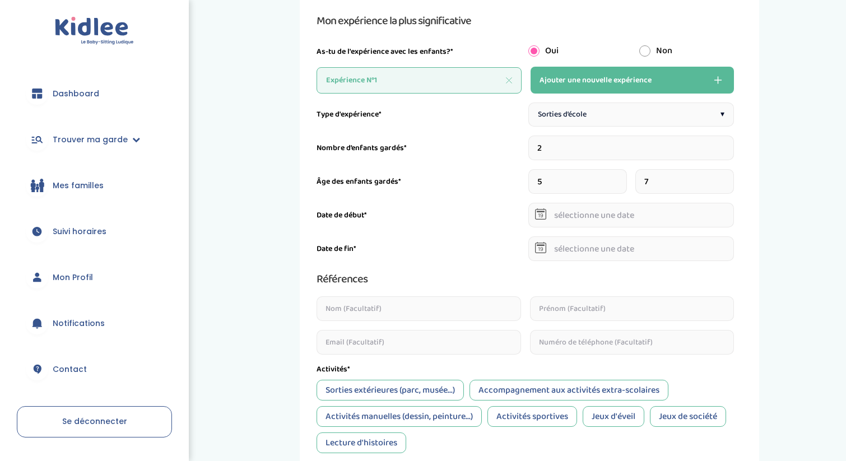
scroll to position [0, 0]
